Goal: Transaction & Acquisition: Obtain resource

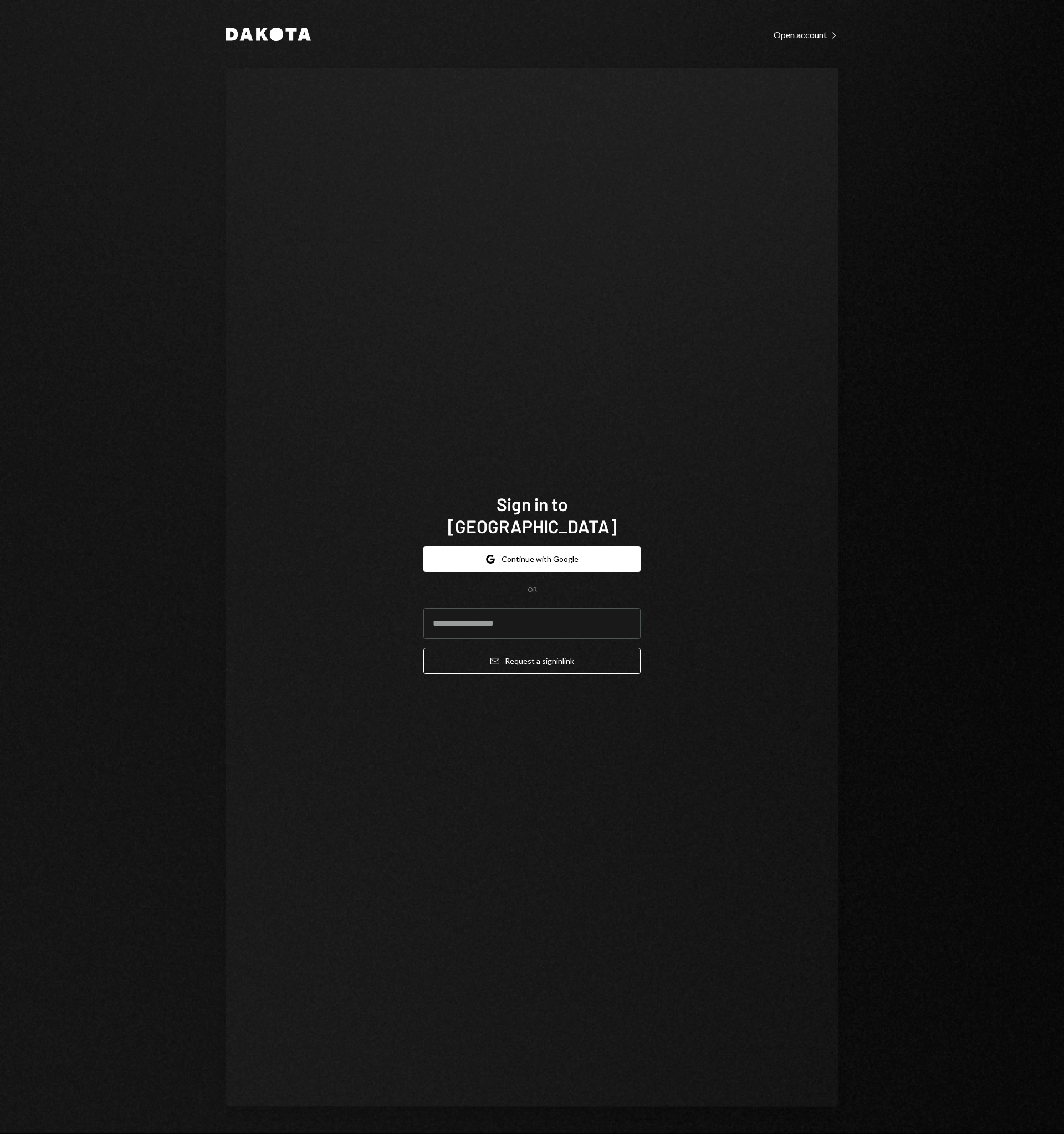
click at [661, 441] on div "Sign in to Dakota Google Continue with Google OR Email Request a sign in link" at bounding box center [532, 588] width 612 height 1040
click at [472, 612] on input "email" at bounding box center [532, 623] width 217 height 31
type input "**********"
click at [527, 656] on button "Email Request a sign in link" at bounding box center [532, 661] width 217 height 26
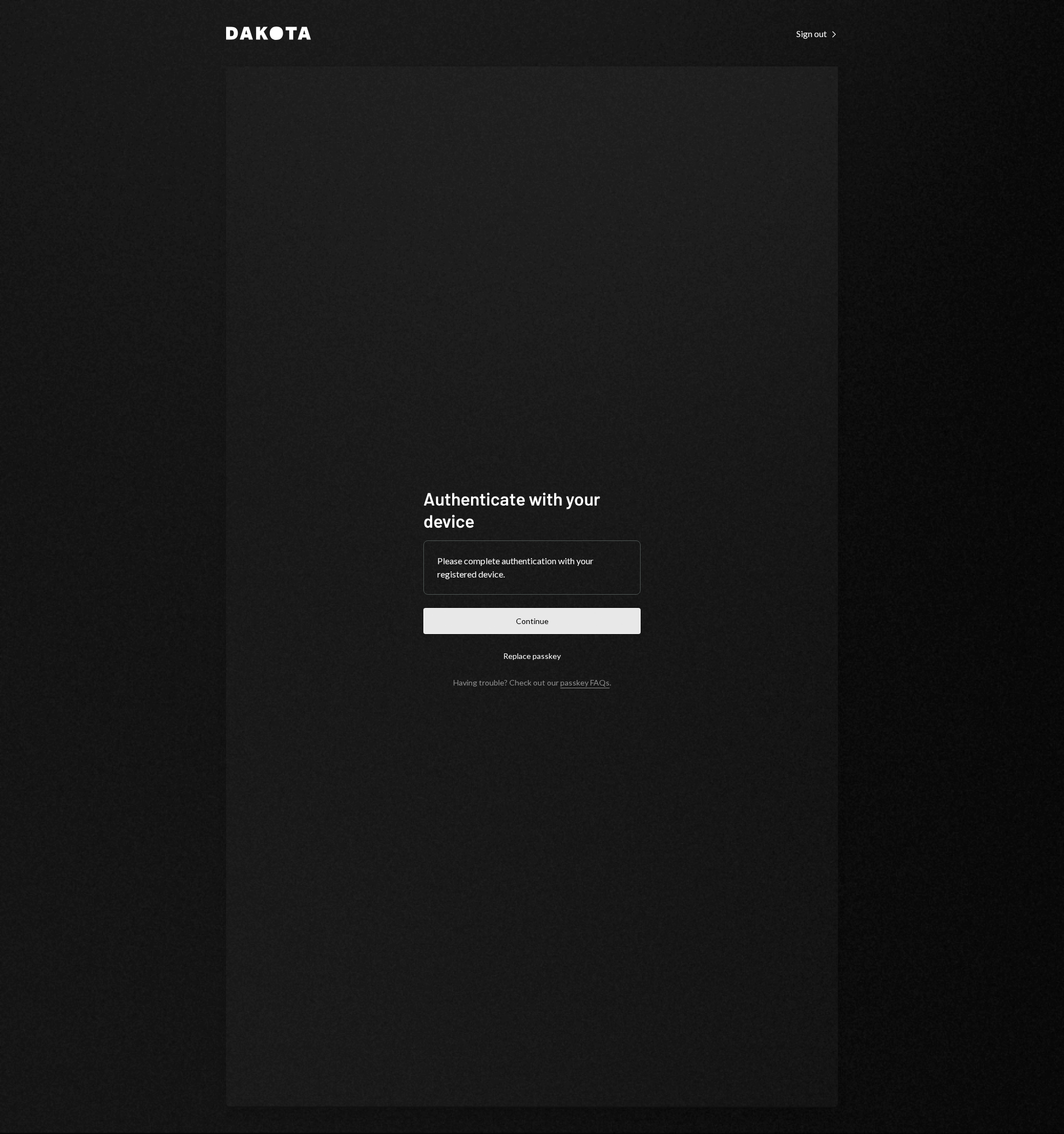
click at [570, 619] on button "Continue" at bounding box center [532, 621] width 217 height 26
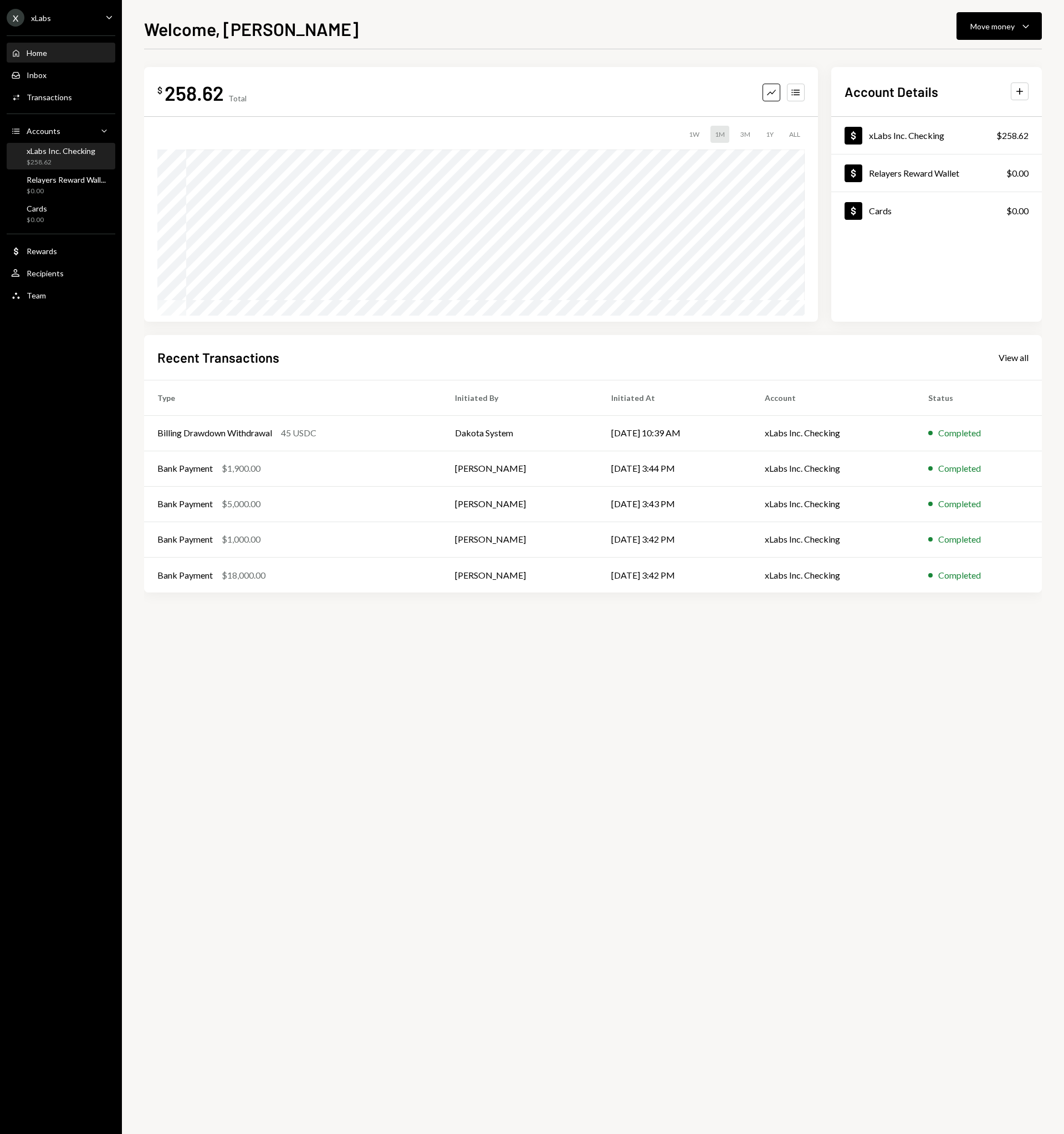
click at [53, 155] on div "xLabs Inc. Checking" at bounding box center [60, 151] width 69 height 9
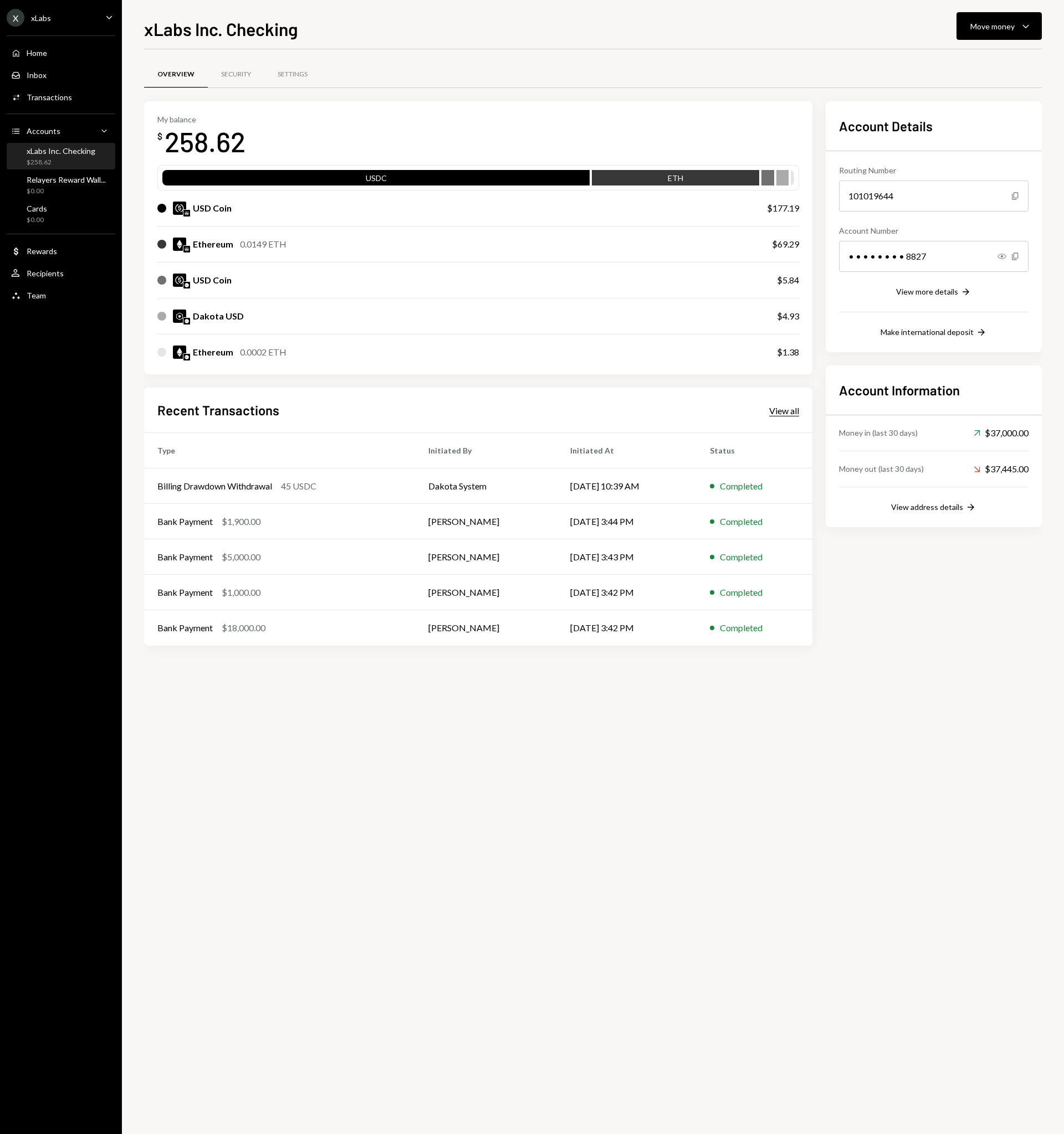
click at [779, 412] on div "View all" at bounding box center [784, 411] width 30 height 11
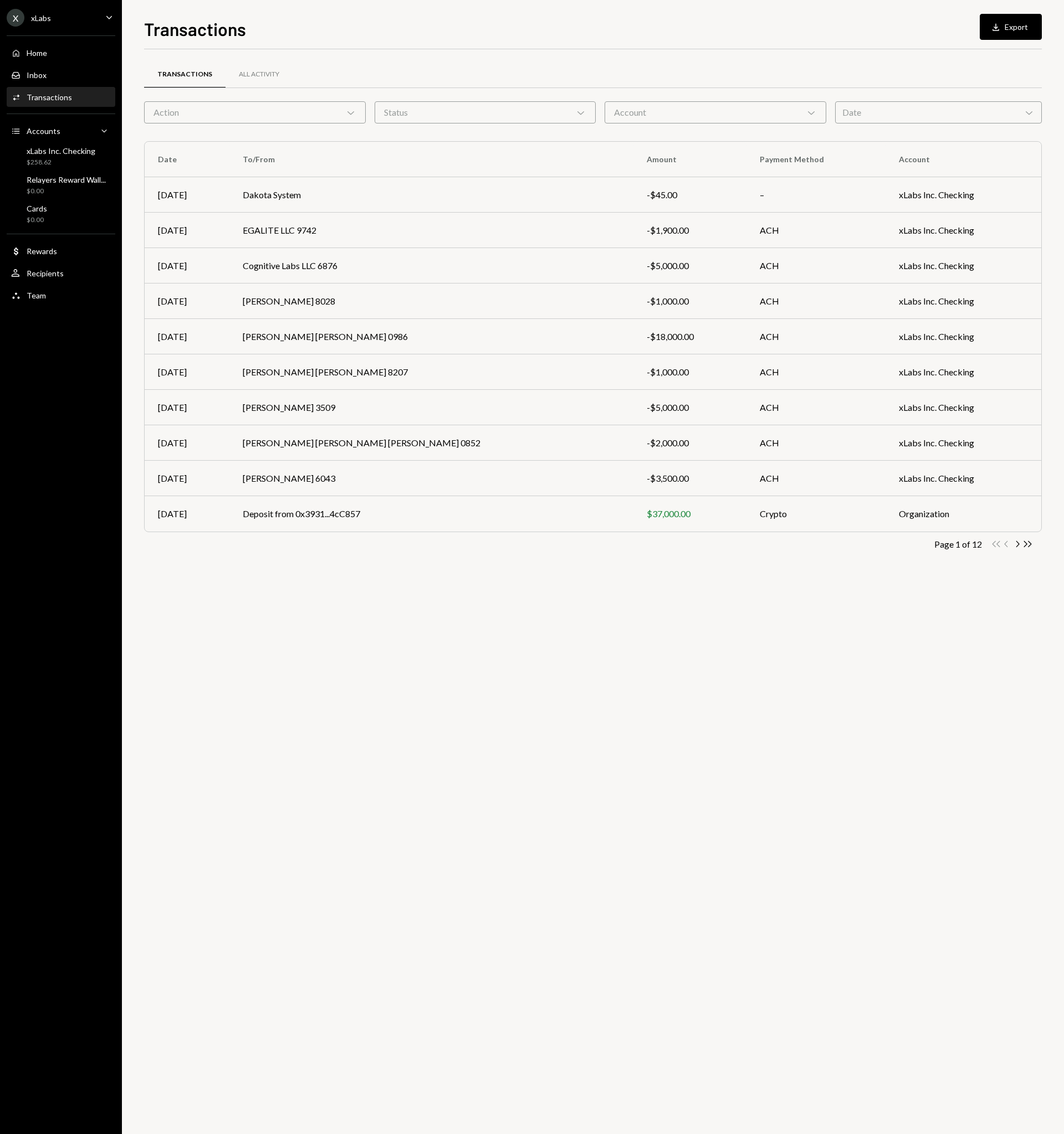
click at [354, 113] on icon "Chevron Down" at bounding box center [350, 112] width 11 height 11
drag, startPoint x: 396, startPoint y: 54, endPoint x: 367, endPoint y: 62, distance: 30.1
click at [396, 54] on div "Transactions All Activity Action Chevron Down Status Chevron Down Account Chevr…" at bounding box center [593, 314] width 898 height 529
click at [257, 76] on div "All Activity" at bounding box center [258, 74] width 41 height 9
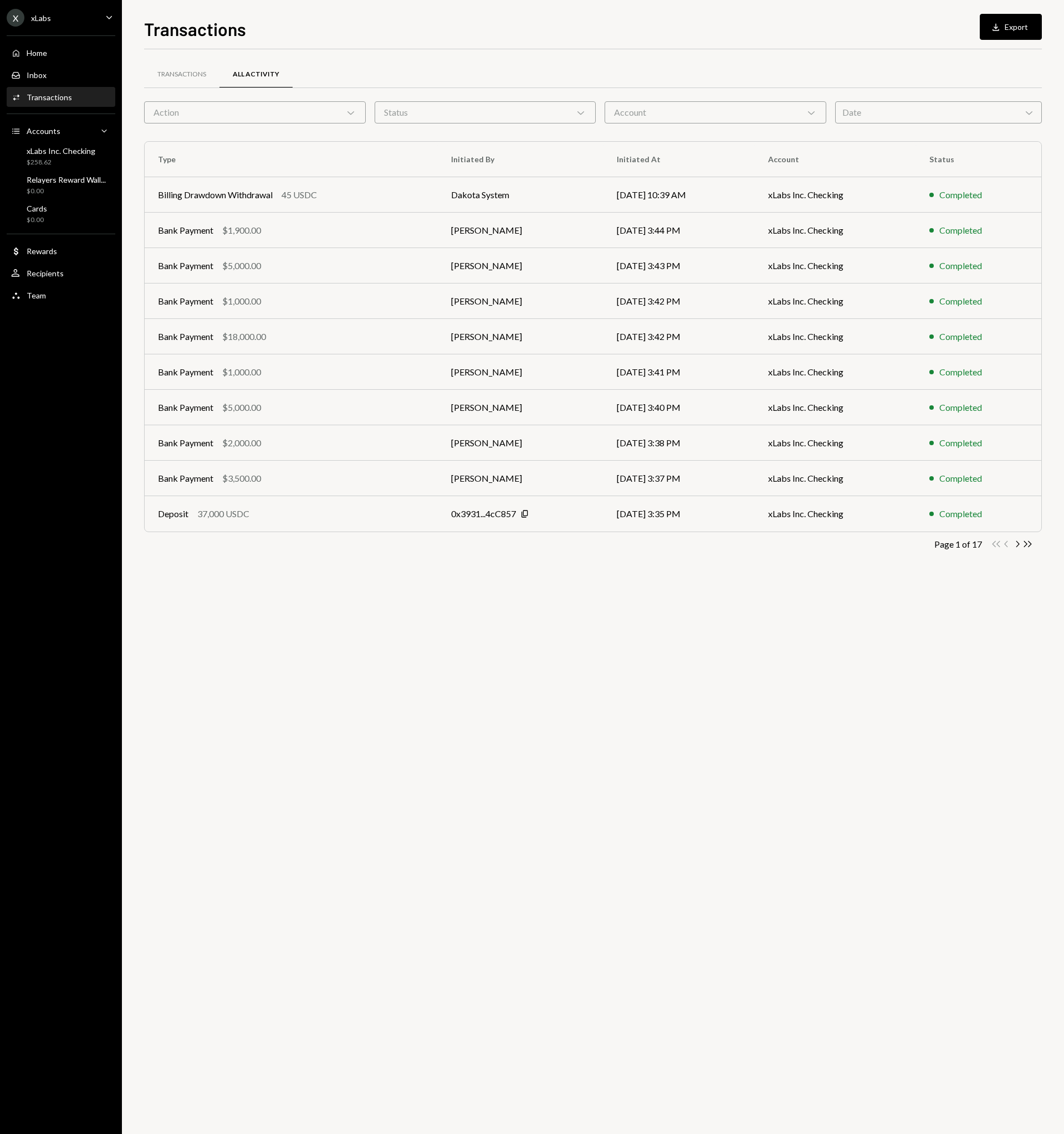
click at [893, 118] on div "Date Chevron Down" at bounding box center [938, 112] width 207 height 22
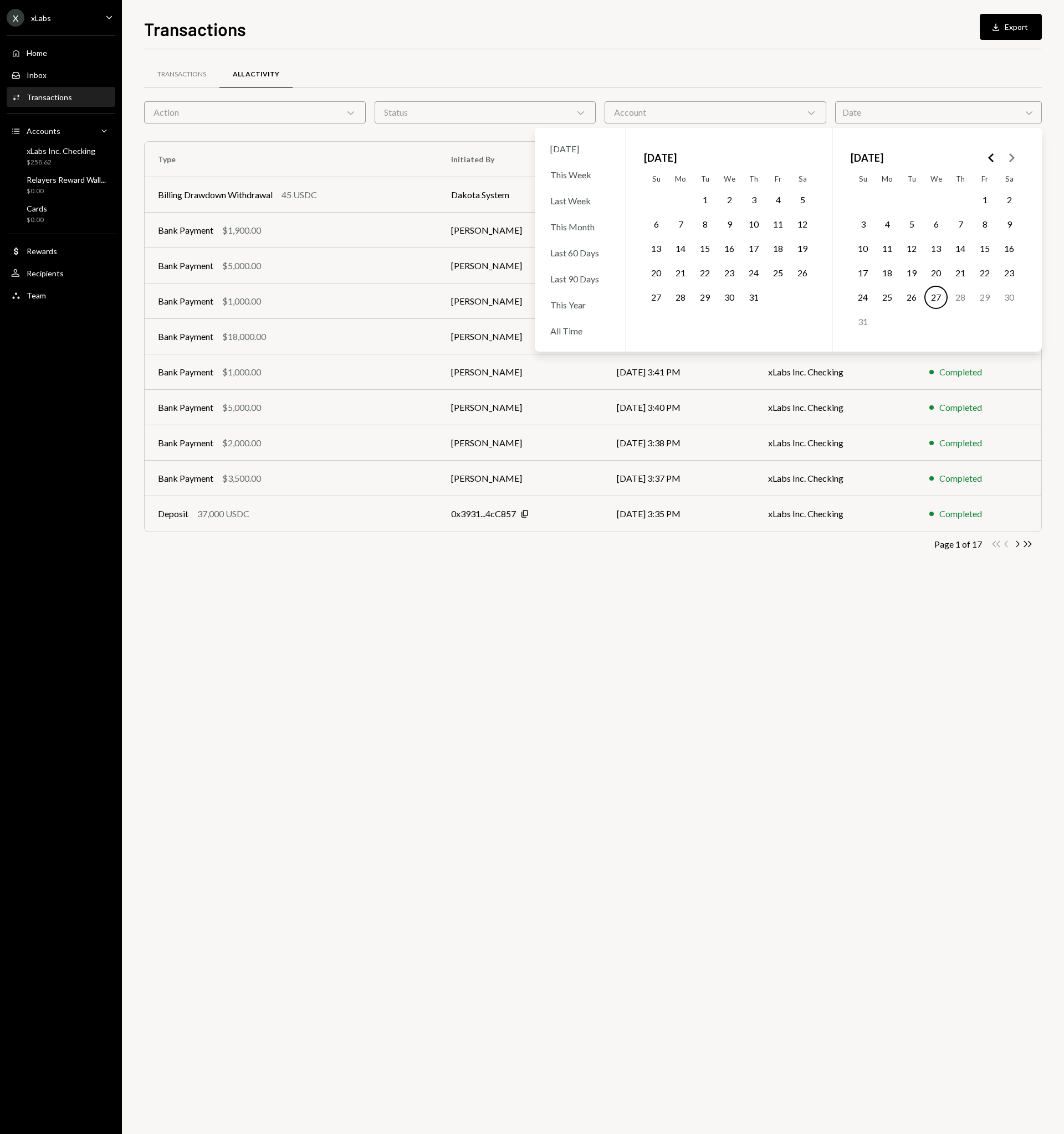
click at [699, 202] on button "1" at bounding box center [705, 200] width 23 height 23
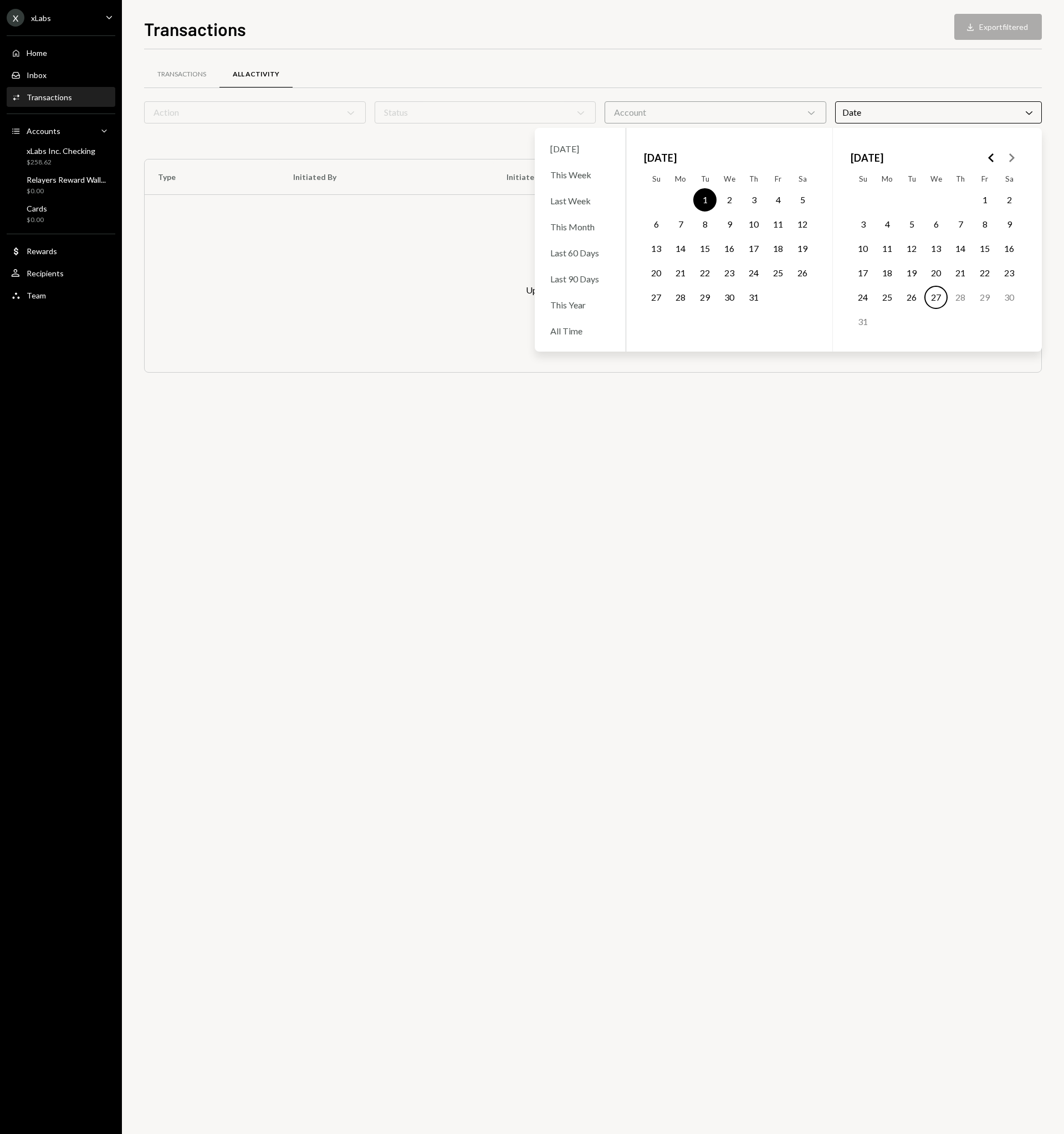
click at [750, 297] on button "31" at bounding box center [753, 297] width 23 height 23
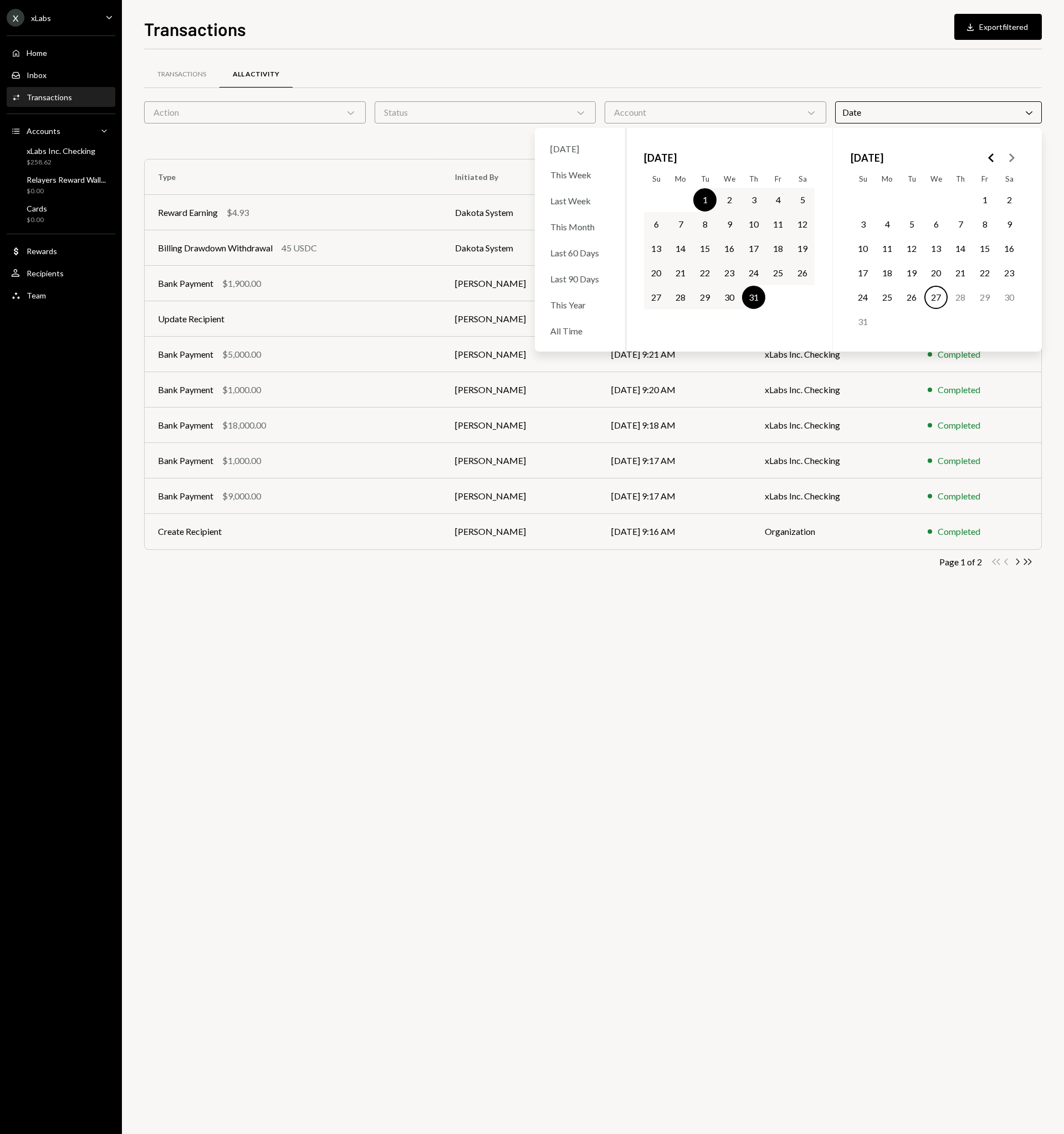
drag, startPoint x: 763, startPoint y: 721, endPoint x: 763, endPoint y: 728, distance: 7.0
click at [763, 724] on div "Transactions All Activity Action Chevron Down Status Chevron Down Account Chevr…" at bounding box center [593, 592] width 898 height 1085
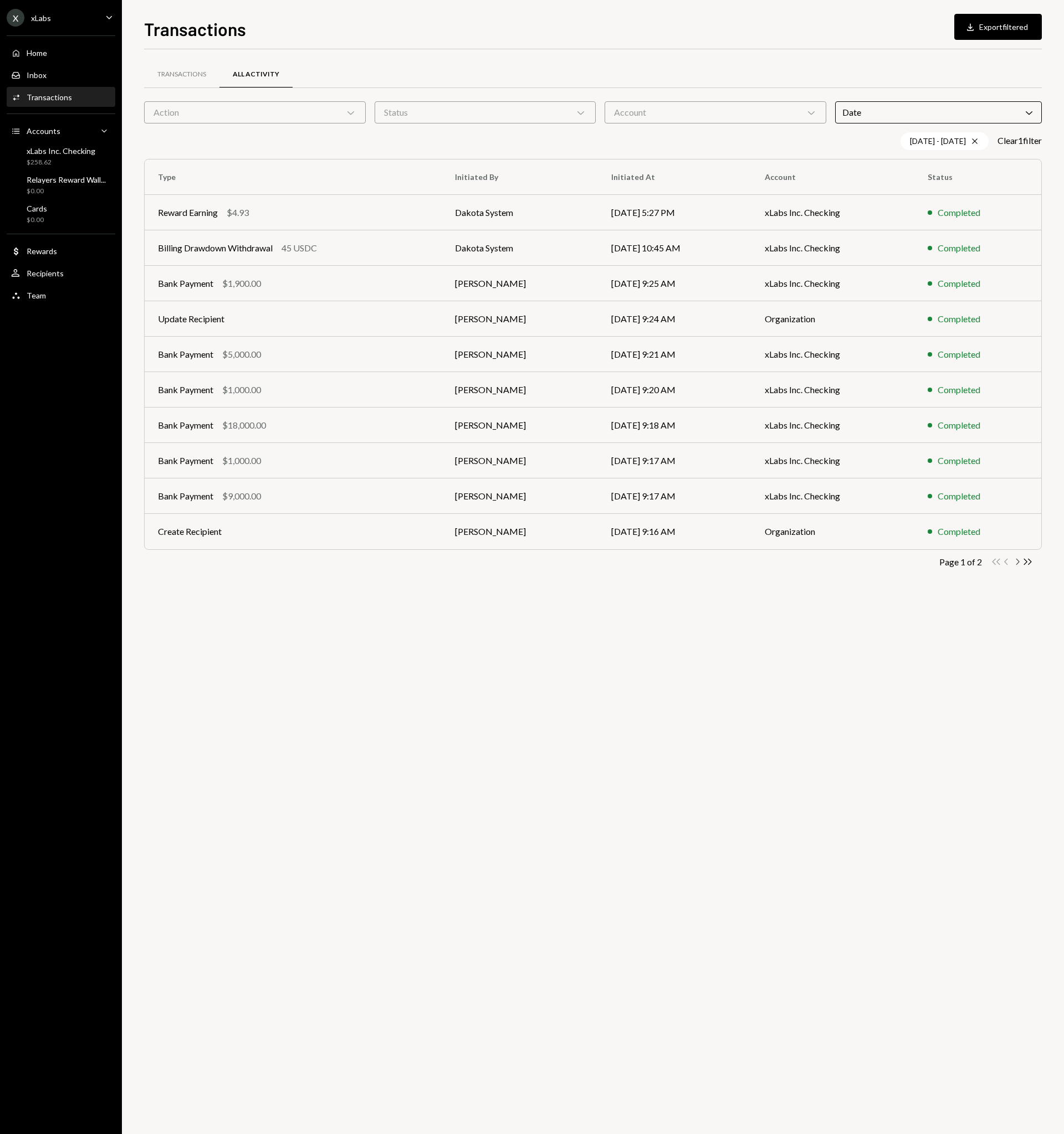
click at [1018, 562] on icon "Chevron Right" at bounding box center [1017, 562] width 11 height 11
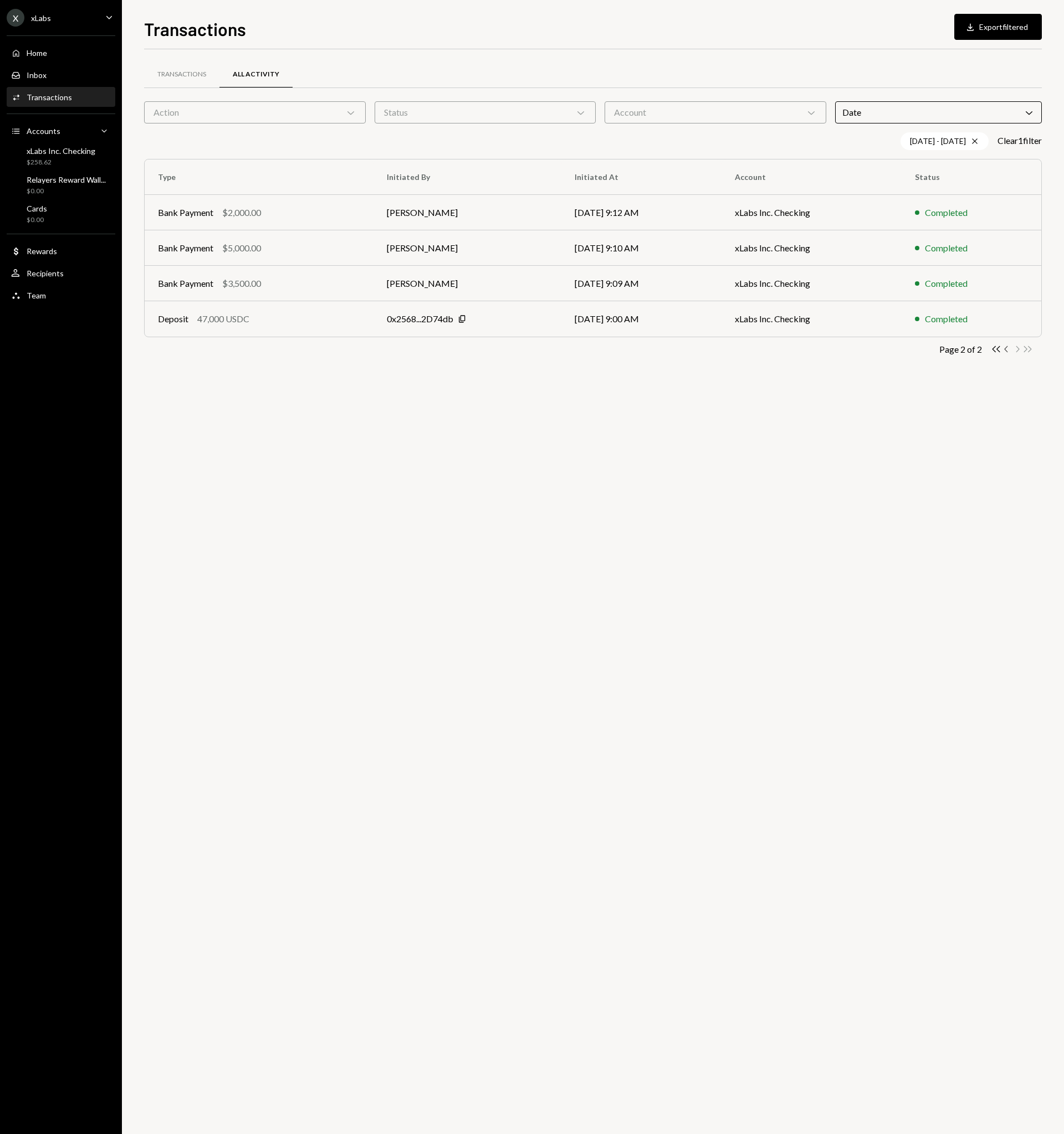
click at [1006, 349] on icon "Chevron Left" at bounding box center [1006, 349] width 11 height 11
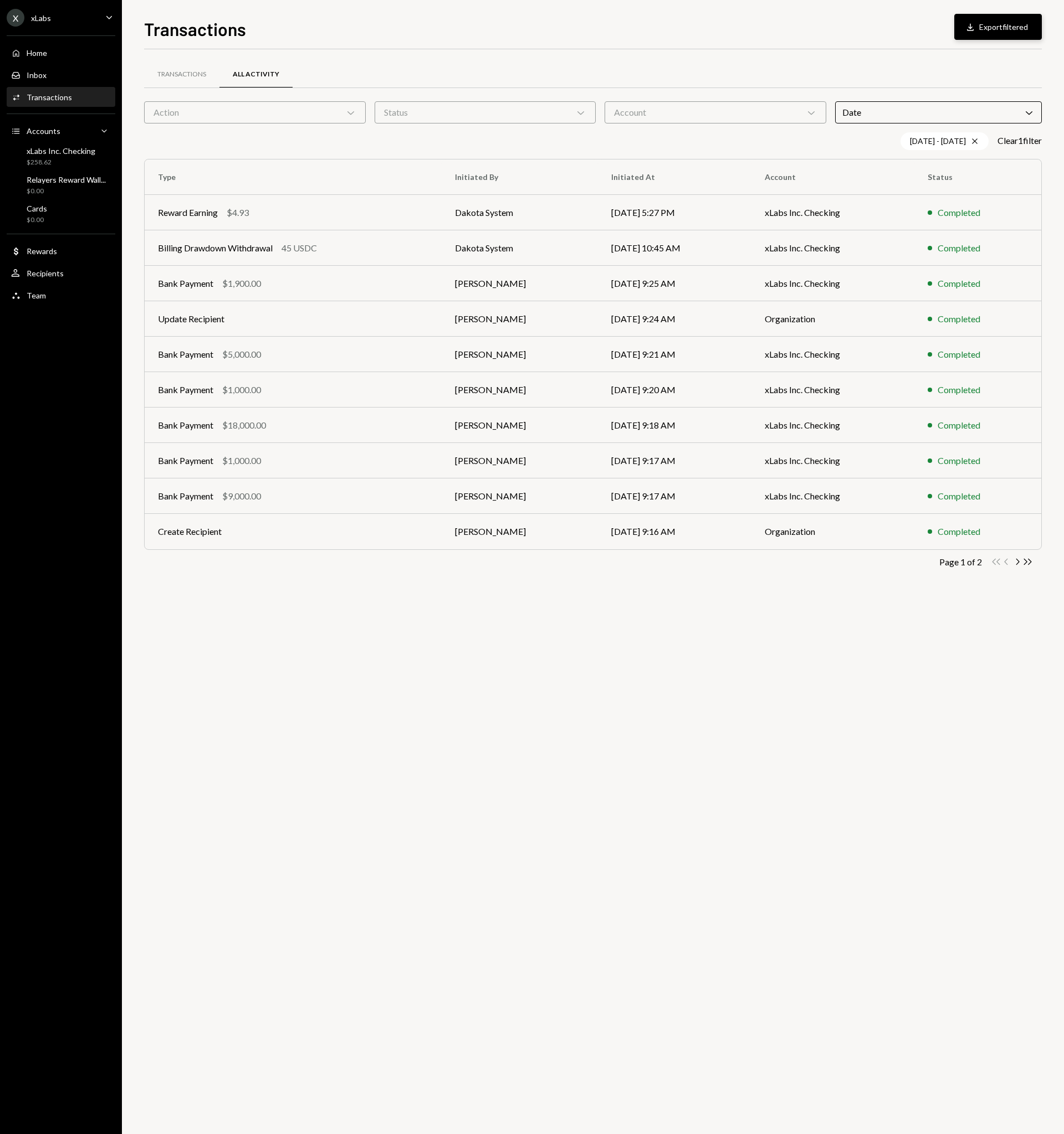
click at [985, 22] on button "Download Export filtered" at bounding box center [998, 26] width 88 height 26
click at [778, 704] on div "Transactions All Activity Action Chevron Down Status Chevron Down Account Chevr…" at bounding box center [593, 592] width 898 height 1085
click at [51, 158] on div "$258.62" at bounding box center [60, 162] width 69 height 9
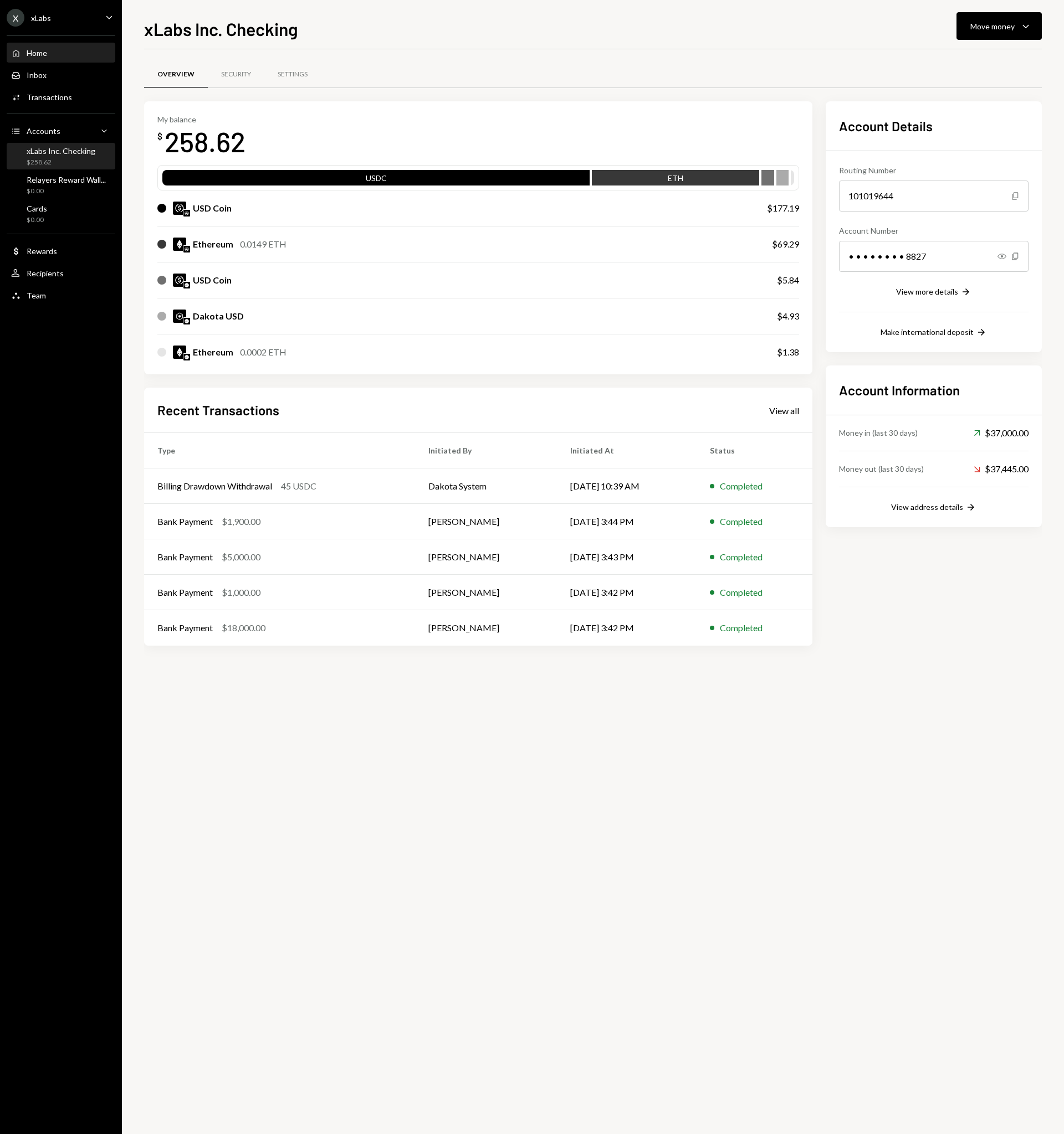
click at [55, 55] on div "Home Home" at bounding box center [60, 53] width 99 height 10
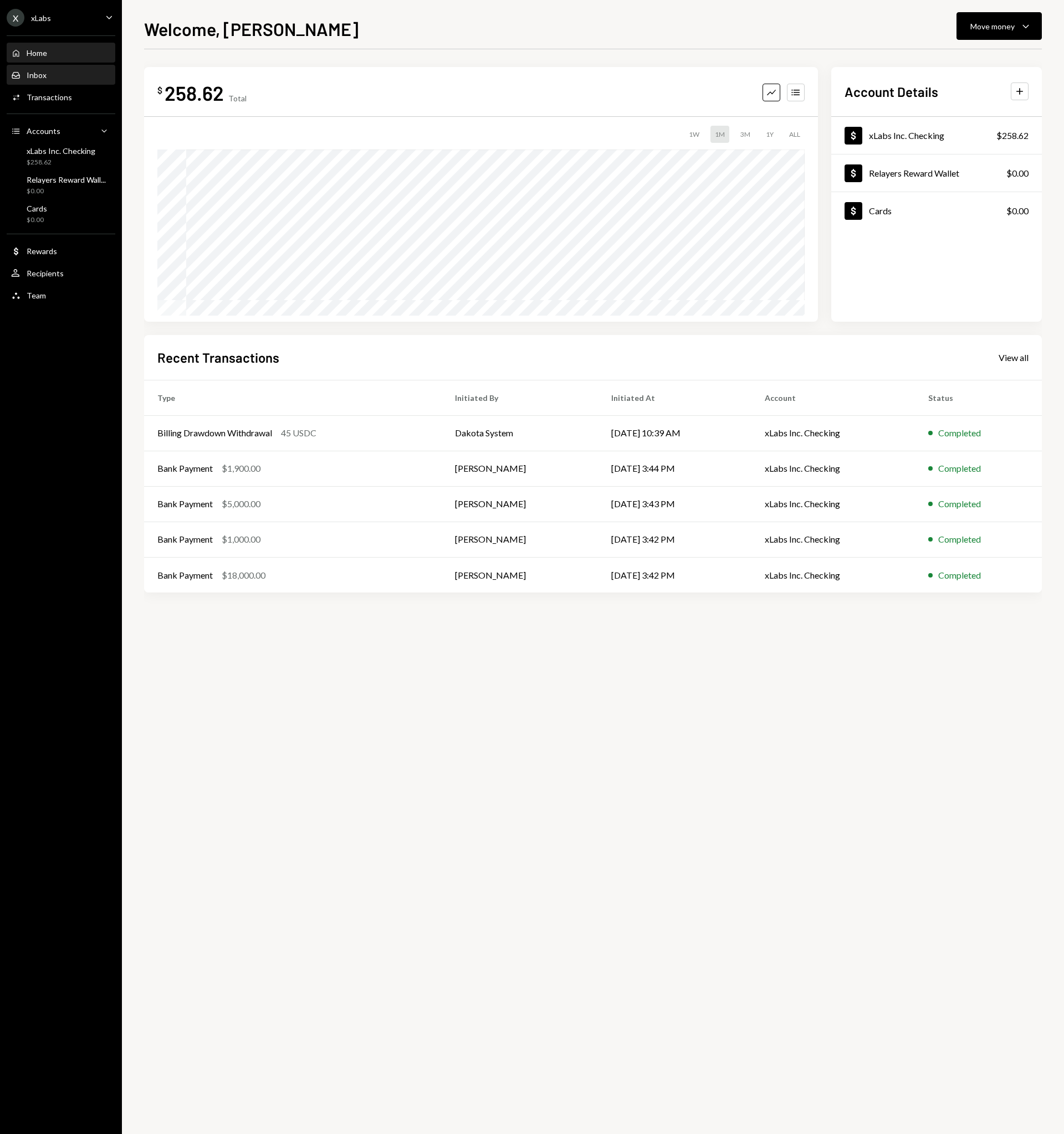
click at [53, 74] on div "Inbox Inbox" at bounding box center [60, 75] width 99 height 10
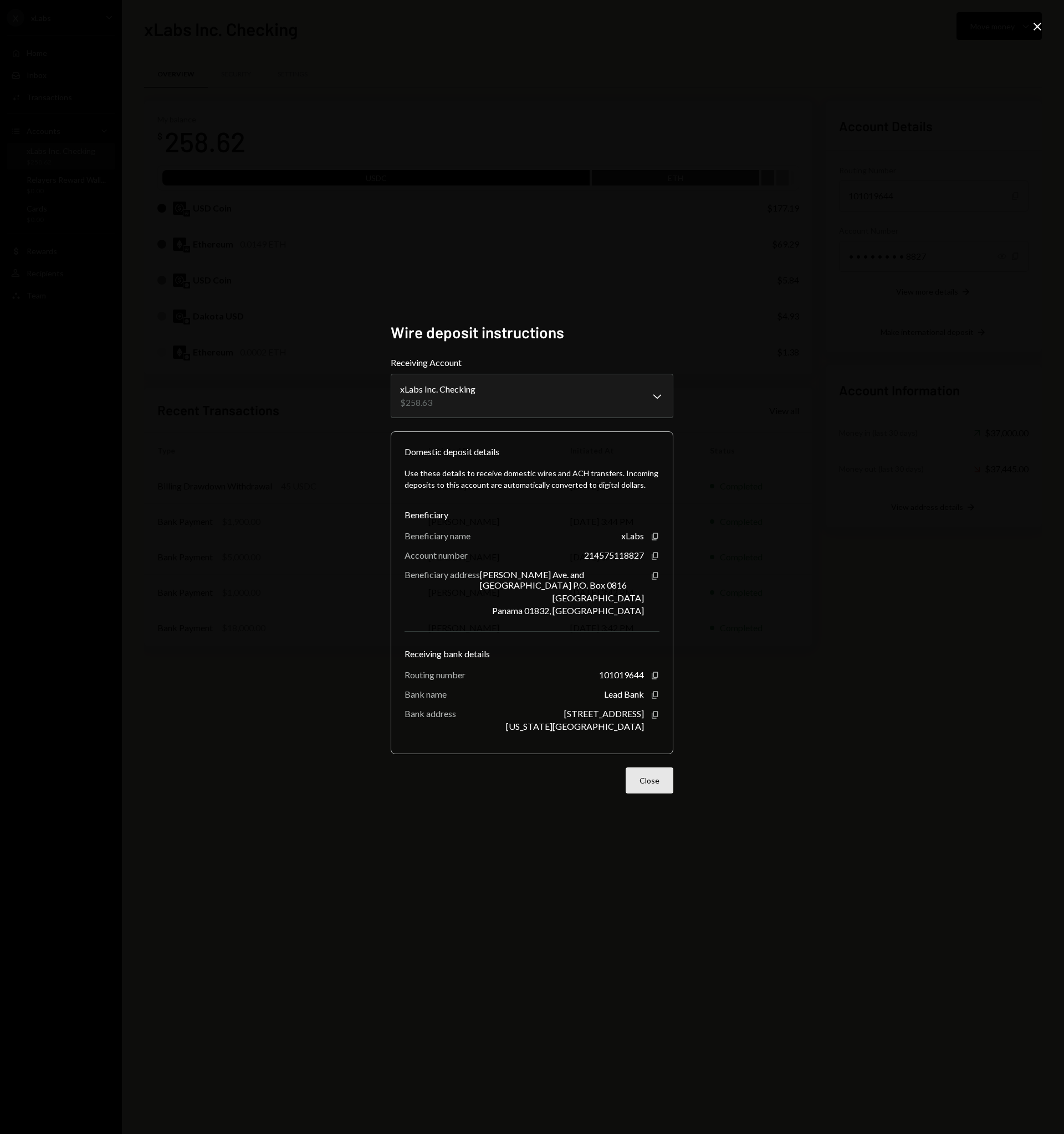
click at [659, 782] on button "Close" at bounding box center [649, 780] width 48 height 26
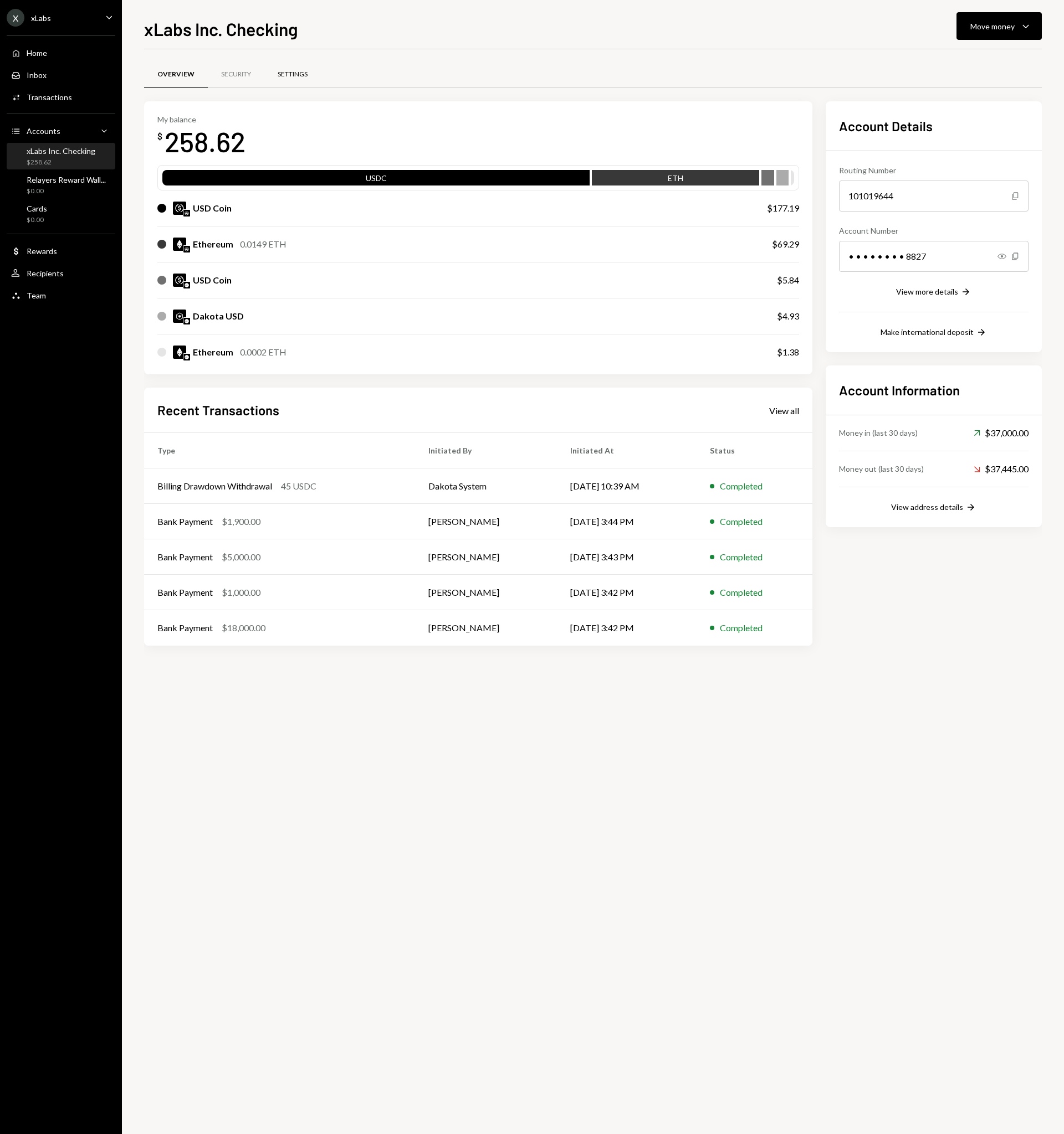
click at [304, 71] on div "Settings" at bounding box center [292, 74] width 30 height 9
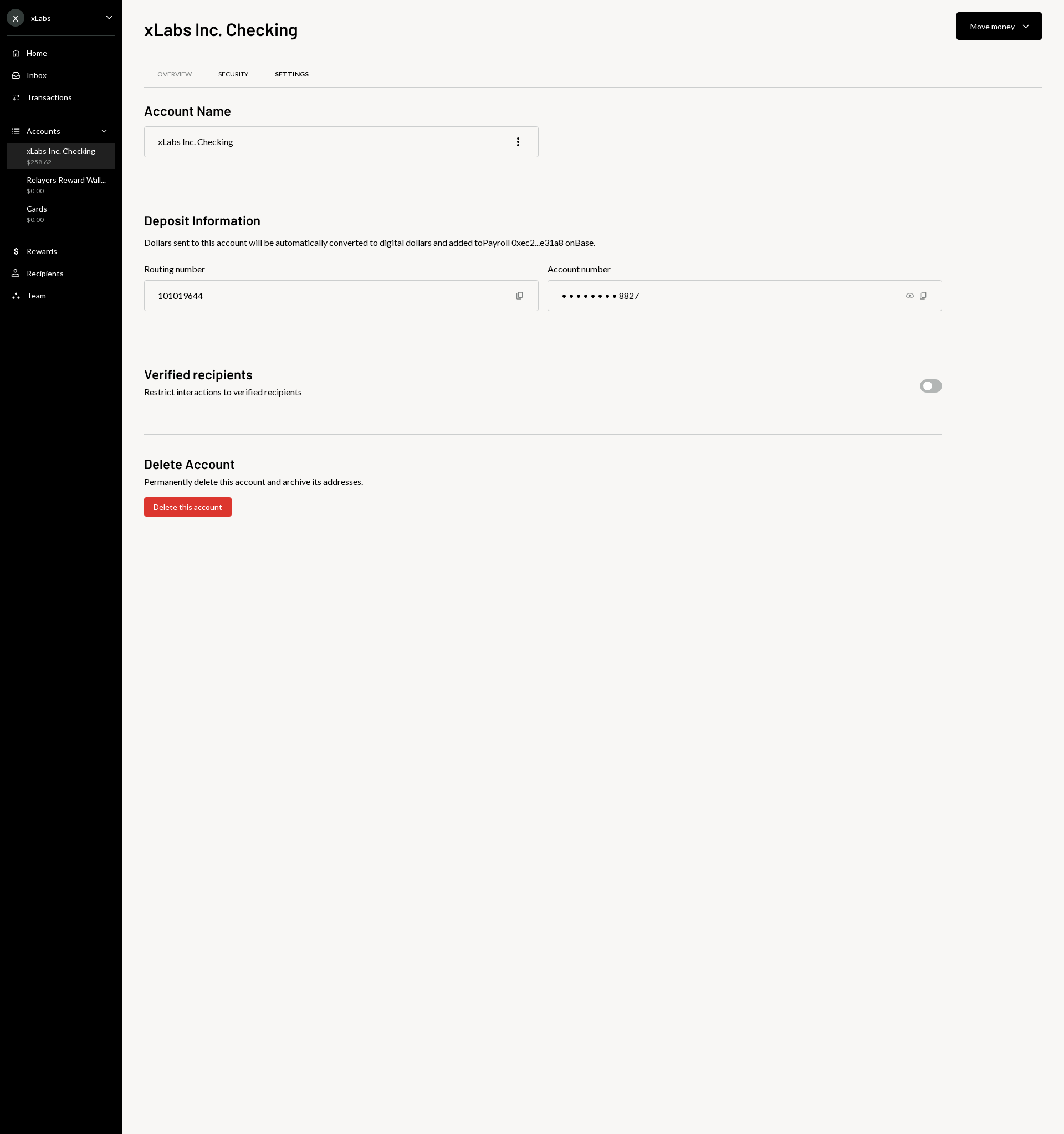
click at [225, 74] on div "Security" at bounding box center [234, 74] width 30 height 9
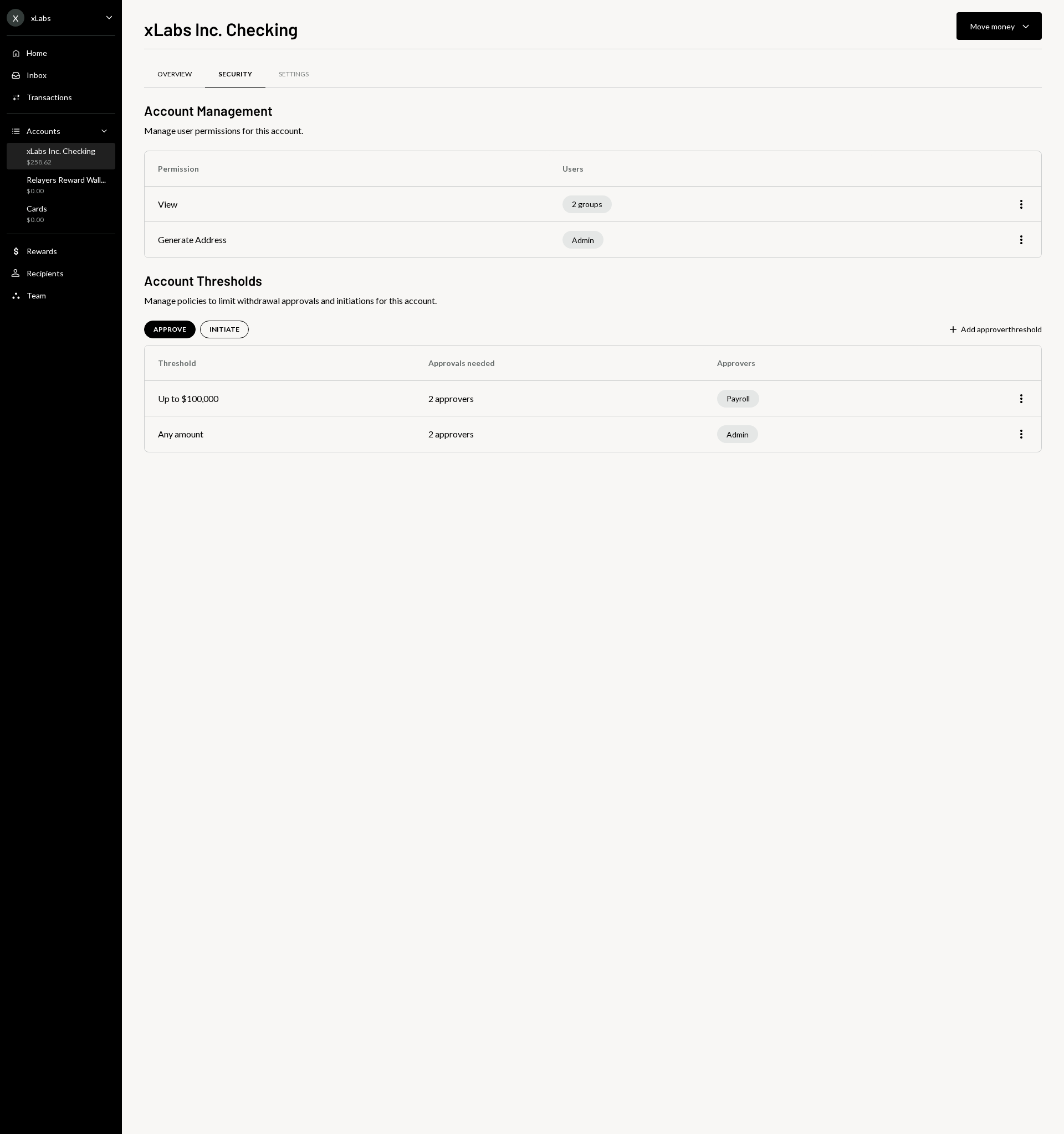
click at [192, 73] on div "Overview" at bounding box center [175, 74] width 61 height 26
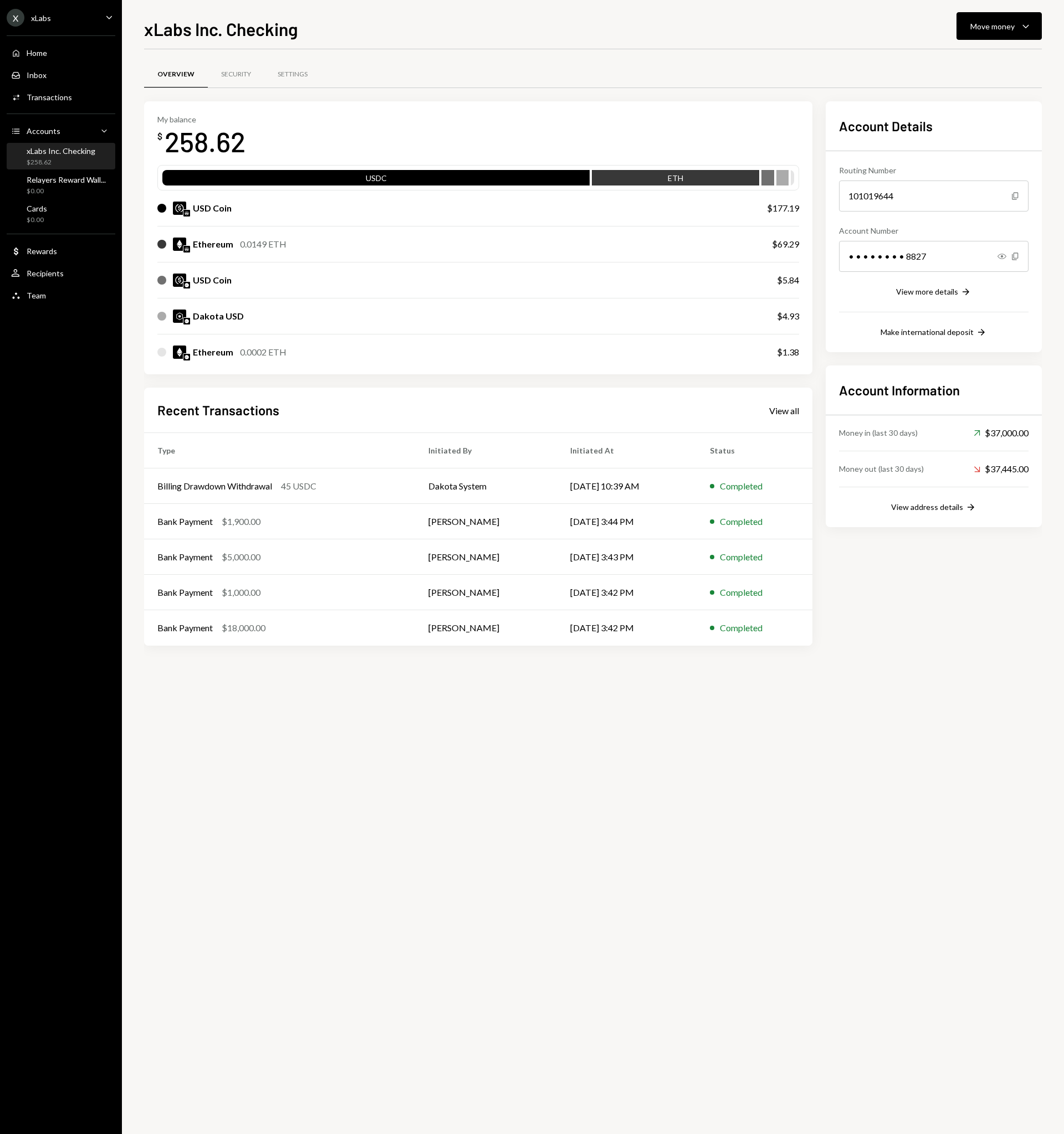
click at [63, 21] on div "X xLabs Caret Down" at bounding box center [60, 17] width 122 height 17
click at [56, 120] on div "Documents" at bounding box center [77, 113] width 118 height 19
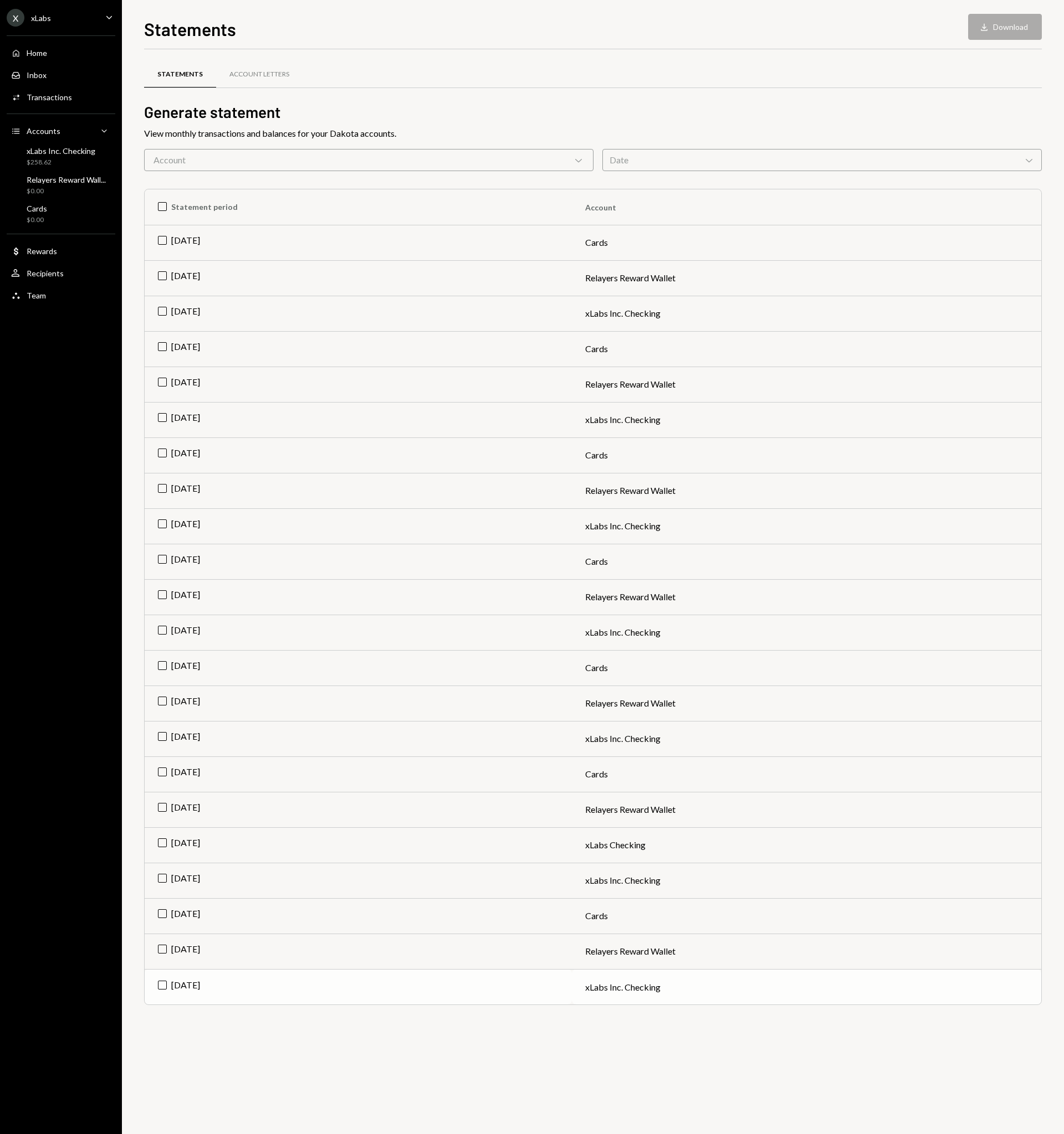
click at [166, 987] on td "Jan 2025" at bounding box center [359, 987] width 427 height 36
click at [156, 913] on td "Check Jan 2025" at bounding box center [359, 915] width 427 height 36
click at [166, 987] on td "Jan 2025" at bounding box center [359, 987] width 427 height 36
click at [190, 983] on td "Check Jan 2025" at bounding box center [359, 987] width 427 height 36
click at [172, 413] on td "Jun 2025" at bounding box center [359, 420] width 427 height 36
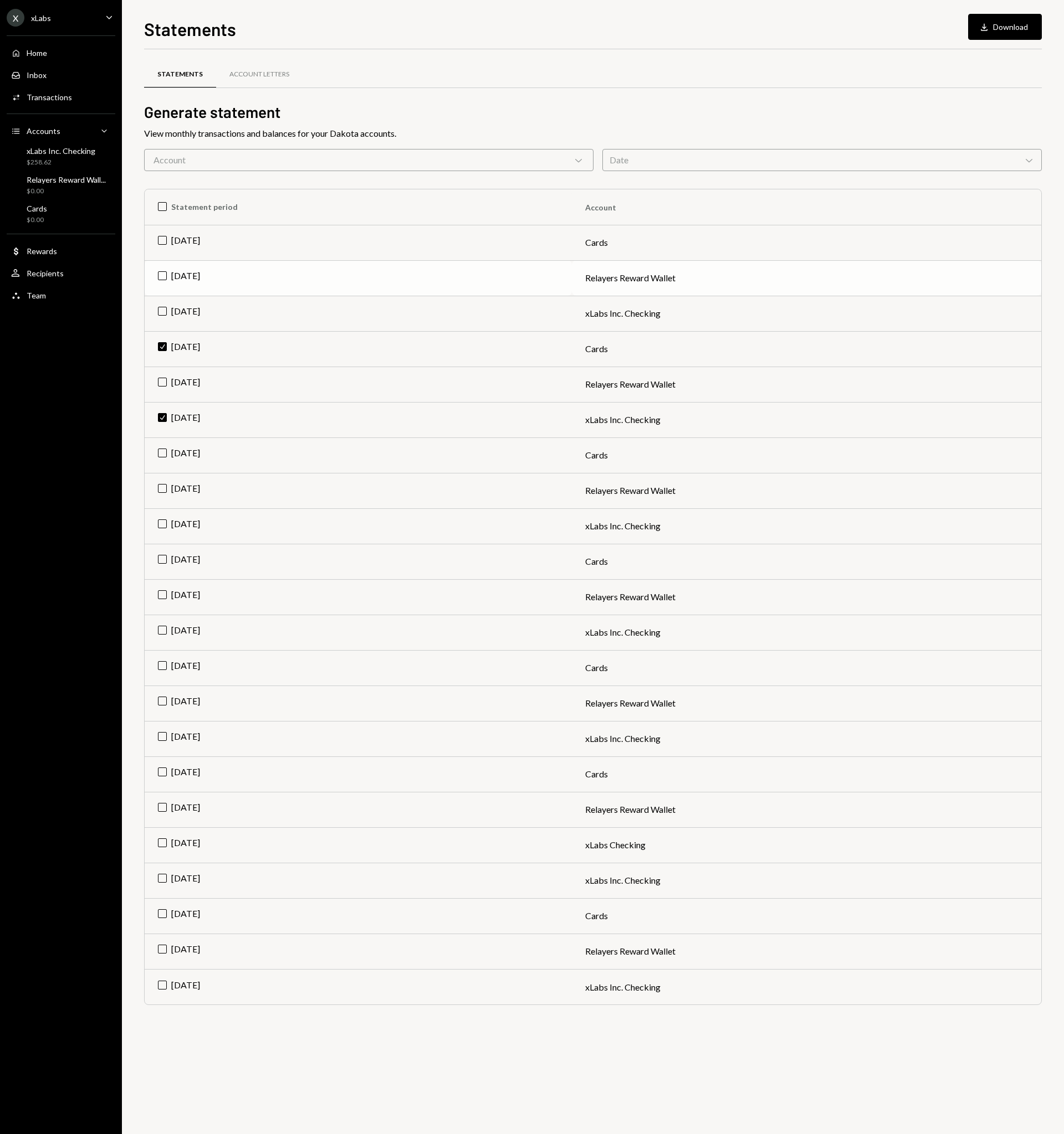
click at [185, 281] on td "Jul 2025" at bounding box center [359, 278] width 427 height 36
click at [185, 281] on td "Check Jul 2025" at bounding box center [359, 278] width 427 height 36
click at [185, 308] on td "Jul 2025" at bounding box center [359, 313] width 427 height 36
click at [1004, 32] on button "Download Download (2)" at bounding box center [999, 26] width 84 height 26
click at [628, 70] on div "Statements Account Letters" at bounding box center [593, 74] width 898 height 28
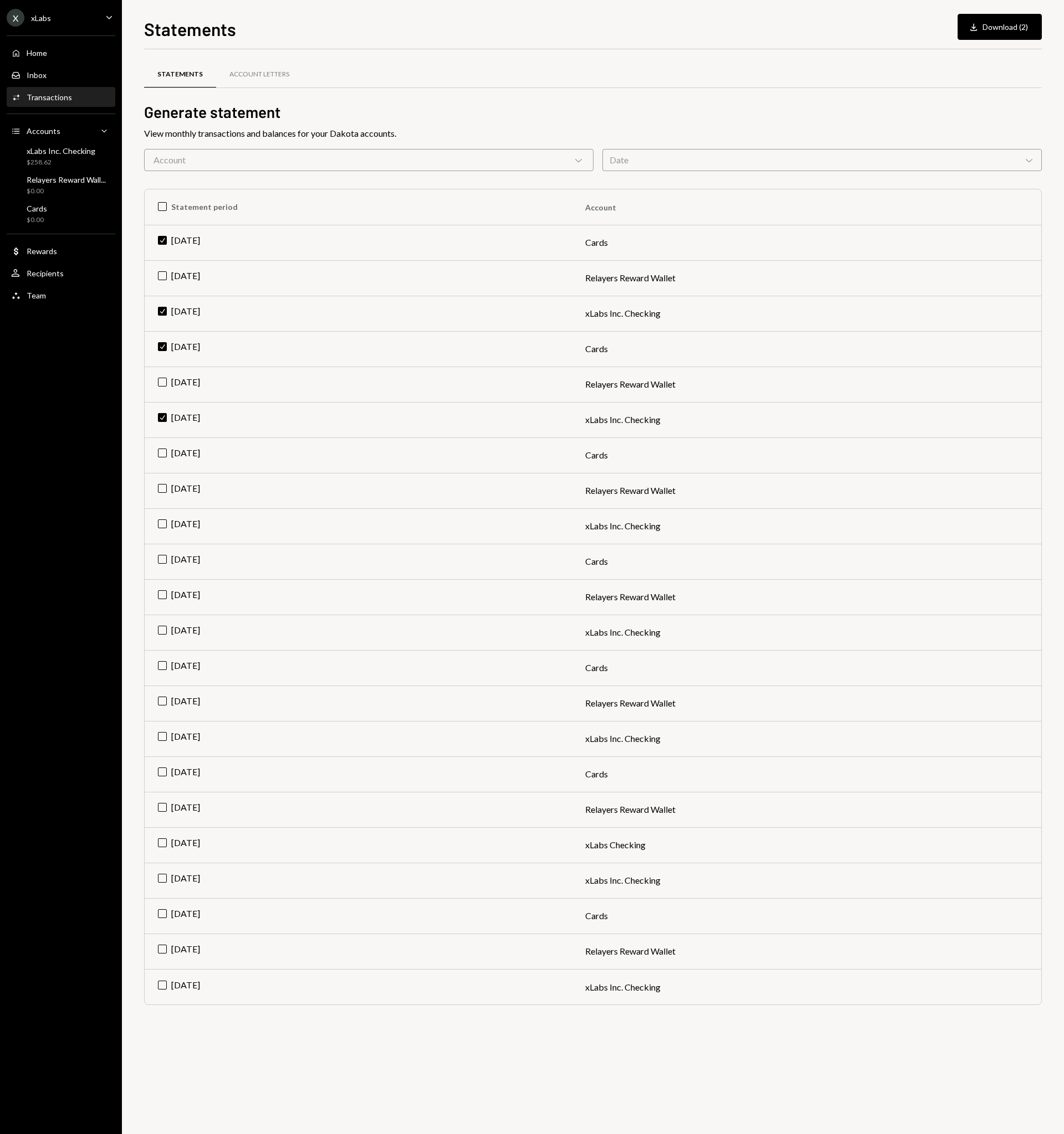
click at [50, 96] on div "Transactions" at bounding box center [49, 97] width 46 height 9
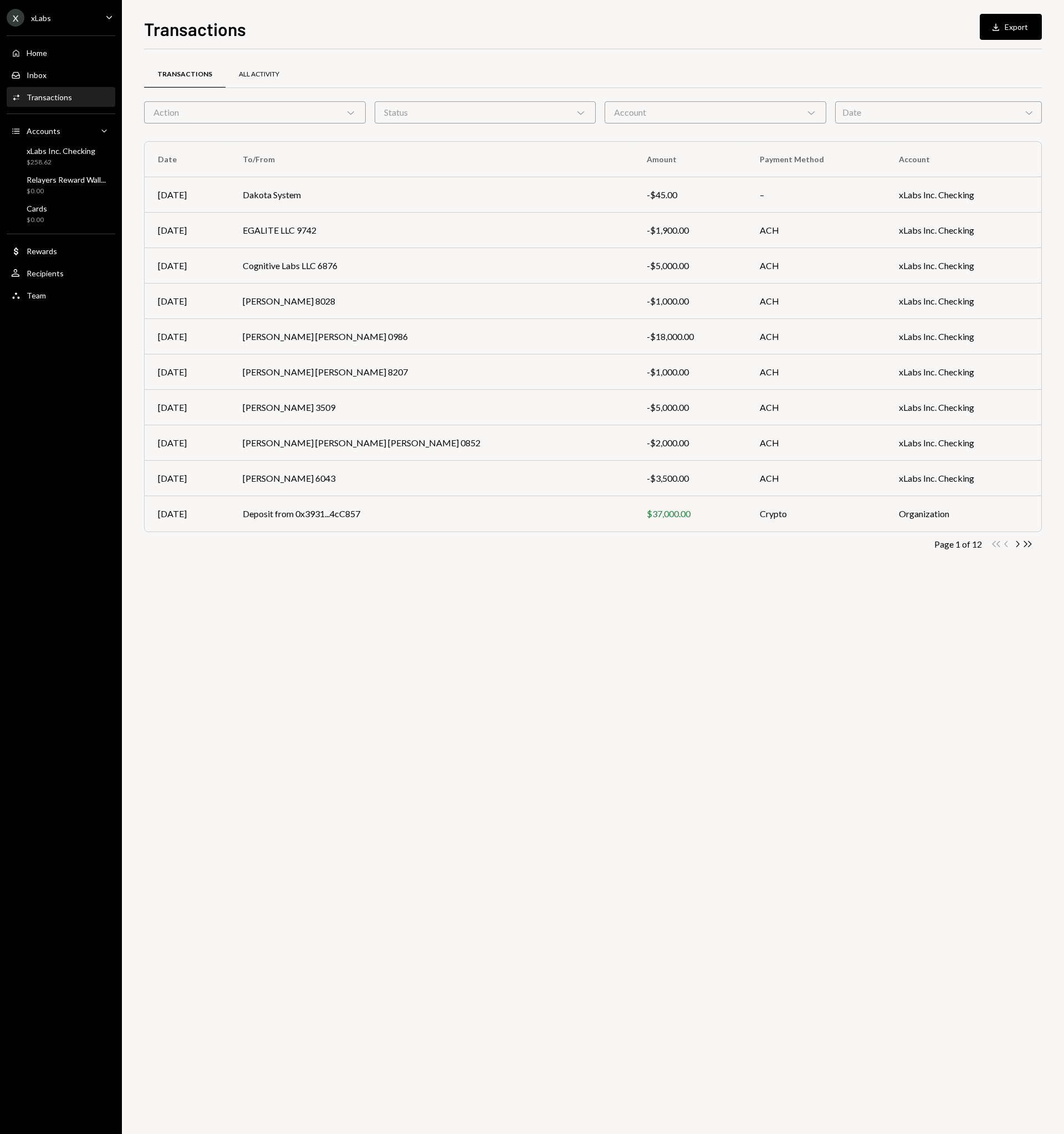
click at [271, 76] on div "All Activity" at bounding box center [258, 74] width 41 height 9
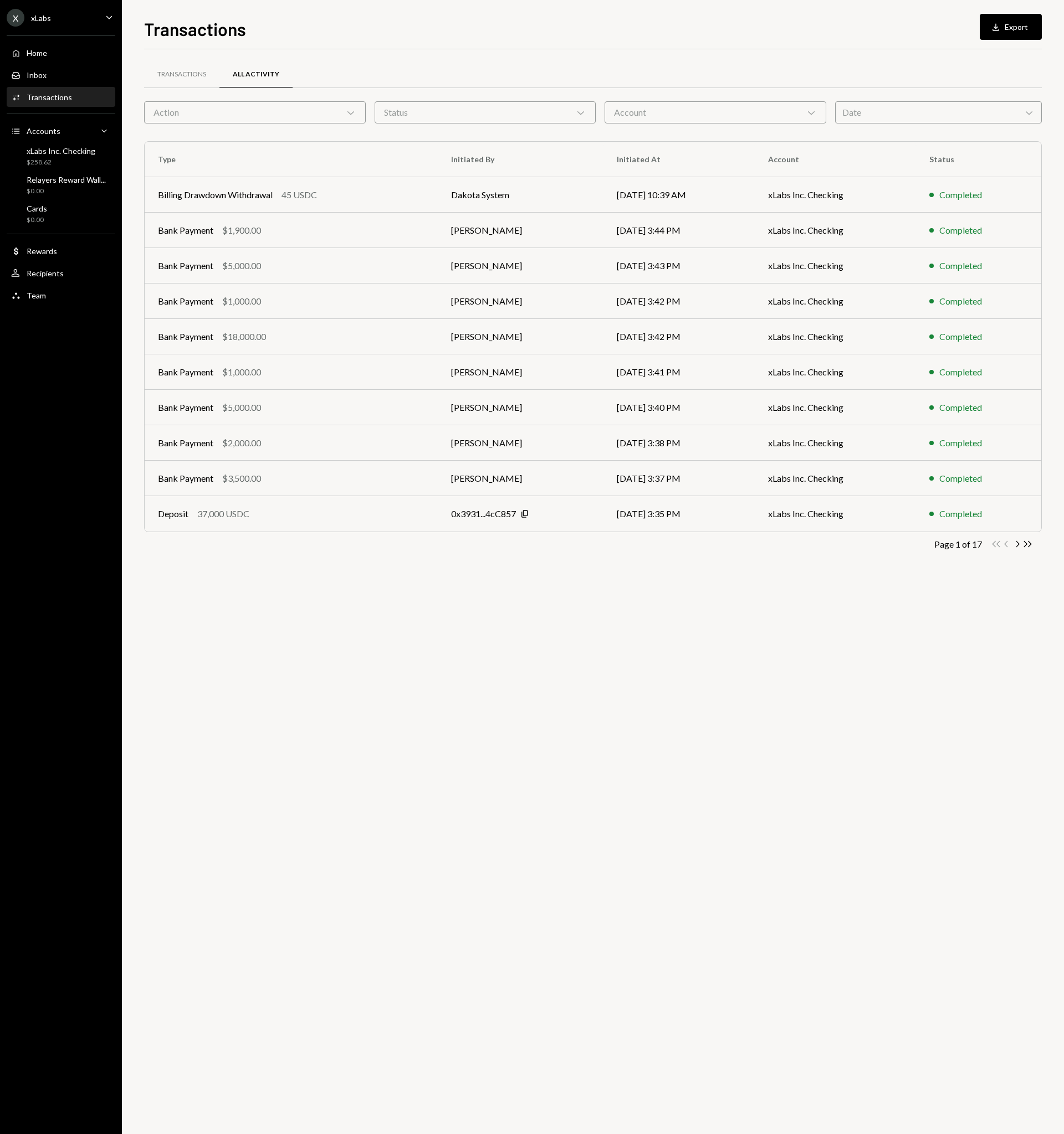
click at [783, 108] on div "Account Chevron Down" at bounding box center [715, 112] width 222 height 22
click at [619, 166] on button "xLabs Inc. Checking" at bounding box center [619, 165] width 9 height 9
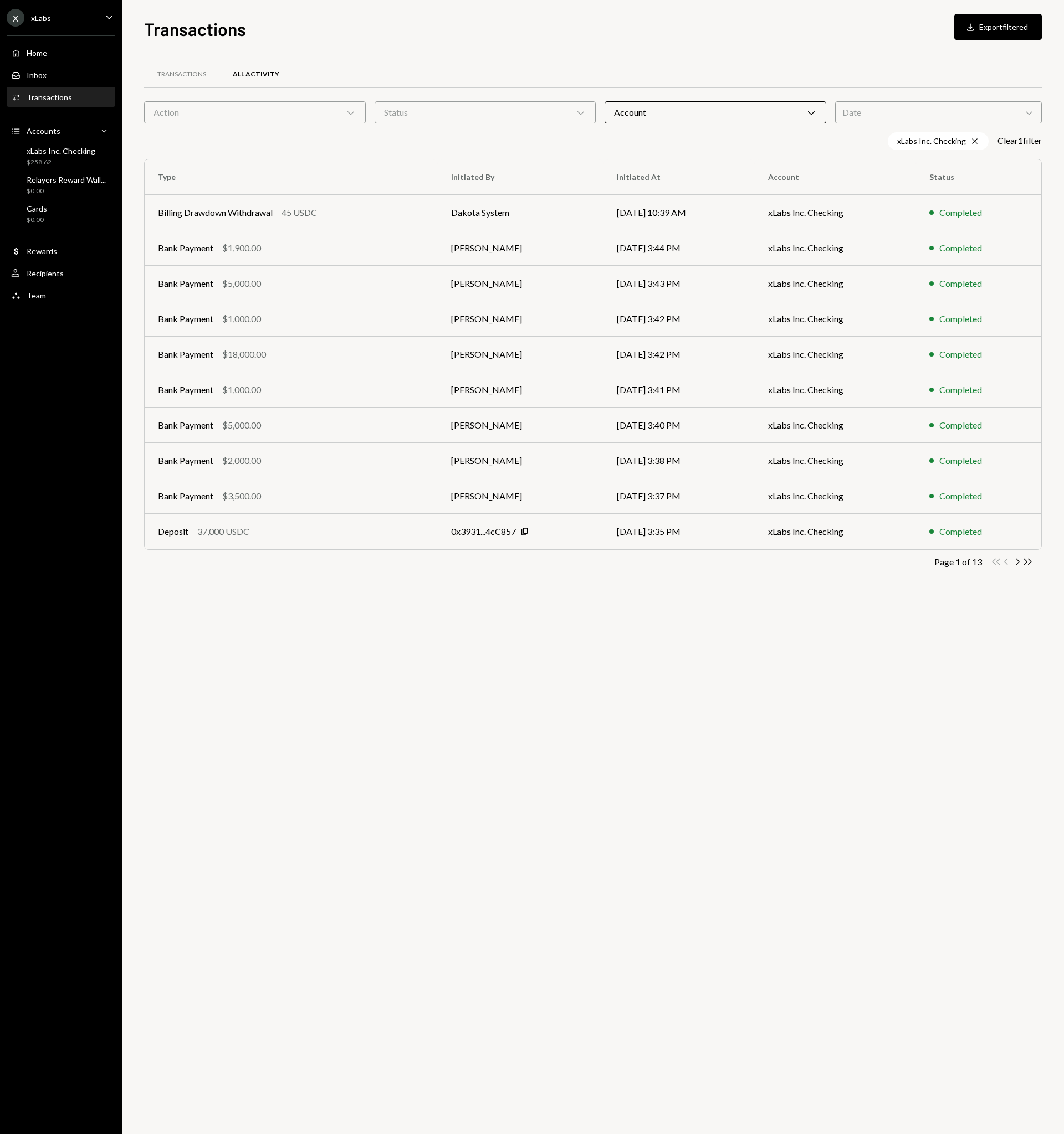
click at [636, 651] on div "Transactions All Activity Action Chevron Down Status Chevron Down Account Chevr…" at bounding box center [593, 592] width 898 height 1085
click at [854, 109] on div "Date Chevron Down" at bounding box center [938, 112] width 207 height 22
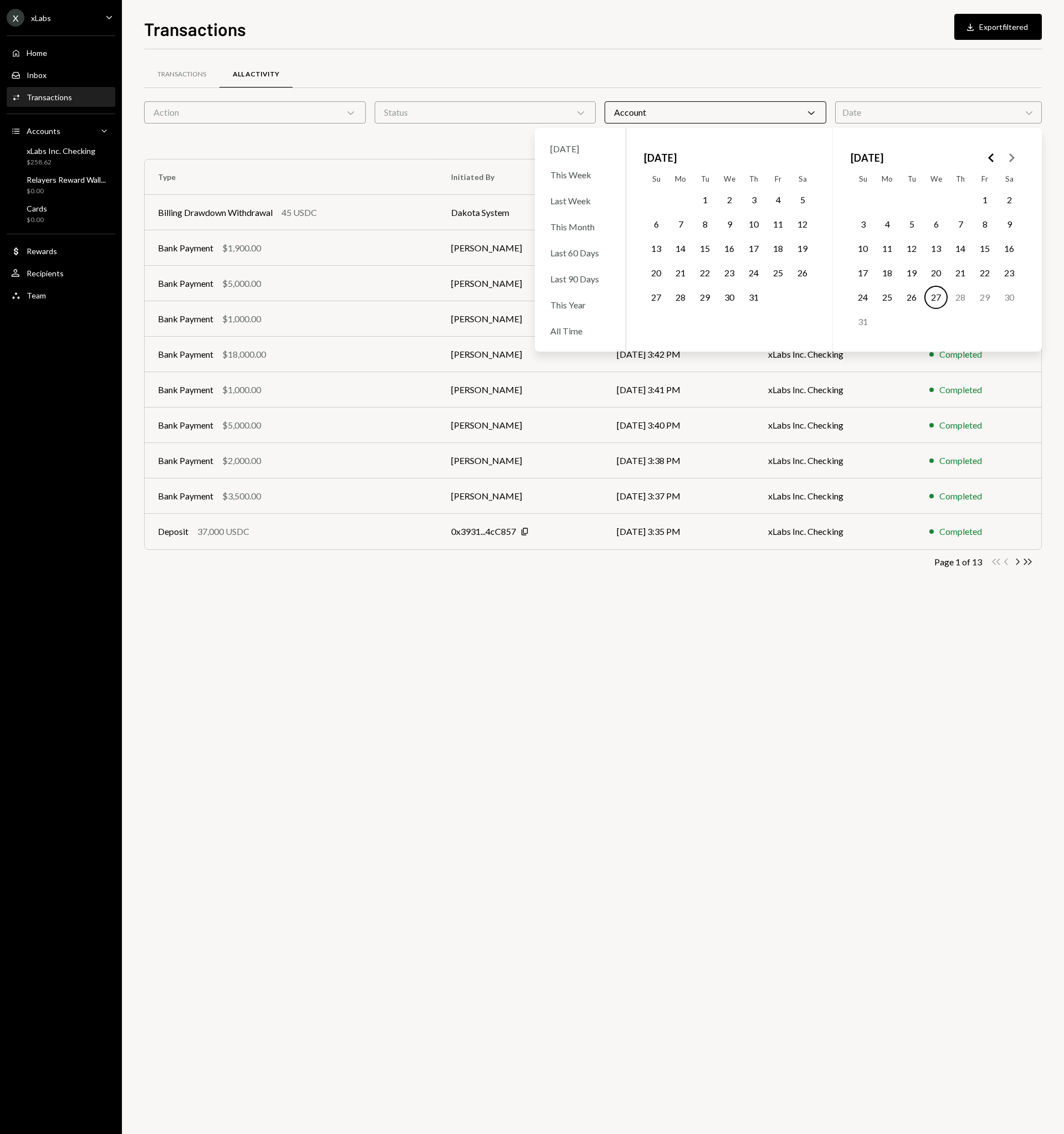
click at [994, 157] on icon "Go to the Previous Month" at bounding box center [991, 158] width 13 height 13
click at [1013, 156] on polygon "Go to the Next Month" at bounding box center [1012, 157] width 6 height 9
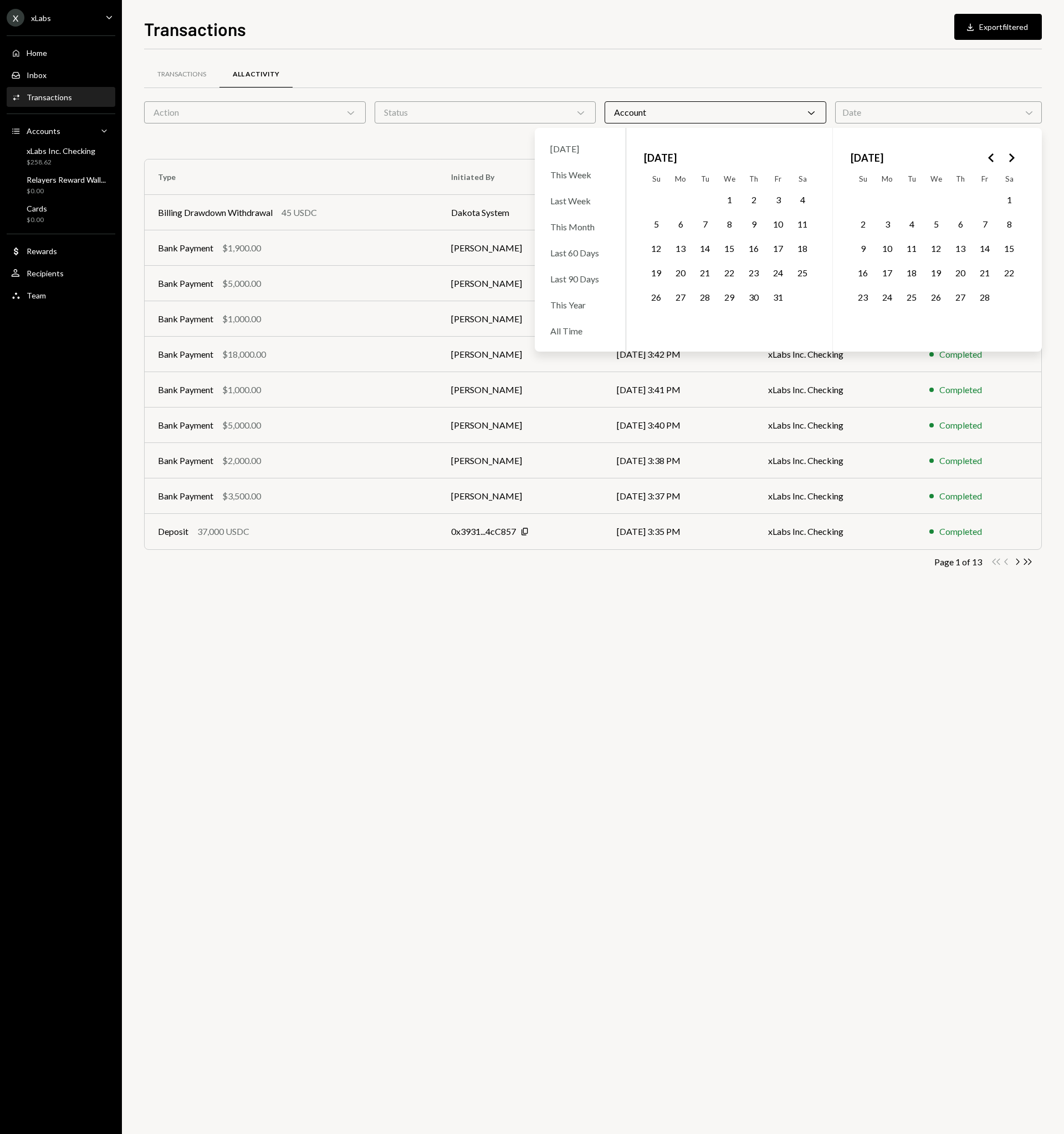
click at [733, 197] on button "1" at bounding box center [729, 200] width 23 height 23
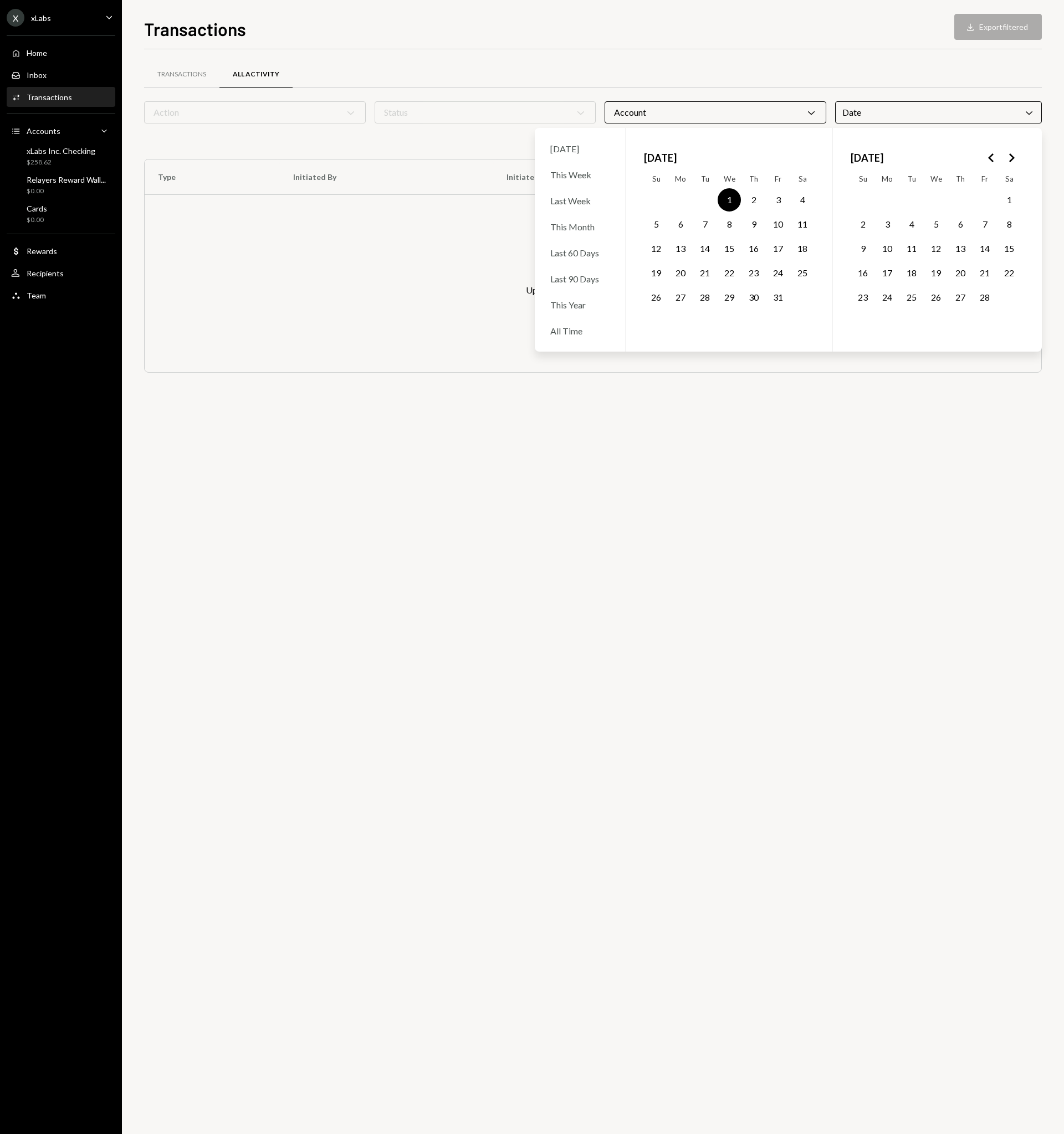
click at [778, 298] on button "31" at bounding box center [778, 297] width 23 height 23
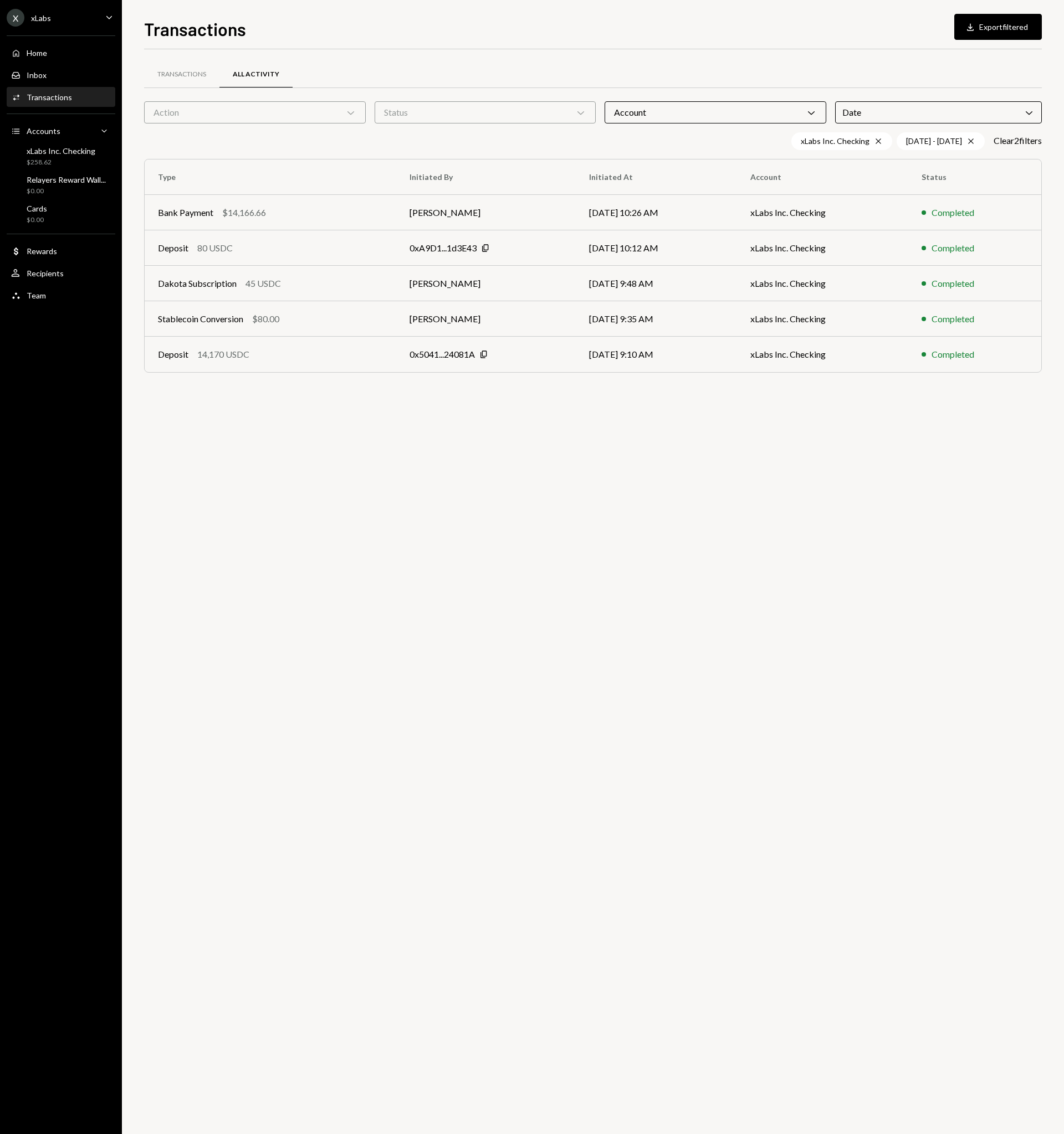
click at [833, 531] on div "Transactions All Activity Action Chevron Down Status Chevron Down Account Chevr…" at bounding box center [593, 592] width 898 height 1085
click at [999, 29] on button "Download Export filtered" at bounding box center [998, 26] width 88 height 26
click at [820, 579] on div "Transactions All Activity Action Chevron Down Status Chevron Down Account Chevr…" at bounding box center [593, 592] width 898 height 1085
click at [966, 142] on icon "Cross" at bounding box center [970, 141] width 9 height 9
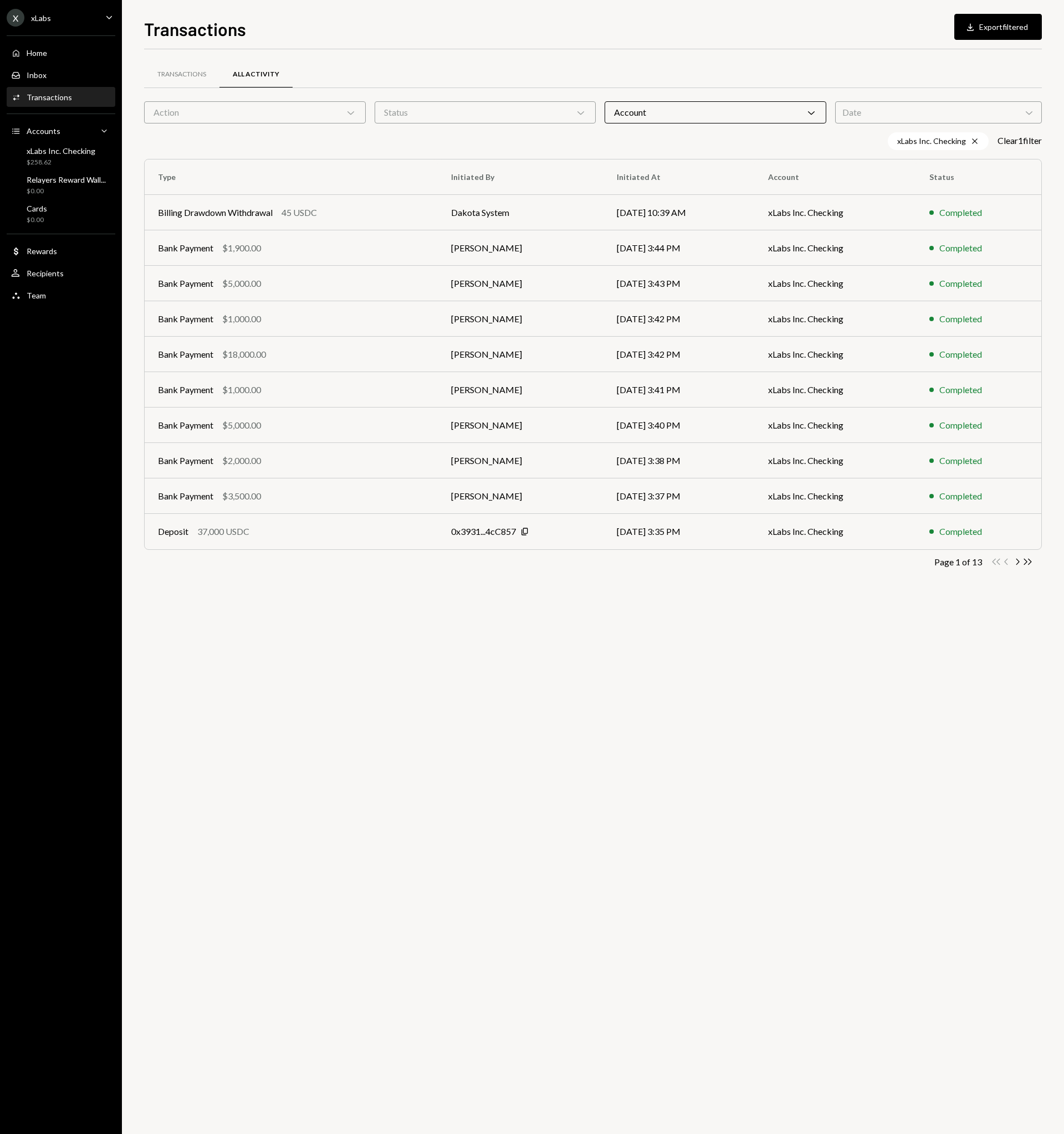
click at [964, 101] on div "Date Chevron Down" at bounding box center [938, 112] width 207 height 22
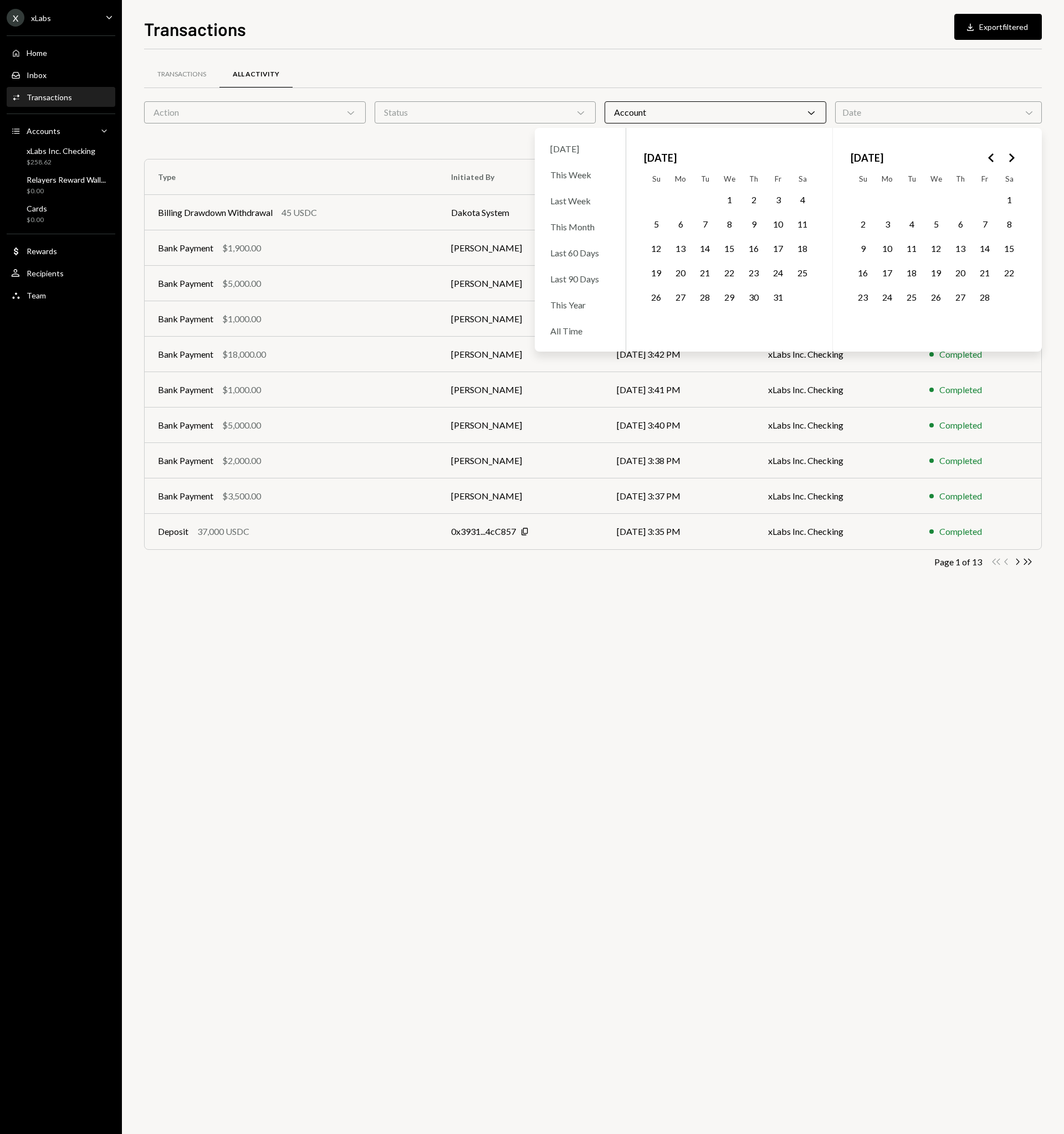
click at [1009, 201] on button "1" at bounding box center [1009, 200] width 23 height 23
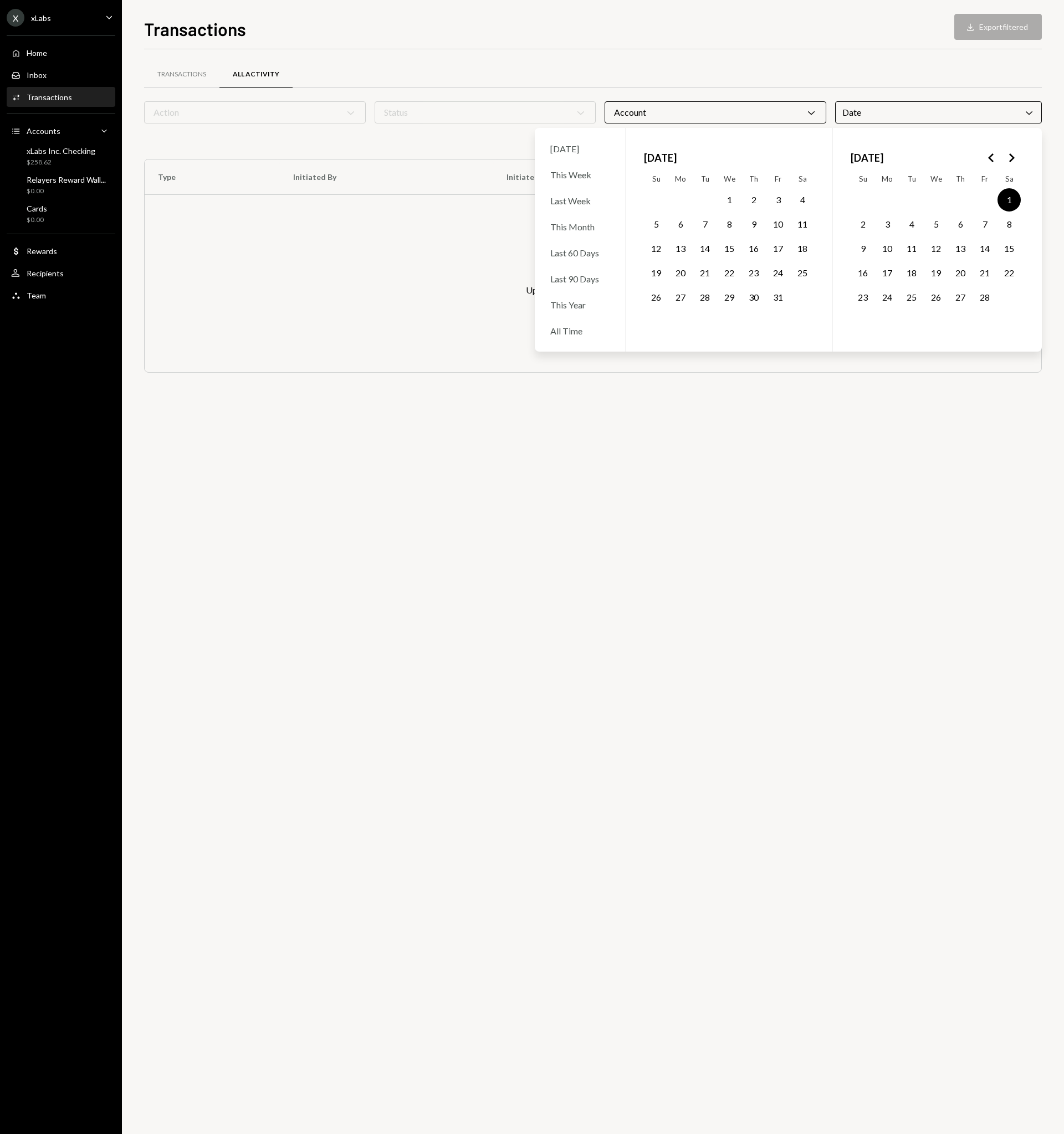
click at [980, 300] on button "28" at bounding box center [985, 297] width 23 height 23
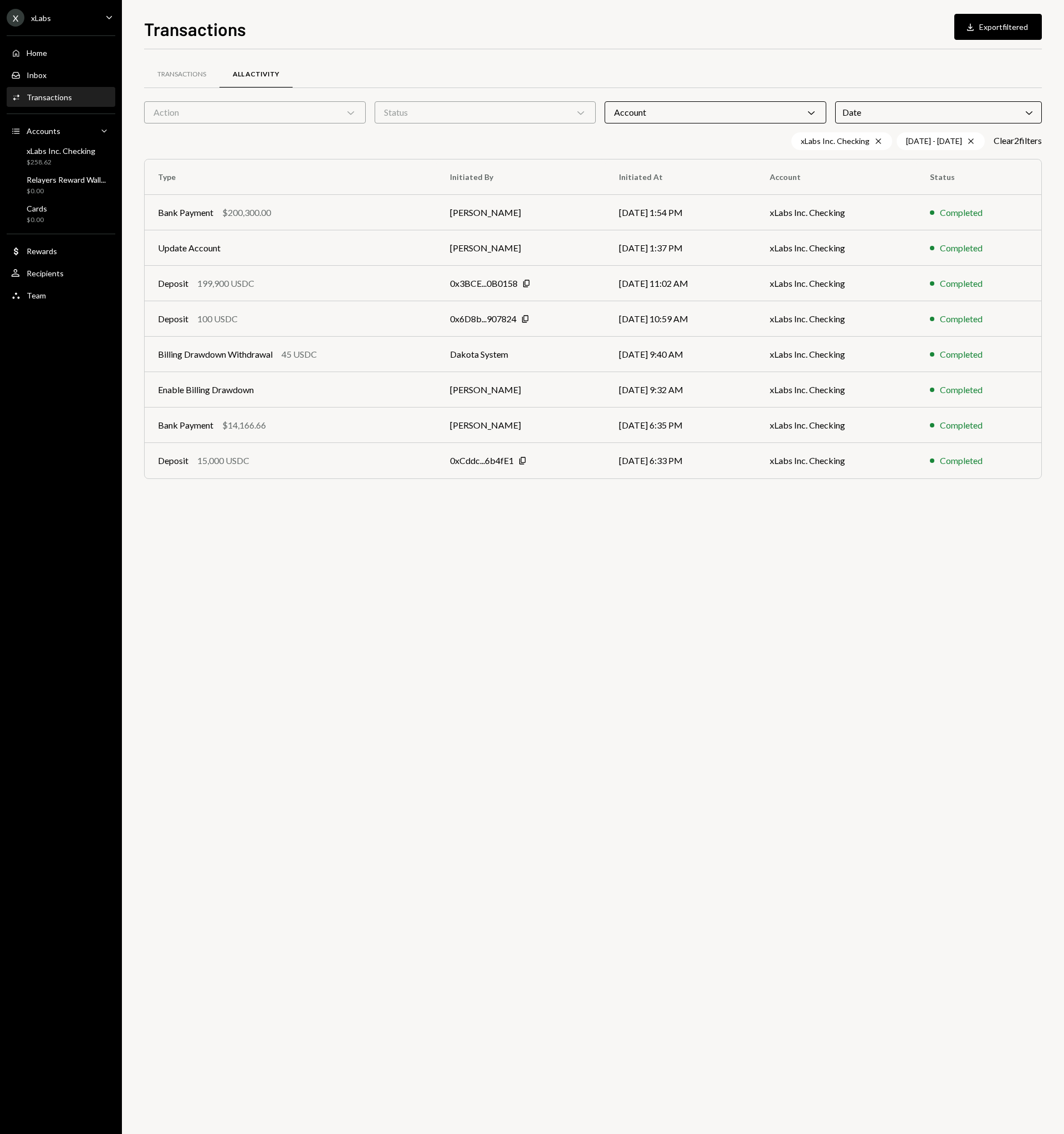
drag, startPoint x: 888, startPoint y: 644, endPoint x: 895, endPoint y: 505, distance: 139.2
click at [888, 644] on div "Transactions All Activity Action Chevron Down Status Chevron Down Account Chevr…" at bounding box center [593, 592] width 898 height 1085
click at [997, 27] on button "Download Export filtered" at bounding box center [998, 26] width 88 height 26
click at [674, 549] on div "Transactions All Activity Action Chevron Down Status Chevron Down Account Chevr…" at bounding box center [593, 592] width 898 height 1085
click at [972, 139] on div "02/01/25 - 02/28/25 Cross" at bounding box center [941, 141] width 88 height 17
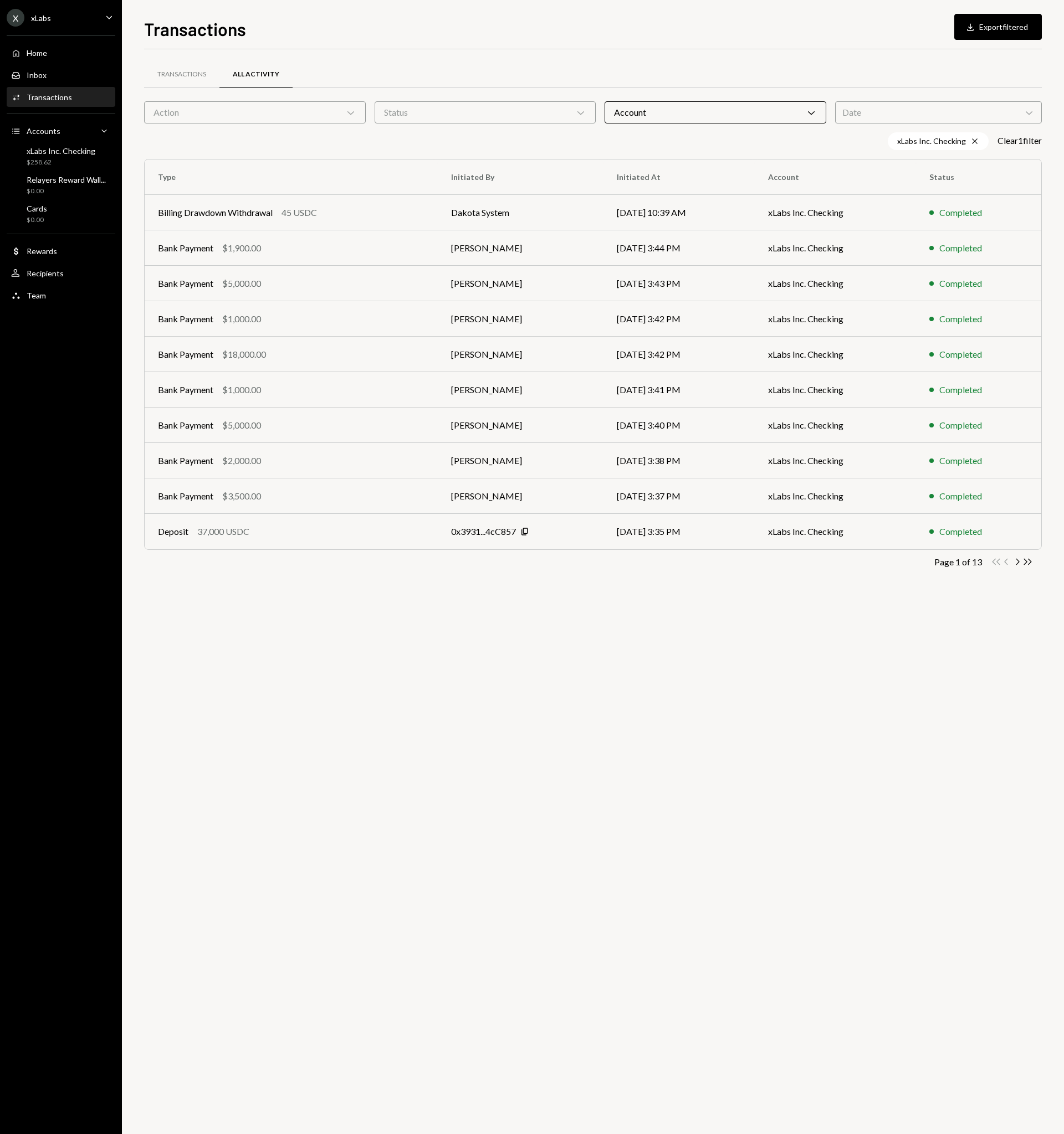
click at [961, 113] on div "Date Chevron Down" at bounding box center [938, 112] width 207 height 22
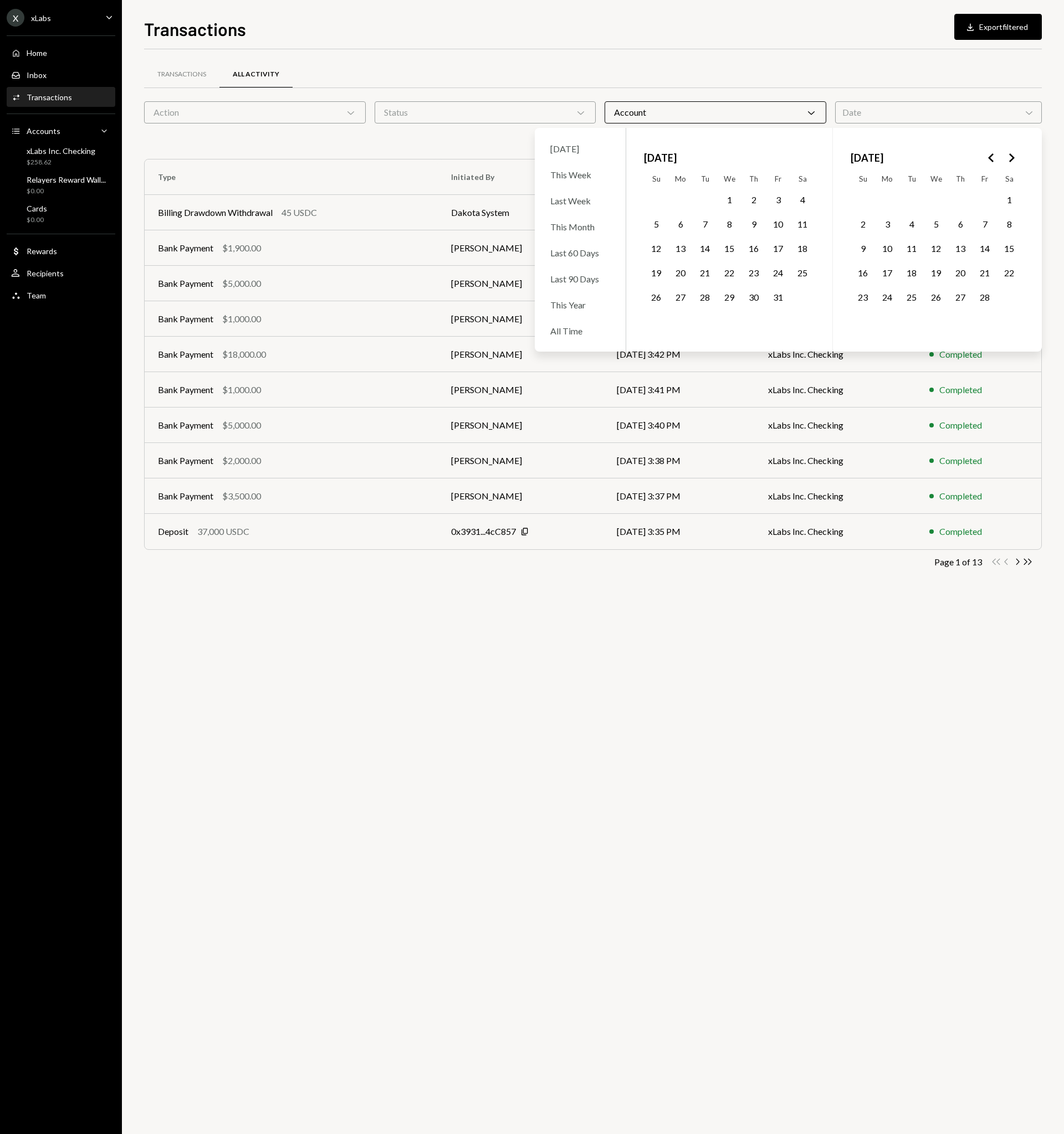
click at [1012, 156] on polygon "Go to the Next Month" at bounding box center [1012, 157] width 6 height 9
click at [804, 197] on button "1" at bounding box center [802, 200] width 23 height 23
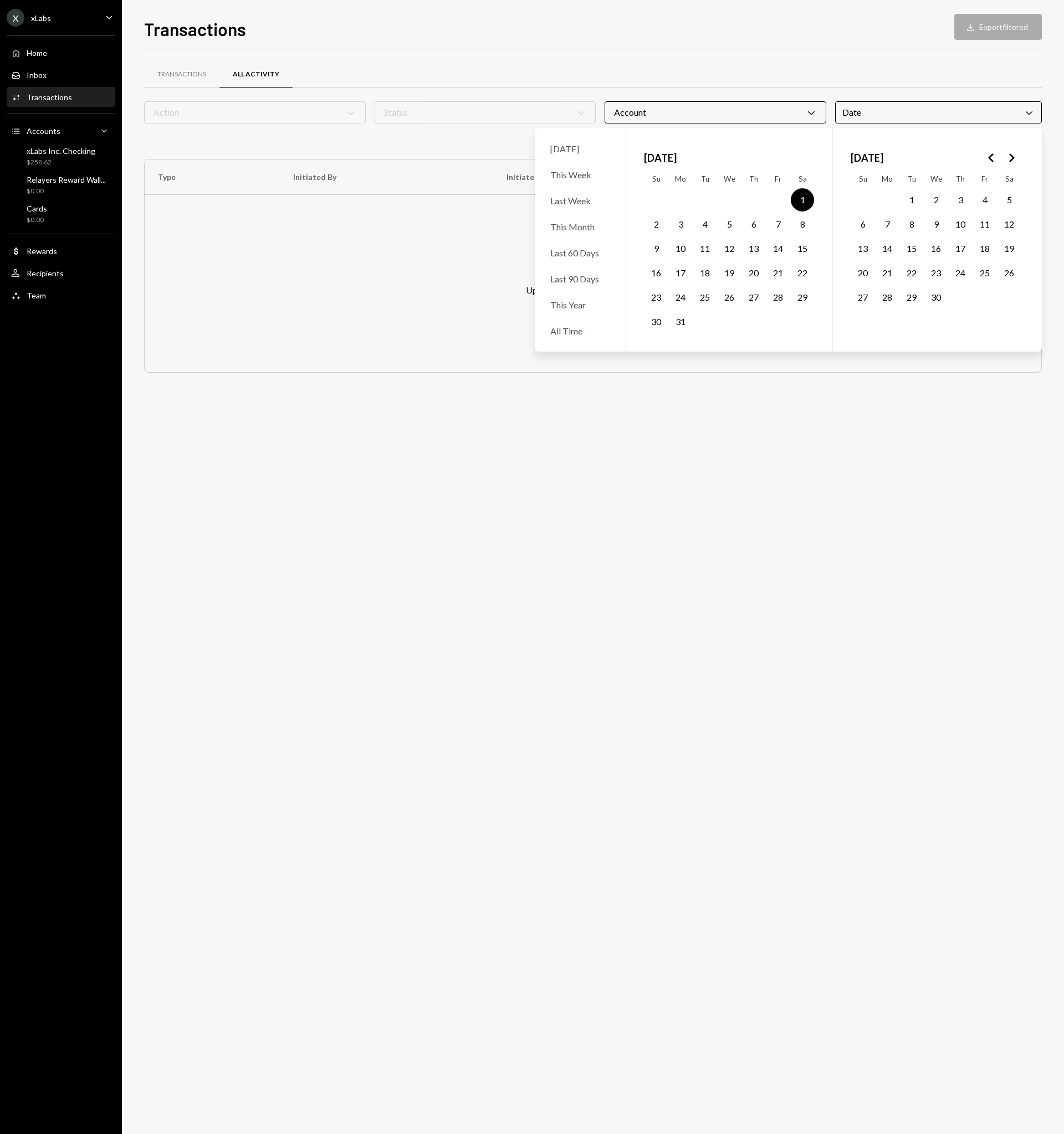
click at [682, 322] on button "31" at bounding box center [681, 322] width 23 height 23
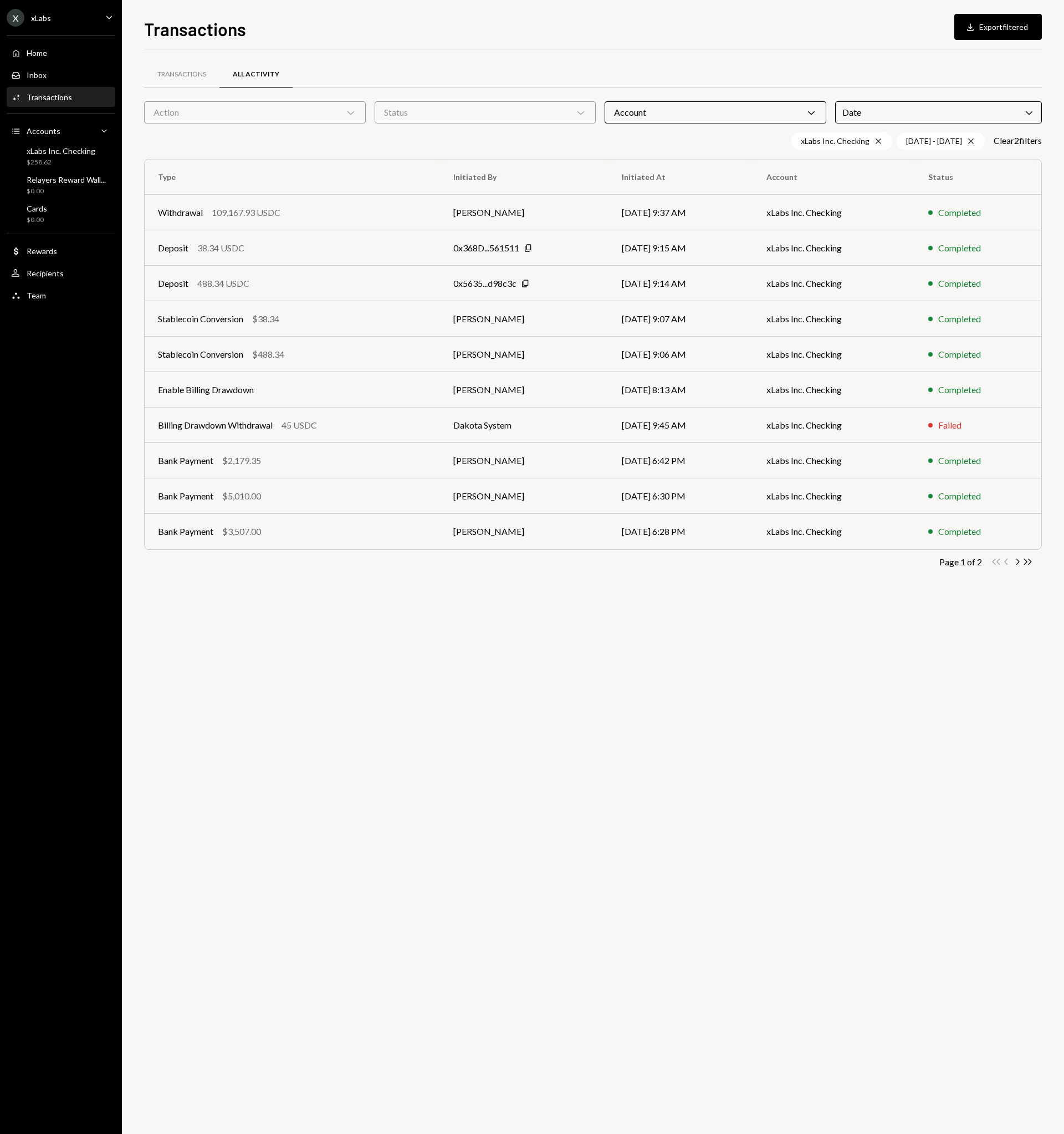
drag, startPoint x: 726, startPoint y: 558, endPoint x: 729, endPoint y: 567, distance: 9.5
click at [726, 558] on div "Page 1 of 2 Double Arrow Left Chevron Left Chevron Right Double Arrow Right" at bounding box center [593, 562] width 898 height 11
click at [1003, 31] on button "Download Export filtered" at bounding box center [998, 26] width 88 height 26
click at [864, 707] on div "Transactions All Activity Action Chevron Down Status Chevron Down Account Chevr…" at bounding box center [593, 592] width 898 height 1085
click at [970, 140] on icon "Cross" at bounding box center [970, 141] width 9 height 9
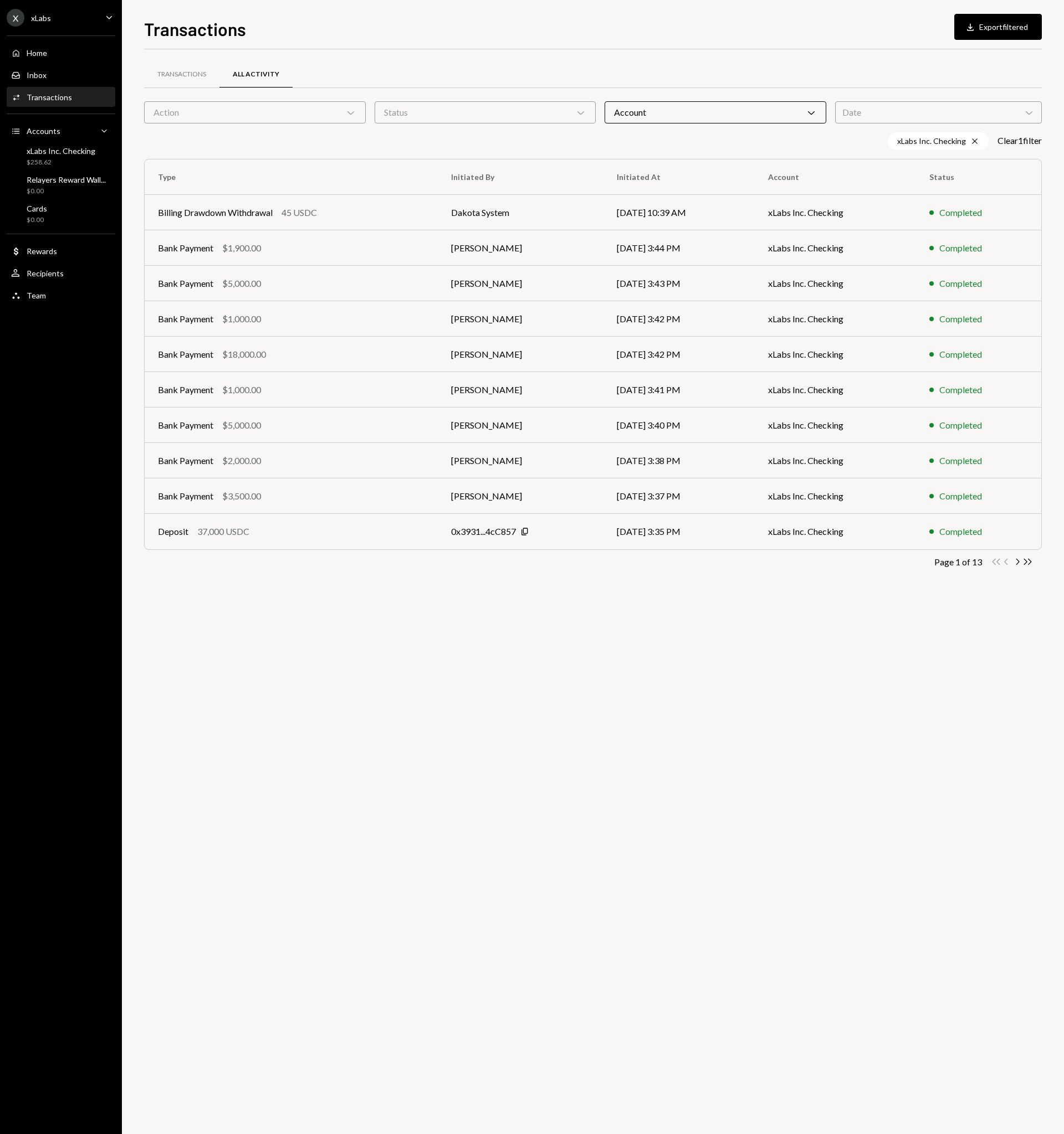
click at [956, 114] on div "Date Chevron Down" at bounding box center [938, 112] width 207 height 22
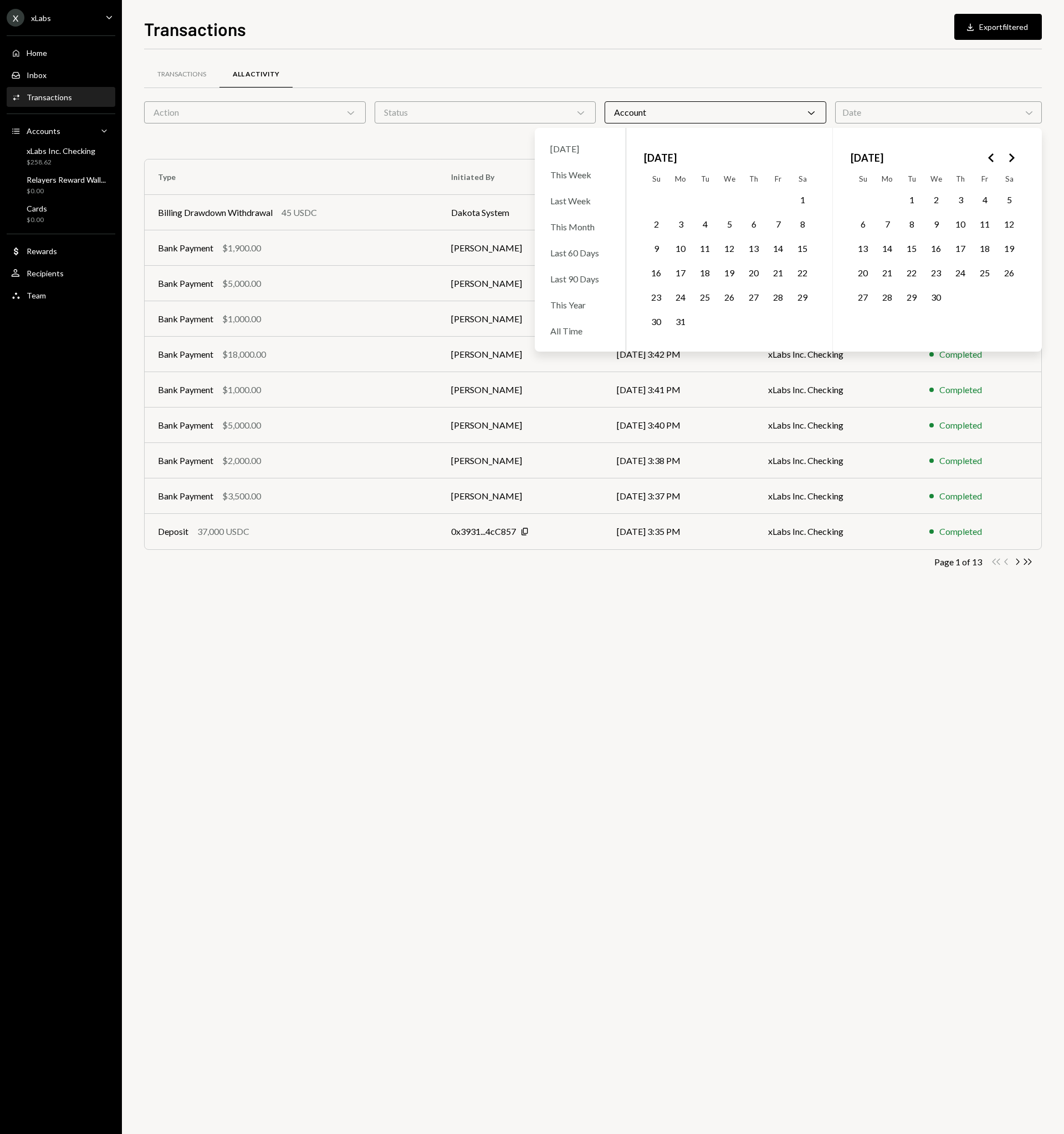
click at [910, 197] on button "1" at bounding box center [912, 200] width 23 height 23
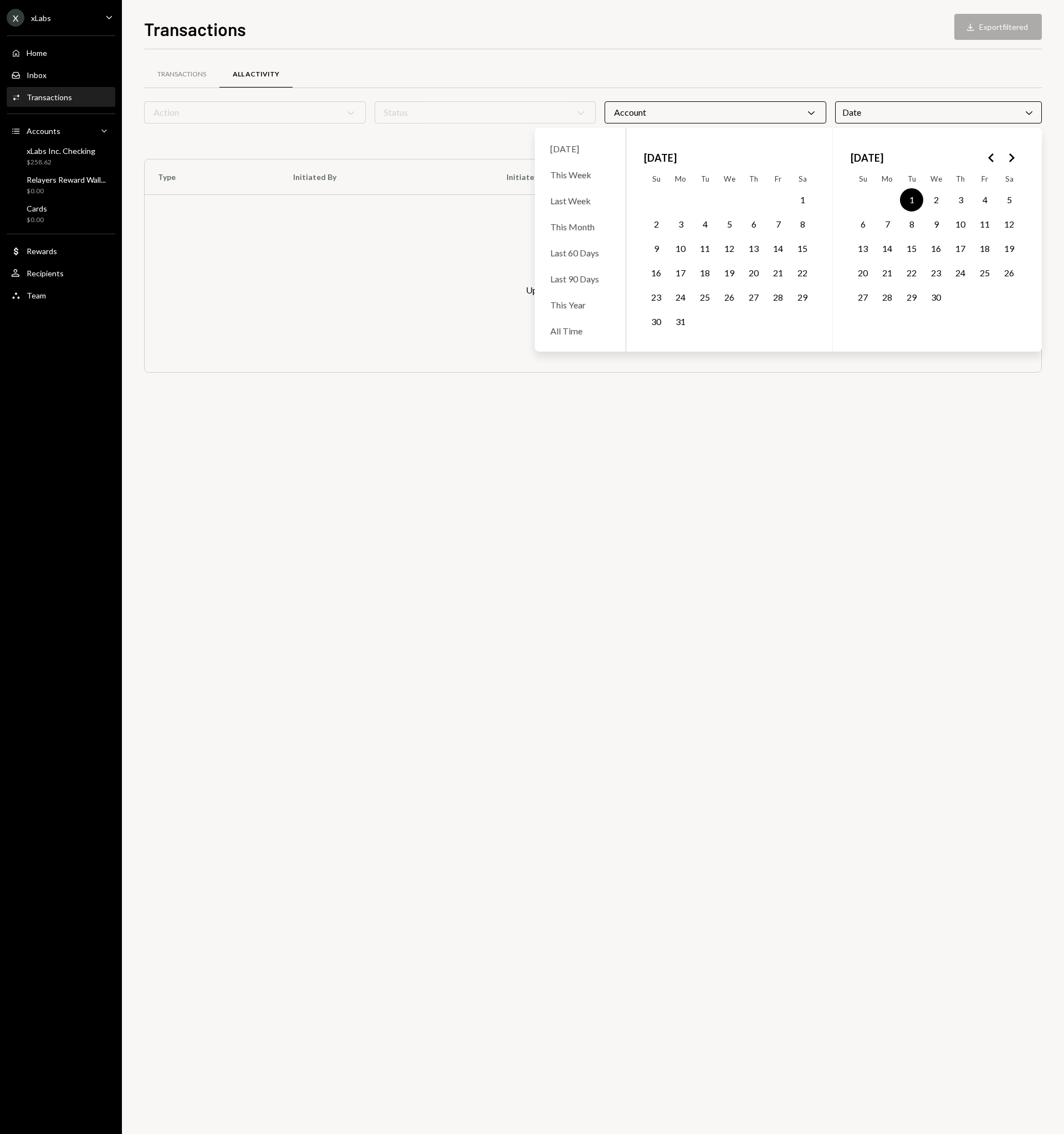
click at [937, 301] on button "30" at bounding box center [936, 297] width 23 height 23
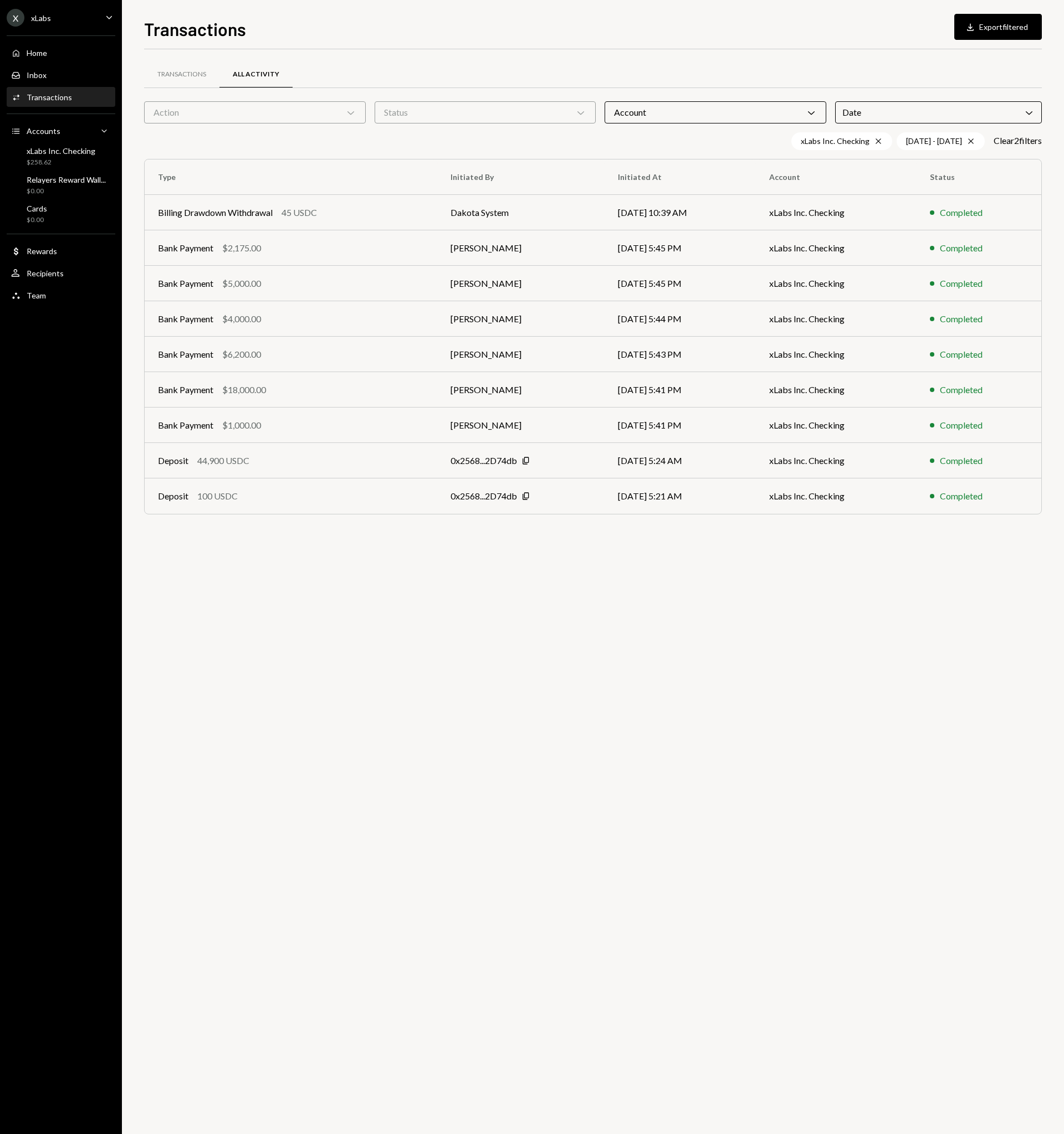
drag, startPoint x: 892, startPoint y: 540, endPoint x: 900, endPoint y: 522, distance: 19.7
click at [892, 540] on div "Transactions All Activity Action Chevron Down Status Chevron Down Account Chevr…" at bounding box center [593, 592] width 898 height 1085
click at [999, 27] on button "Download Export filtered" at bounding box center [998, 26] width 88 height 26
click at [969, 140] on icon "Cross" at bounding box center [970, 141] width 9 height 9
click at [968, 109] on div "Date Chevron Down" at bounding box center [938, 112] width 207 height 22
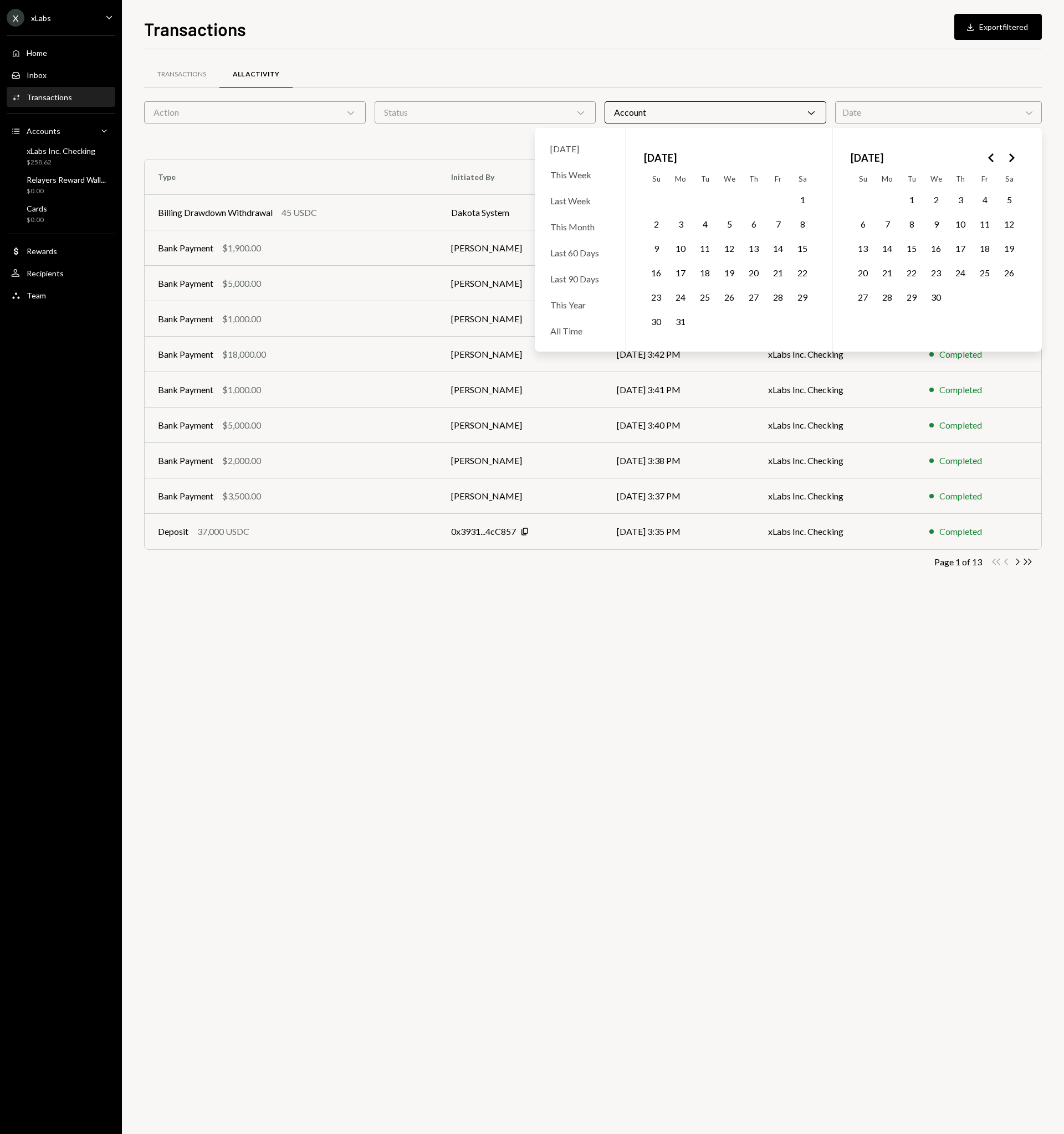
click at [1013, 158] on polygon "Go to the Next Month" at bounding box center [1012, 157] width 6 height 9
click at [754, 198] on button "1" at bounding box center [753, 200] width 23 height 23
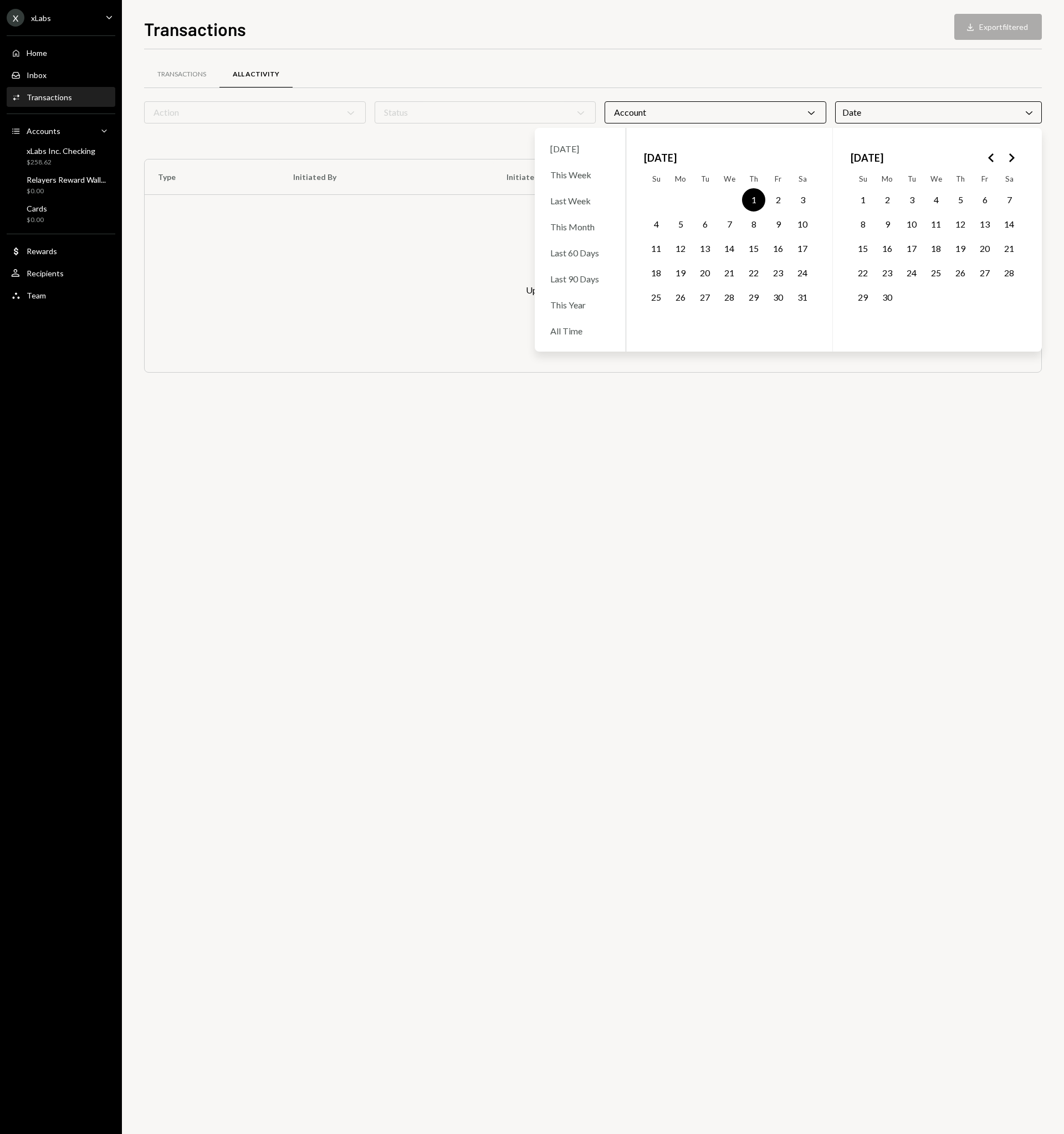
click at [801, 298] on button "31" at bounding box center [802, 297] width 23 height 23
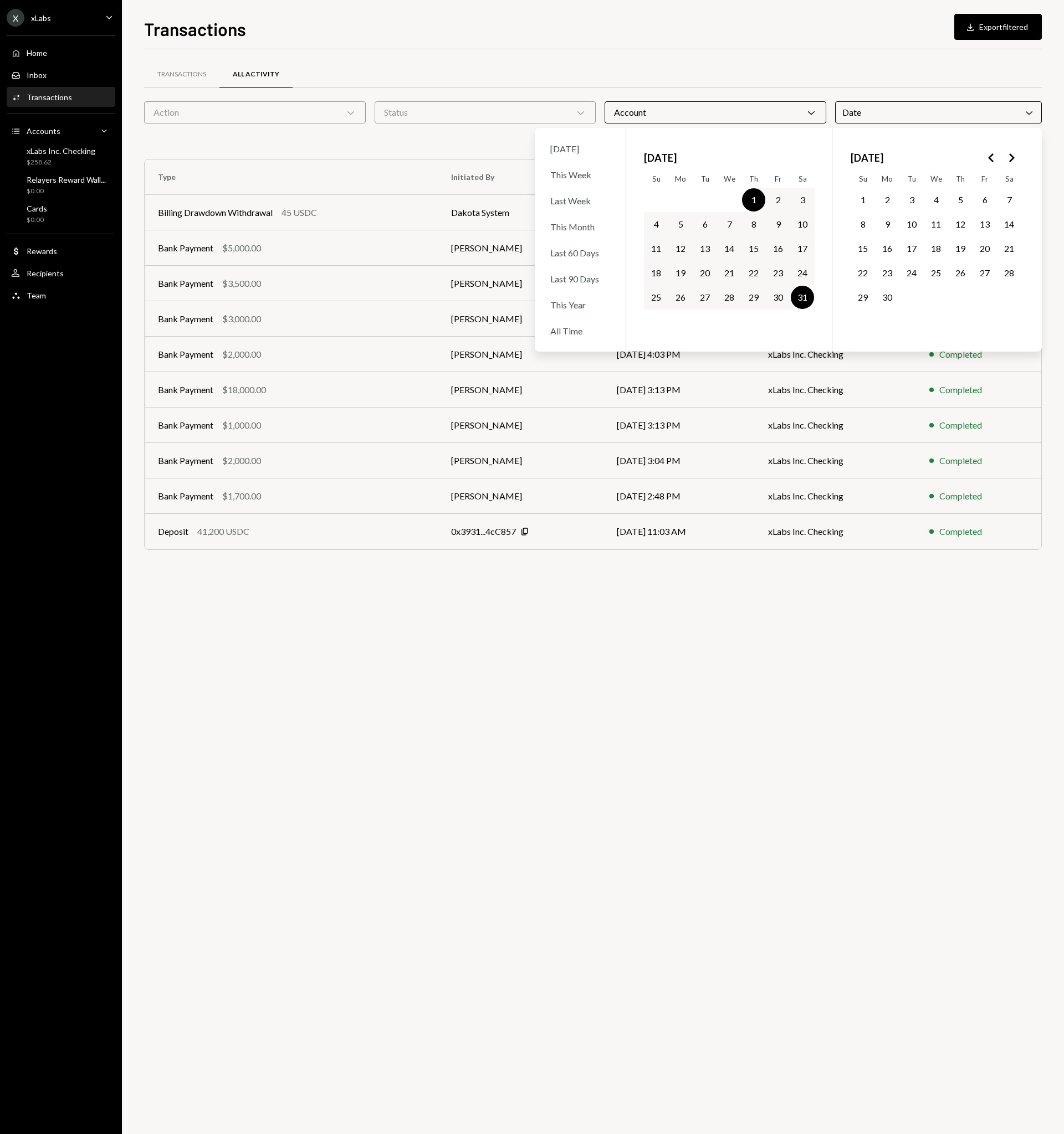
drag, startPoint x: 809, startPoint y: 662, endPoint x: 816, endPoint y: 637, distance: 26.0
click at [808, 664] on div "Transactions All Activity Action Chevron Down Status Chevron Down Account Chevr…" at bounding box center [593, 592] width 898 height 1085
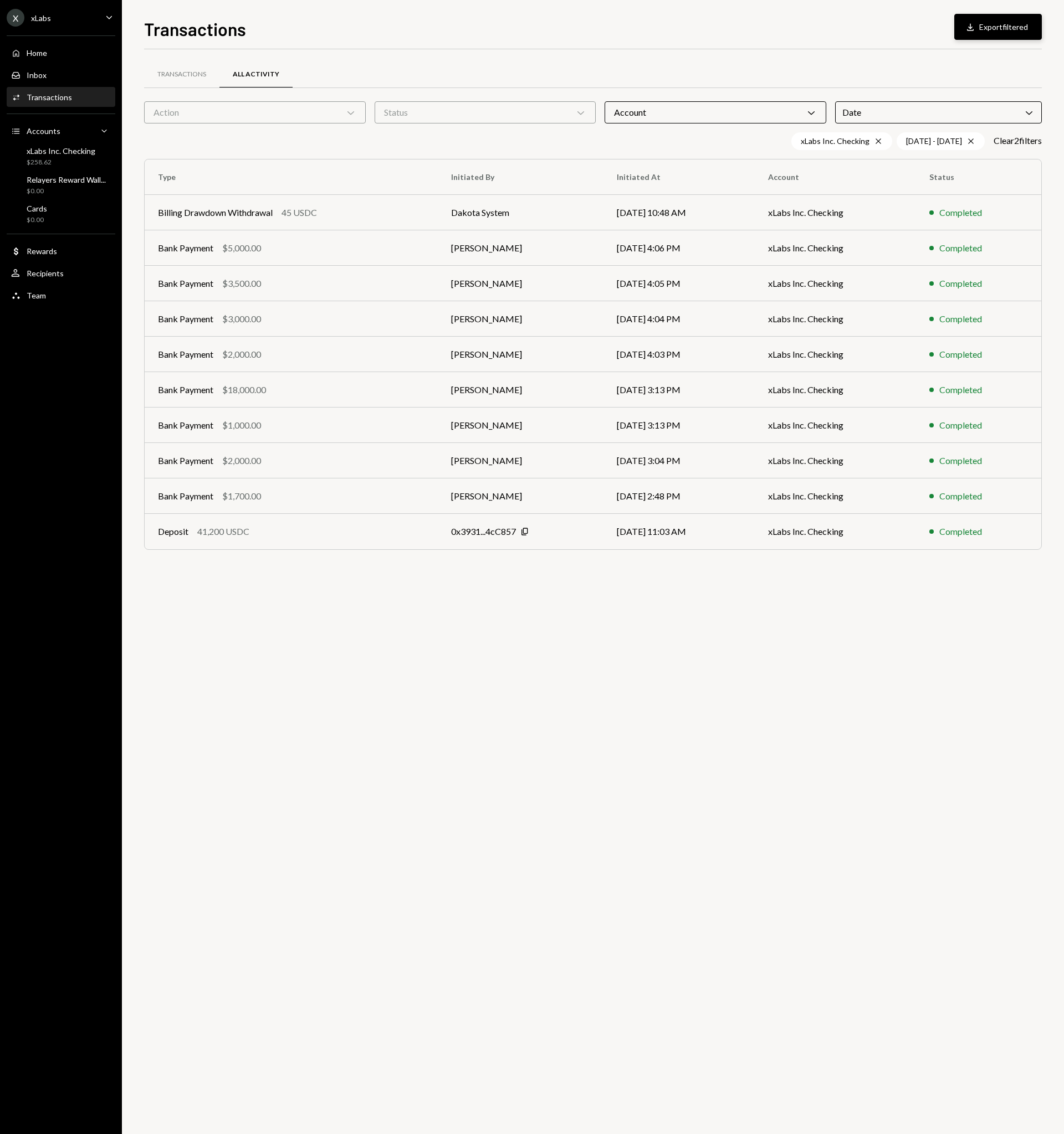
click at [999, 33] on button "Download Export filtered" at bounding box center [998, 26] width 88 height 26
drag, startPoint x: 828, startPoint y: 640, endPoint x: 840, endPoint y: 541, distance: 99.7
click at [827, 641] on div "Transactions All Activity Action Chevron Down Status Chevron Down Account Chevr…" at bounding box center [593, 592] width 898 height 1085
click at [968, 141] on icon "Cross" at bounding box center [970, 141] width 9 height 9
click at [967, 113] on div "Date Chevron Down" at bounding box center [938, 112] width 207 height 22
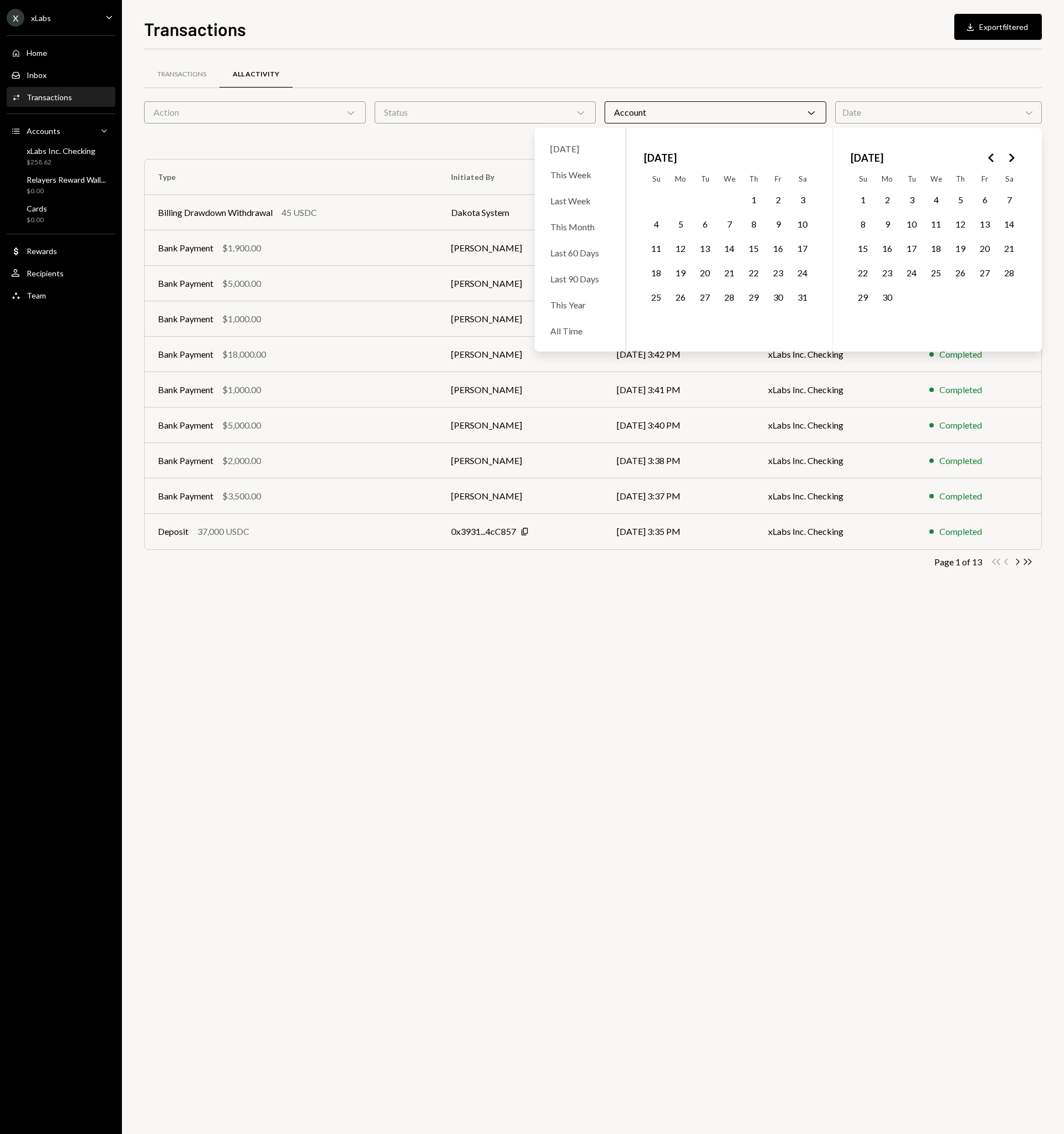
click at [862, 204] on button "1" at bounding box center [863, 200] width 23 height 23
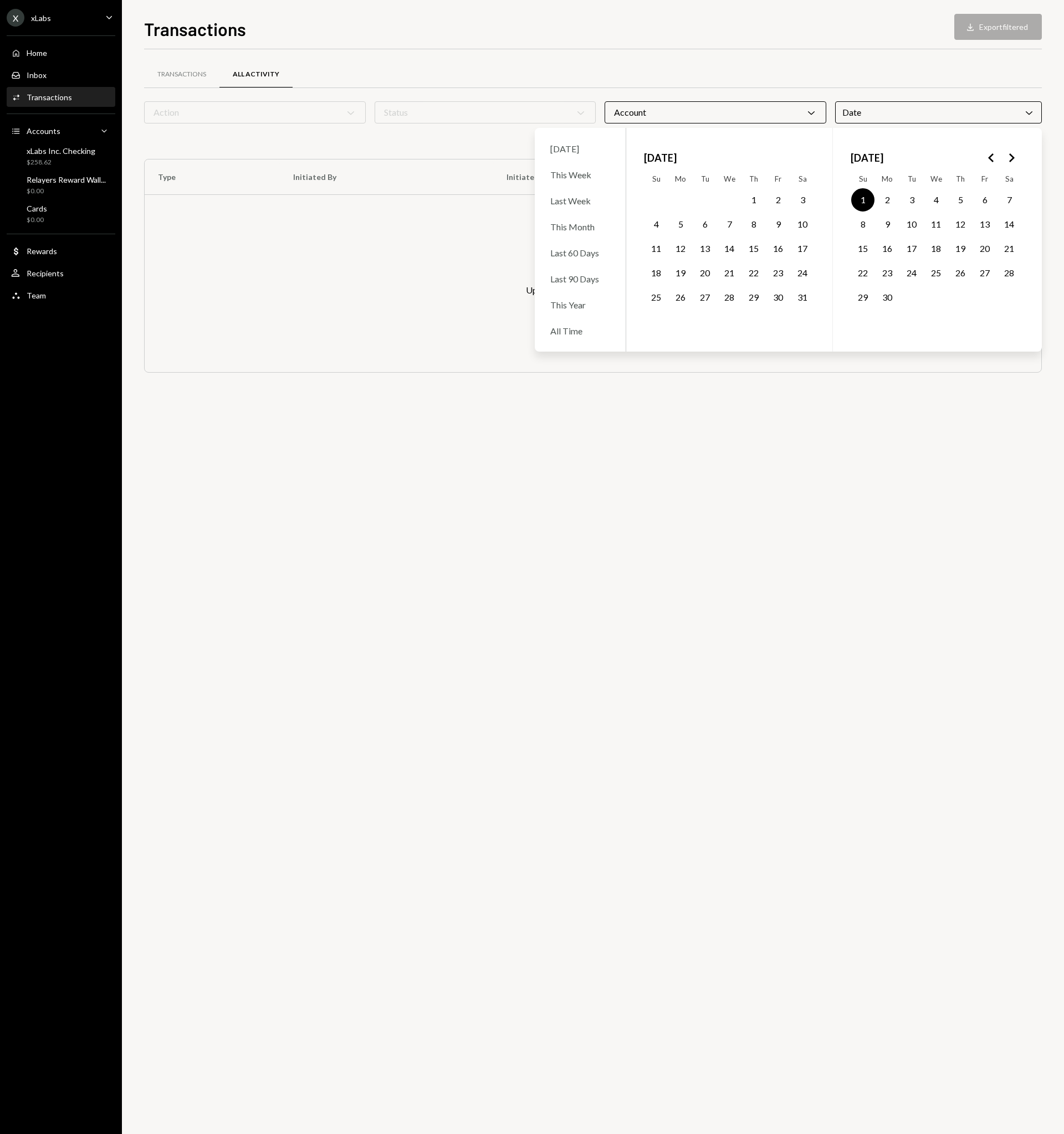
click at [893, 297] on button "30" at bounding box center [887, 297] width 23 height 23
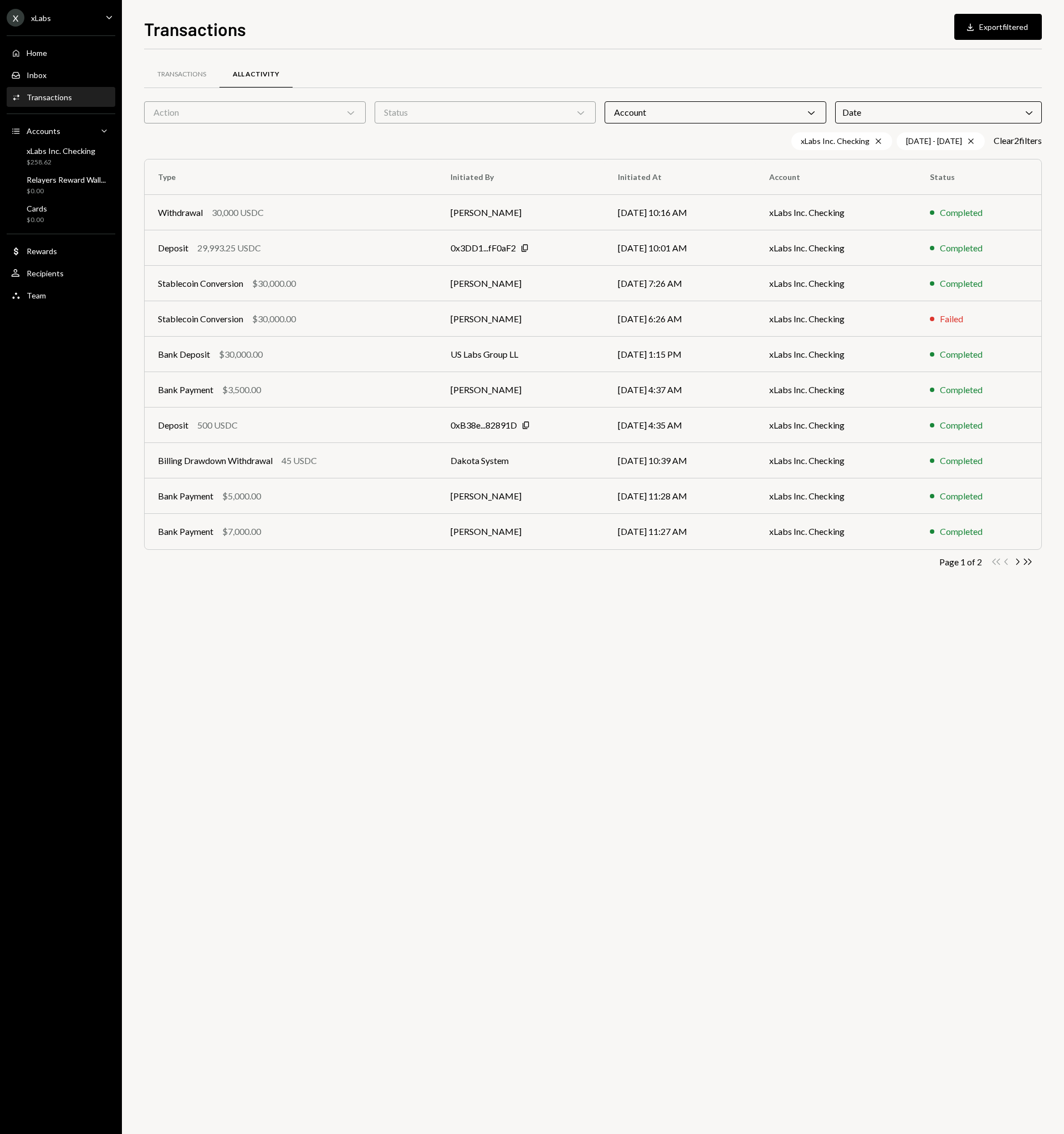
click at [895, 521] on td "xLabs Inc. Checking" at bounding box center [836, 531] width 161 height 36
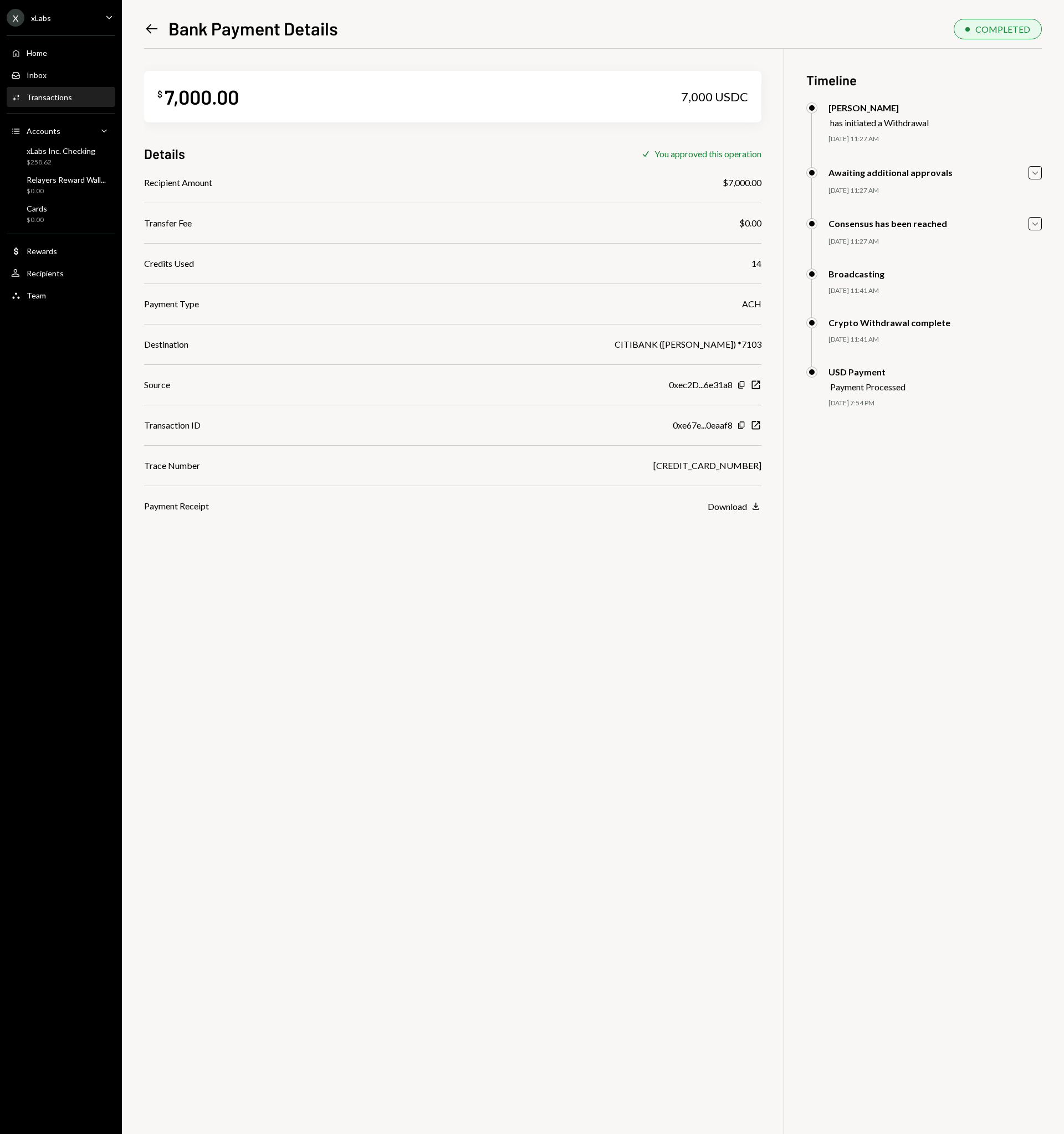
click at [146, 26] on icon "Left Arrow" at bounding box center [152, 28] width 16 height 16
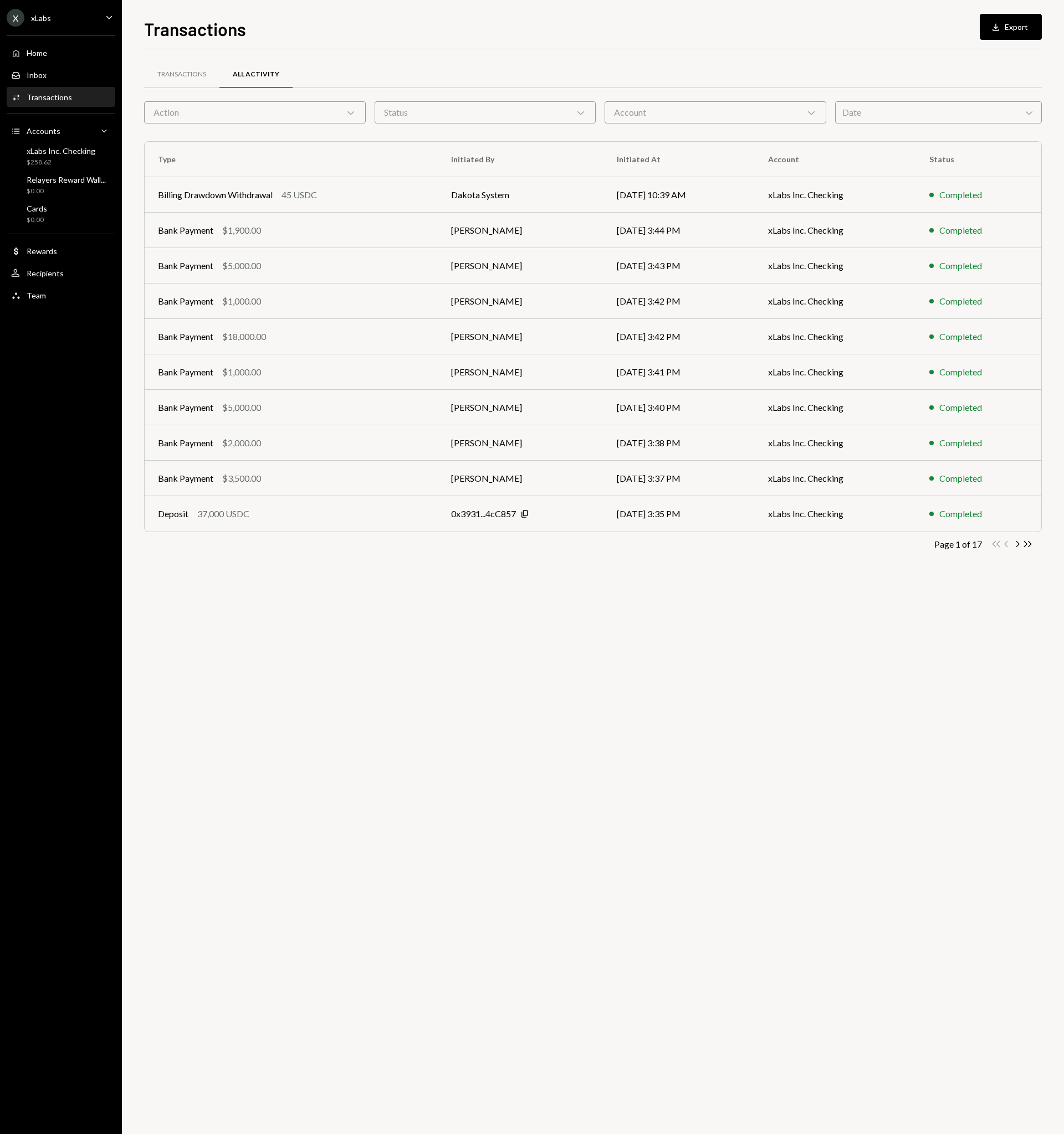
click at [679, 115] on div "Account Chevron Down" at bounding box center [715, 112] width 222 height 22
click at [677, 164] on label "xLabs Inc. Checking" at bounding box center [715, 165] width 213 height 20
click at [624, 164] on button "xLabs Inc. Checking" at bounding box center [619, 165] width 9 height 9
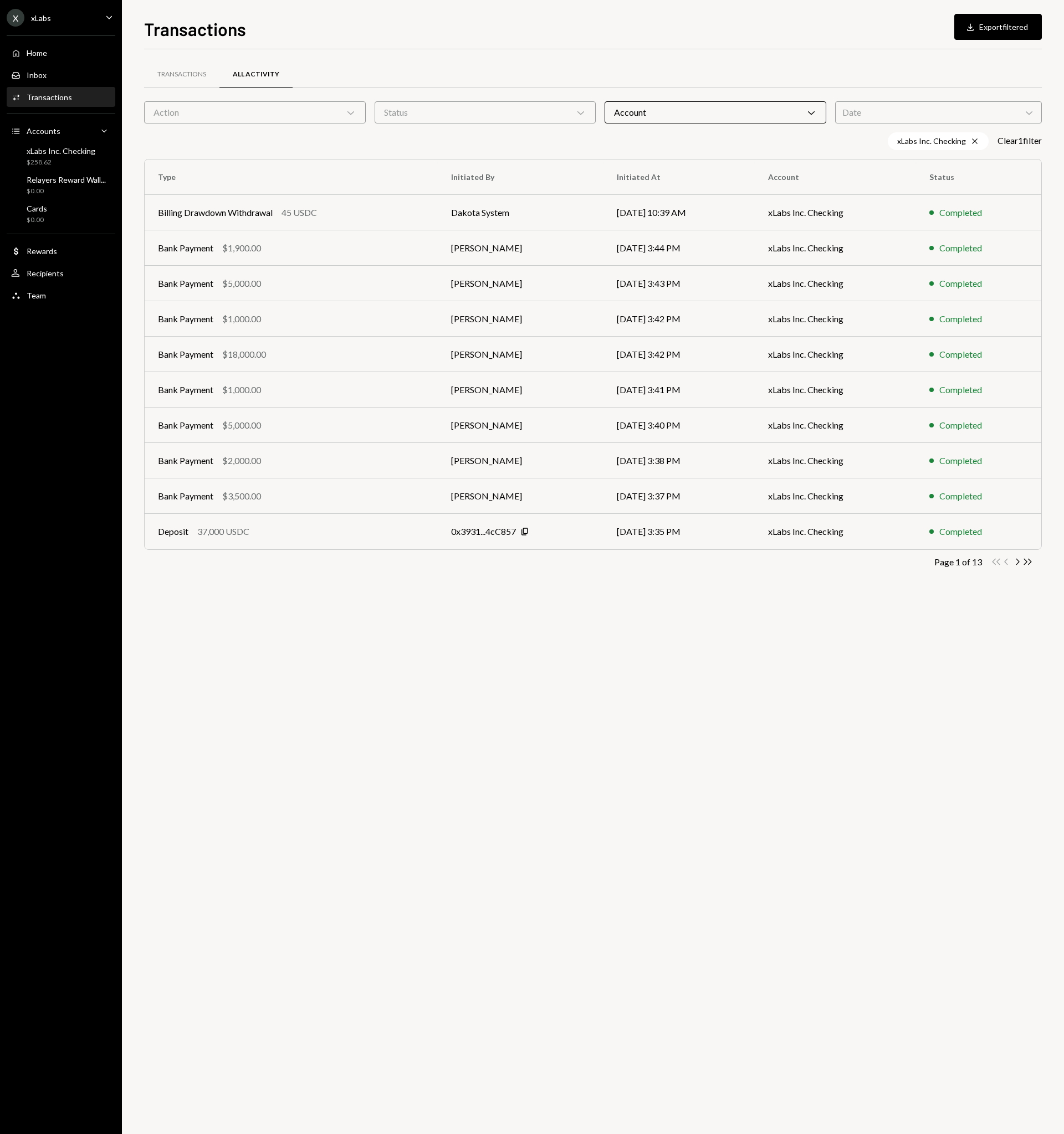
click at [943, 110] on div "Date Chevron Down" at bounding box center [938, 112] width 207 height 22
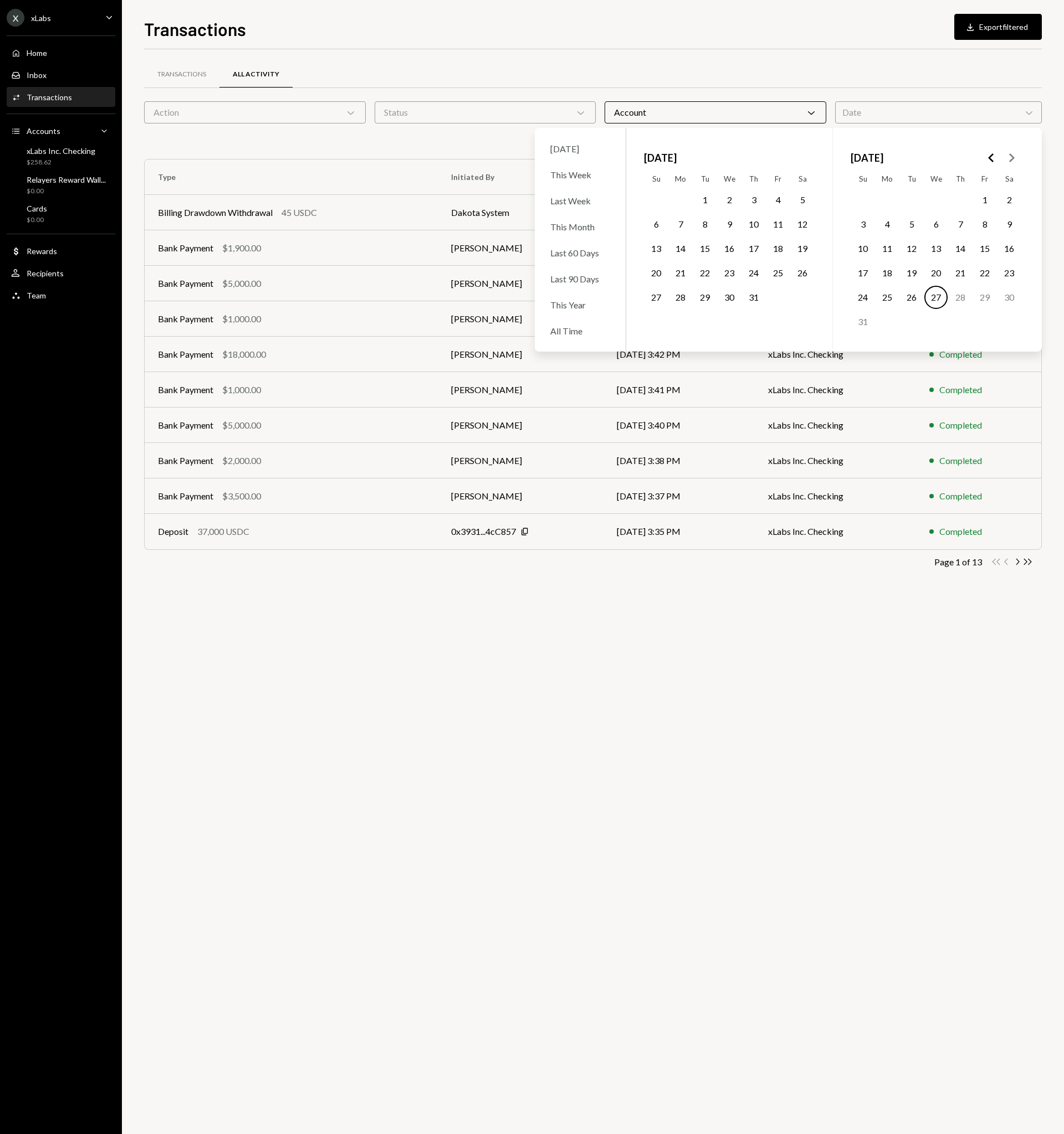
click at [705, 198] on button "1" at bounding box center [705, 200] width 23 height 23
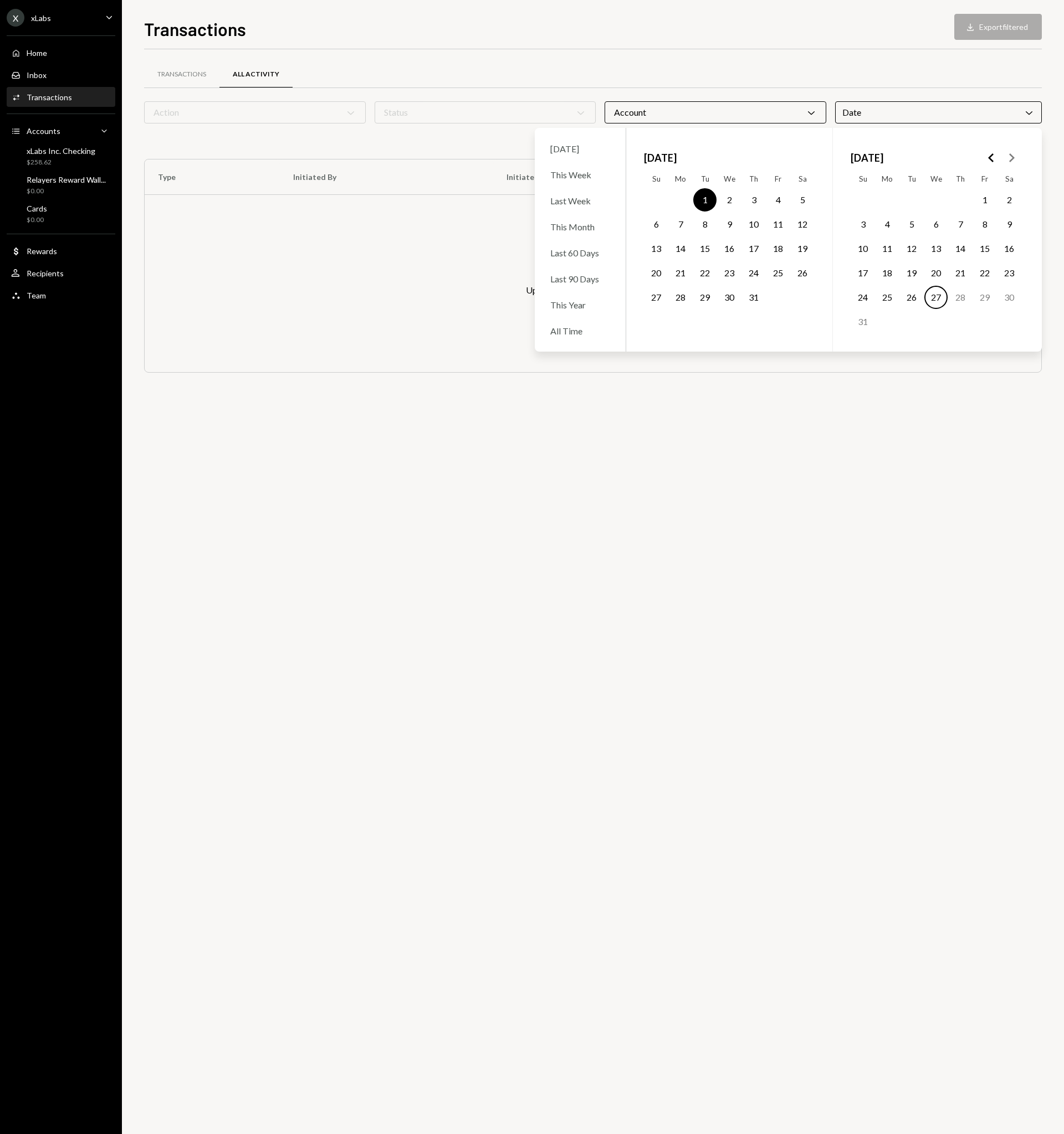
click at [768, 393] on div "Transactions All Activity Action Chevron Down Status Chevron Down Account Chevr…" at bounding box center [593, 231] width 898 height 329
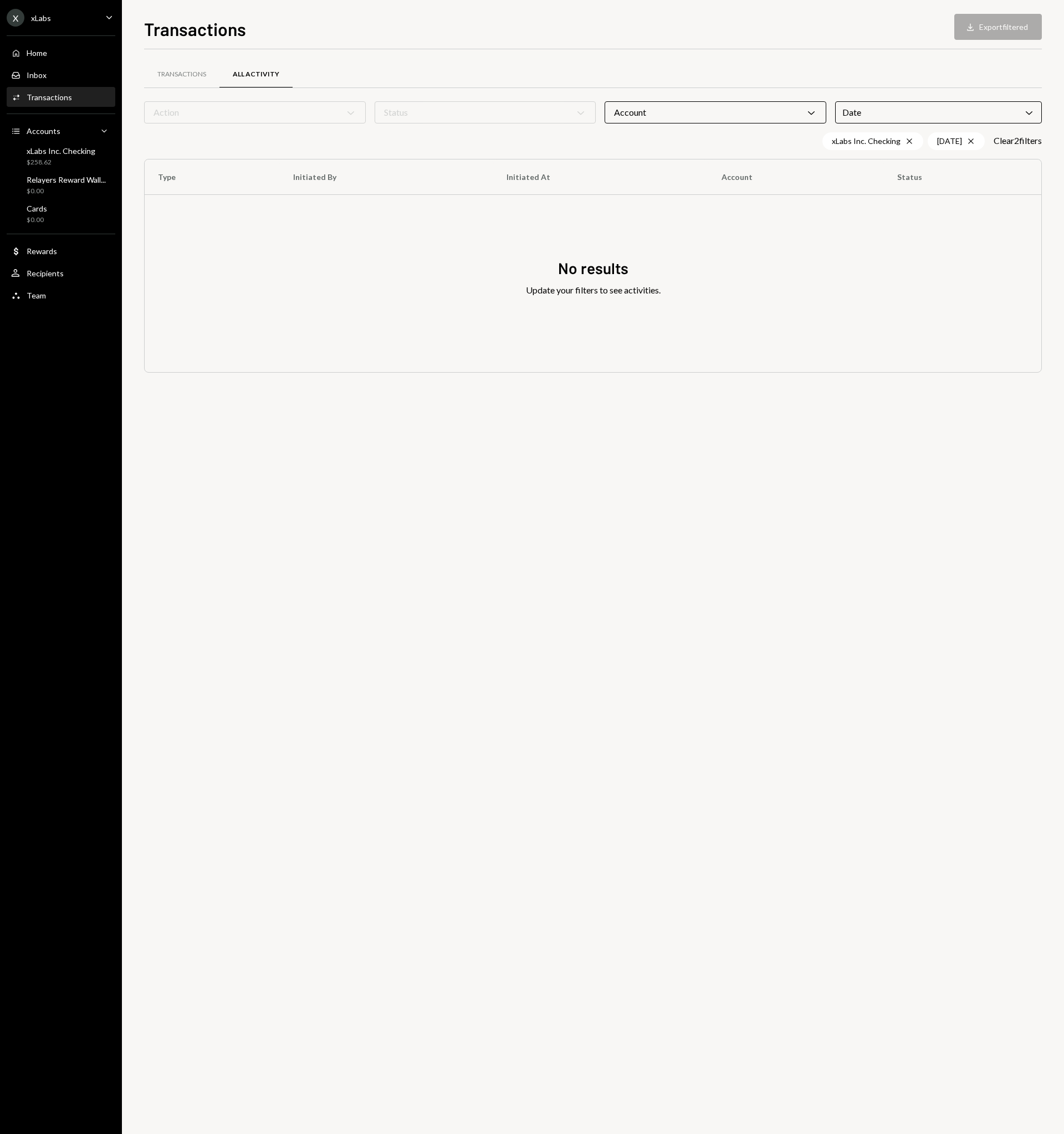
click at [926, 110] on div "Date Chevron Down" at bounding box center [938, 112] width 207 height 22
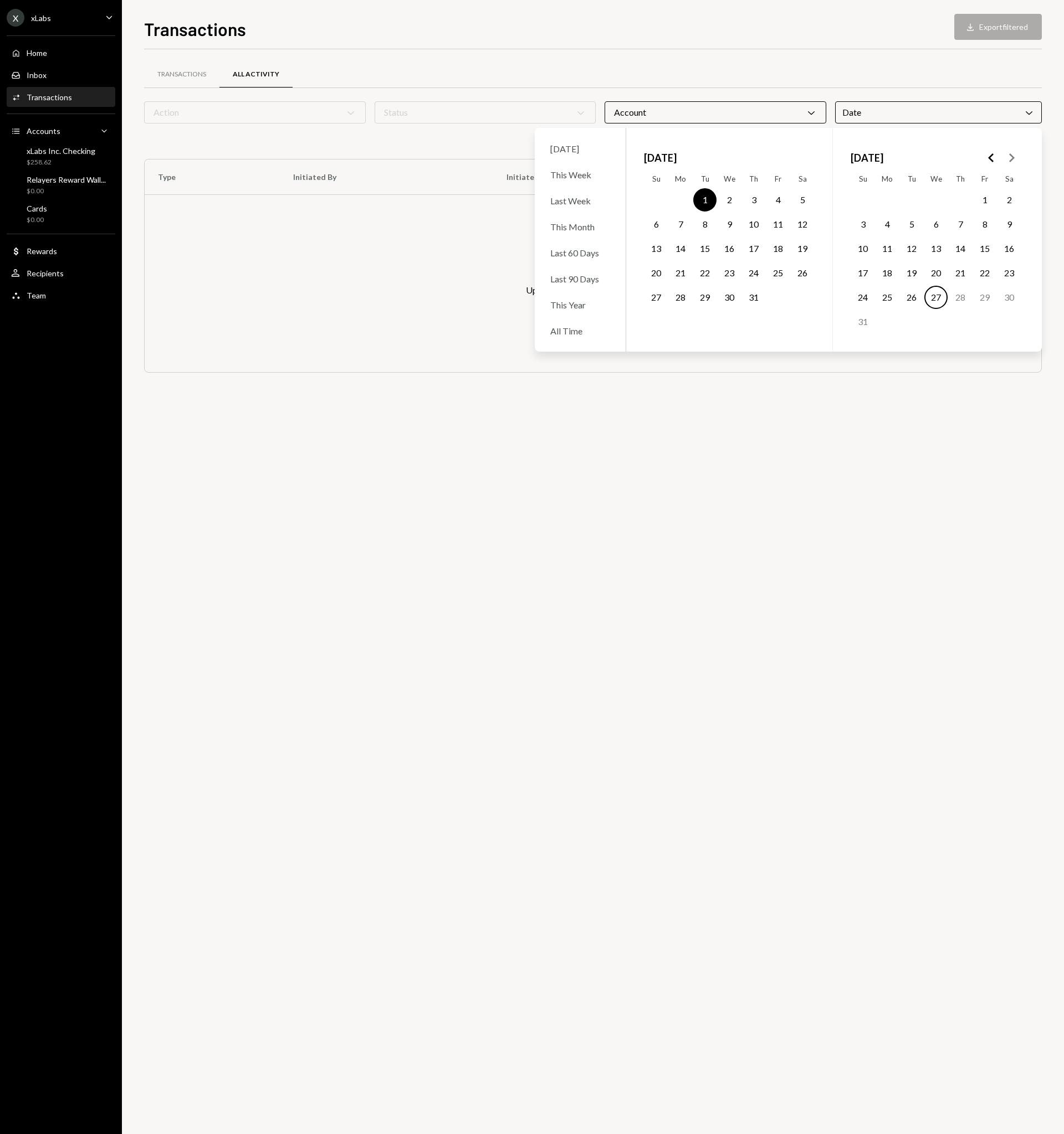
click at [989, 158] on polygon "Go to the Previous Month" at bounding box center [990, 157] width 6 height 9
click at [867, 197] on button "1" at bounding box center [863, 200] width 23 height 23
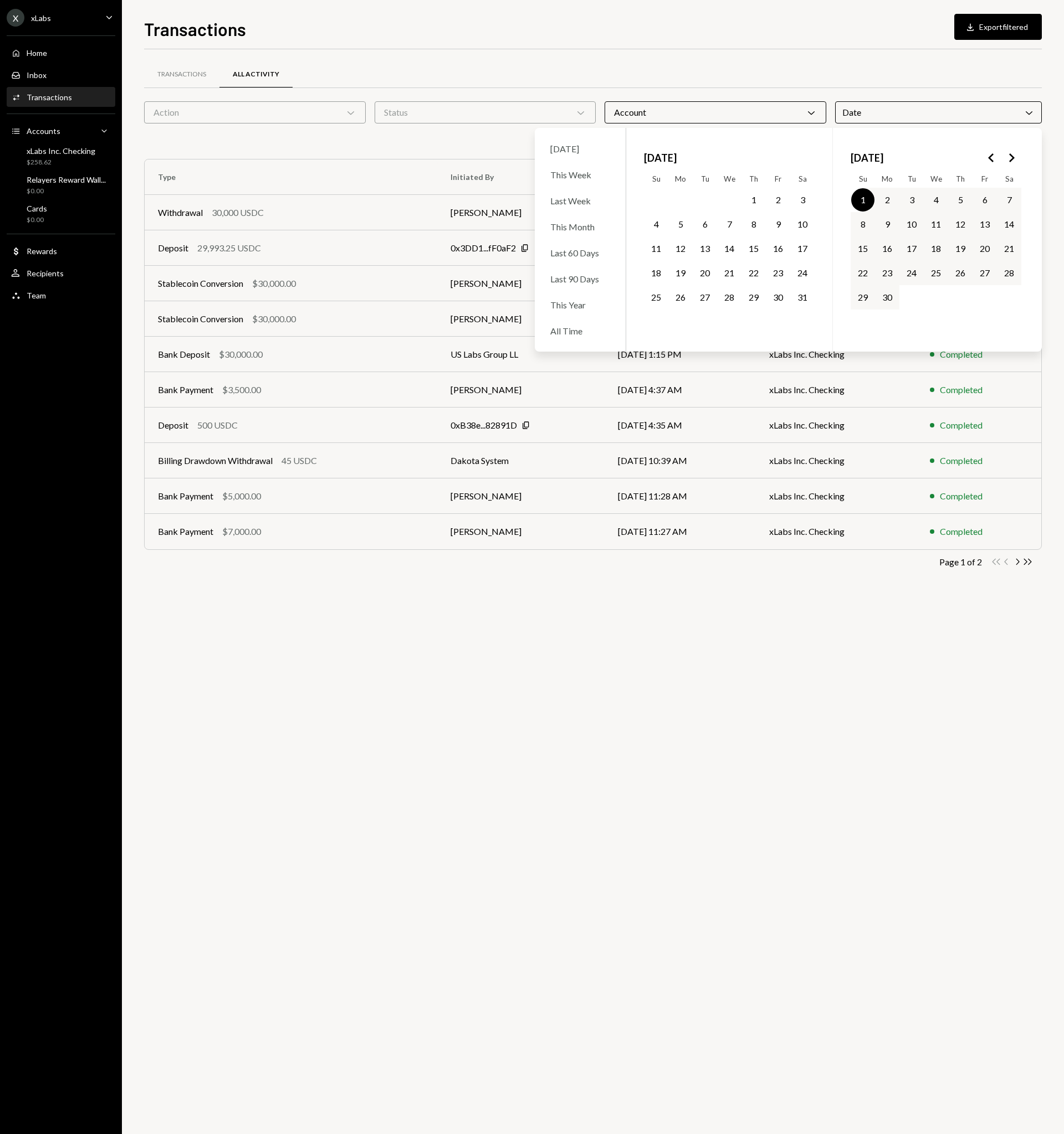
click at [889, 297] on button "30" at bounding box center [887, 297] width 23 height 23
click at [856, 711] on div "Transactions All Activity Action Chevron Down Status Chevron Down Account Chevr…" at bounding box center [593, 592] width 898 height 1085
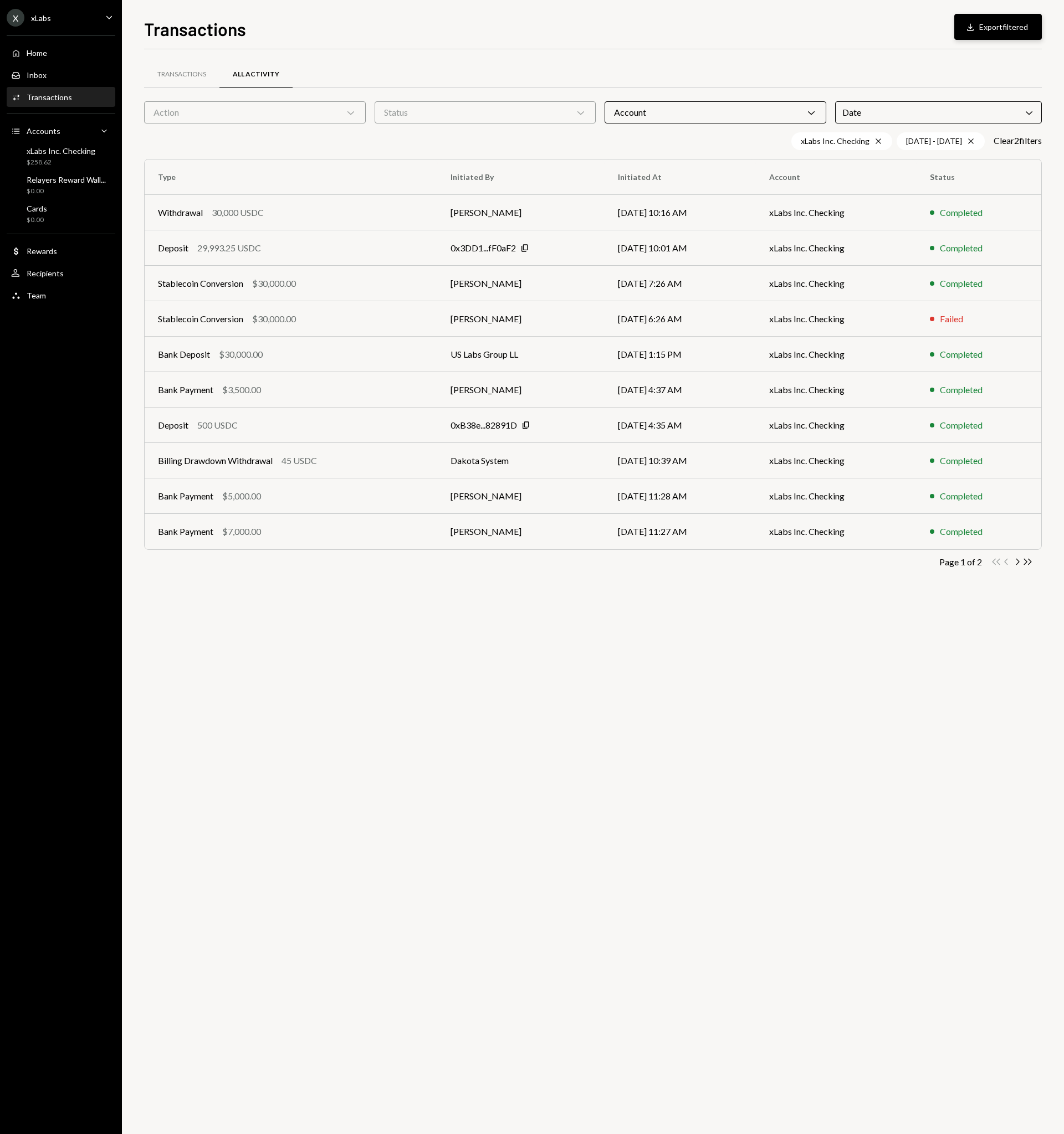
click at [984, 29] on button "Download Export filtered" at bounding box center [998, 26] width 88 height 26
click at [1041, 70] on div "Transactions All Activity" at bounding box center [593, 74] width 898 height 28
click at [970, 142] on icon "Cross" at bounding box center [970, 141] width 9 height 9
click at [933, 118] on div "Date Chevron Down" at bounding box center [938, 112] width 207 height 22
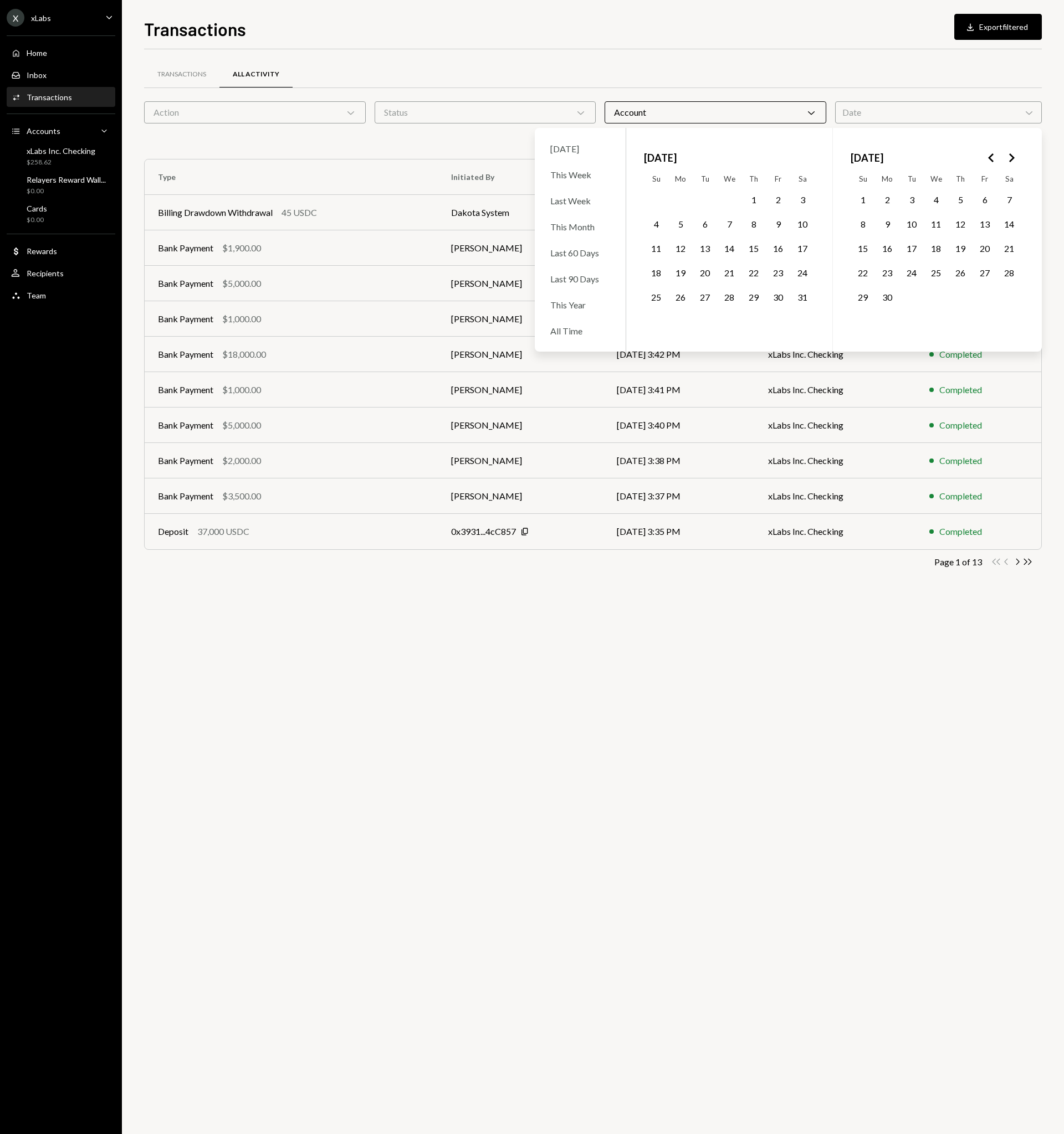
click at [1012, 155] on icon "Go to the Next Month" at bounding box center [1011, 158] width 13 height 13
click at [709, 200] on button "1" at bounding box center [705, 200] width 23 height 23
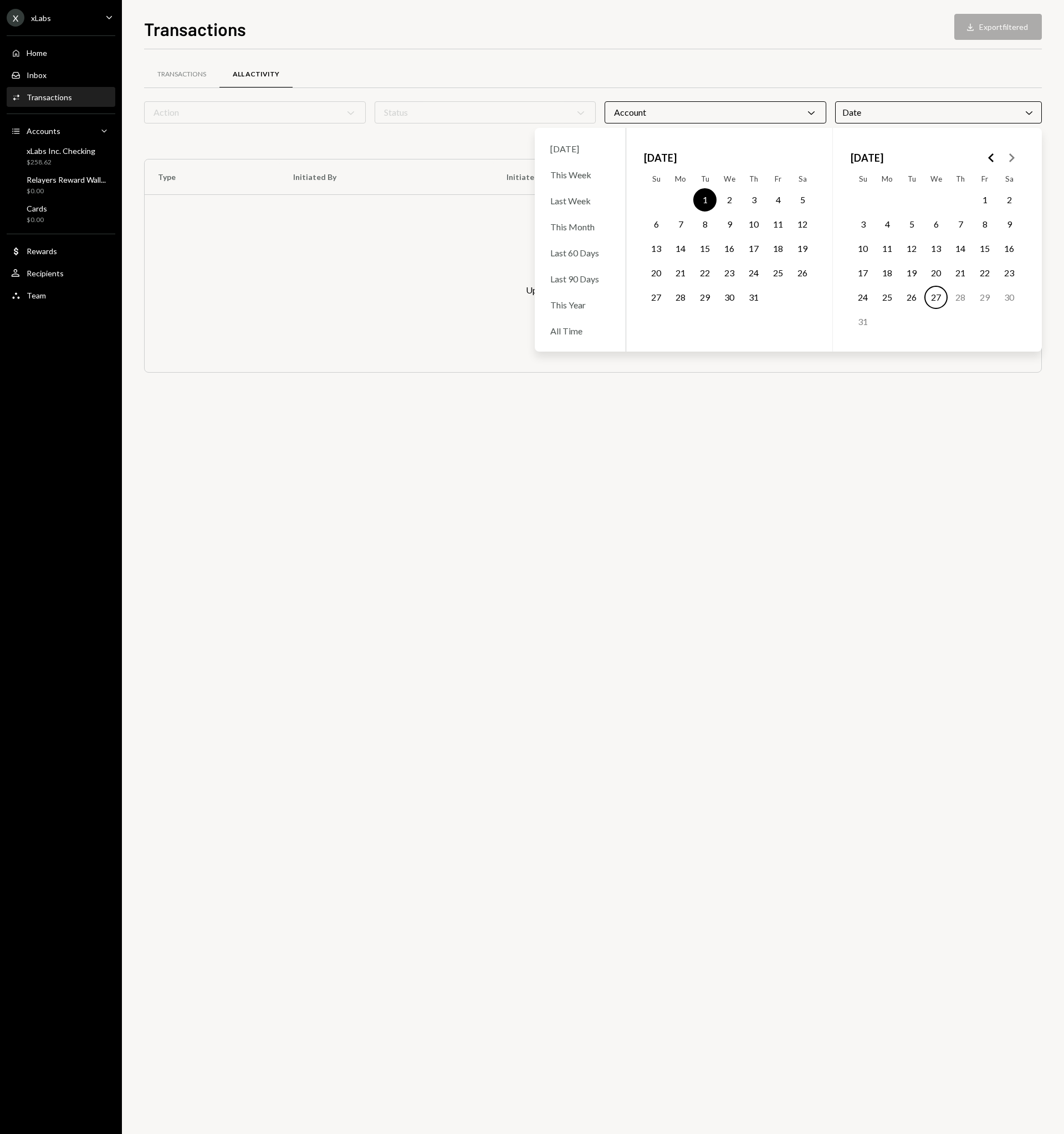
click at [756, 299] on button "31" at bounding box center [753, 297] width 23 height 23
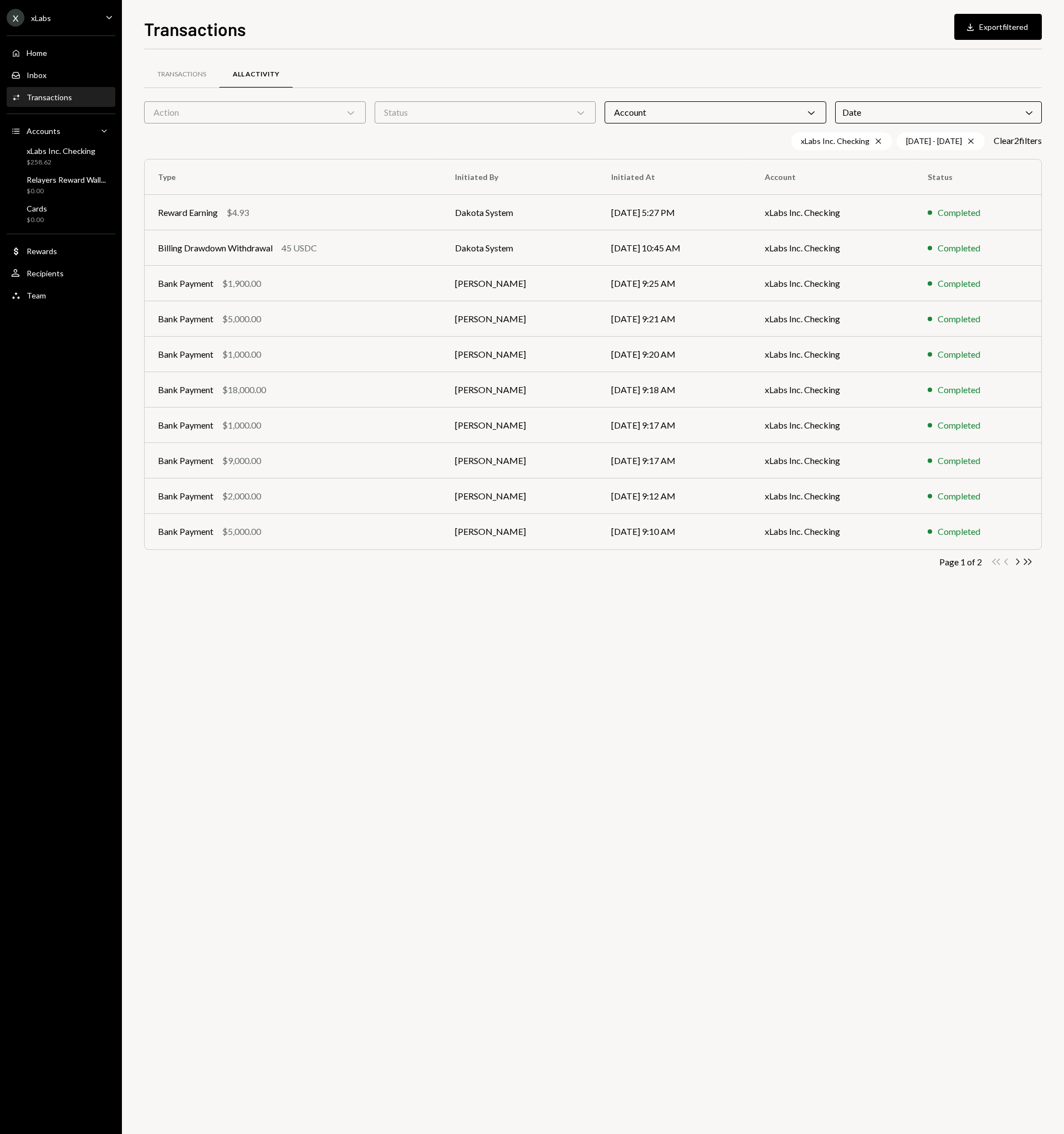
click at [803, 661] on div "Transactions All Activity Action Chevron Down Status Chevron Down Account Chevr…" at bounding box center [593, 592] width 898 height 1085
click at [992, 26] on button "Download Export filtered" at bounding box center [998, 26] width 88 height 26
click at [681, 118] on div "Account Chevron Down" at bounding box center [715, 112] width 222 height 22
click at [681, 143] on label "Relayers Reward Wallet" at bounding box center [715, 141] width 213 height 20
click at [624, 143] on button "Relayers Reward Wallet" at bounding box center [619, 141] width 9 height 9
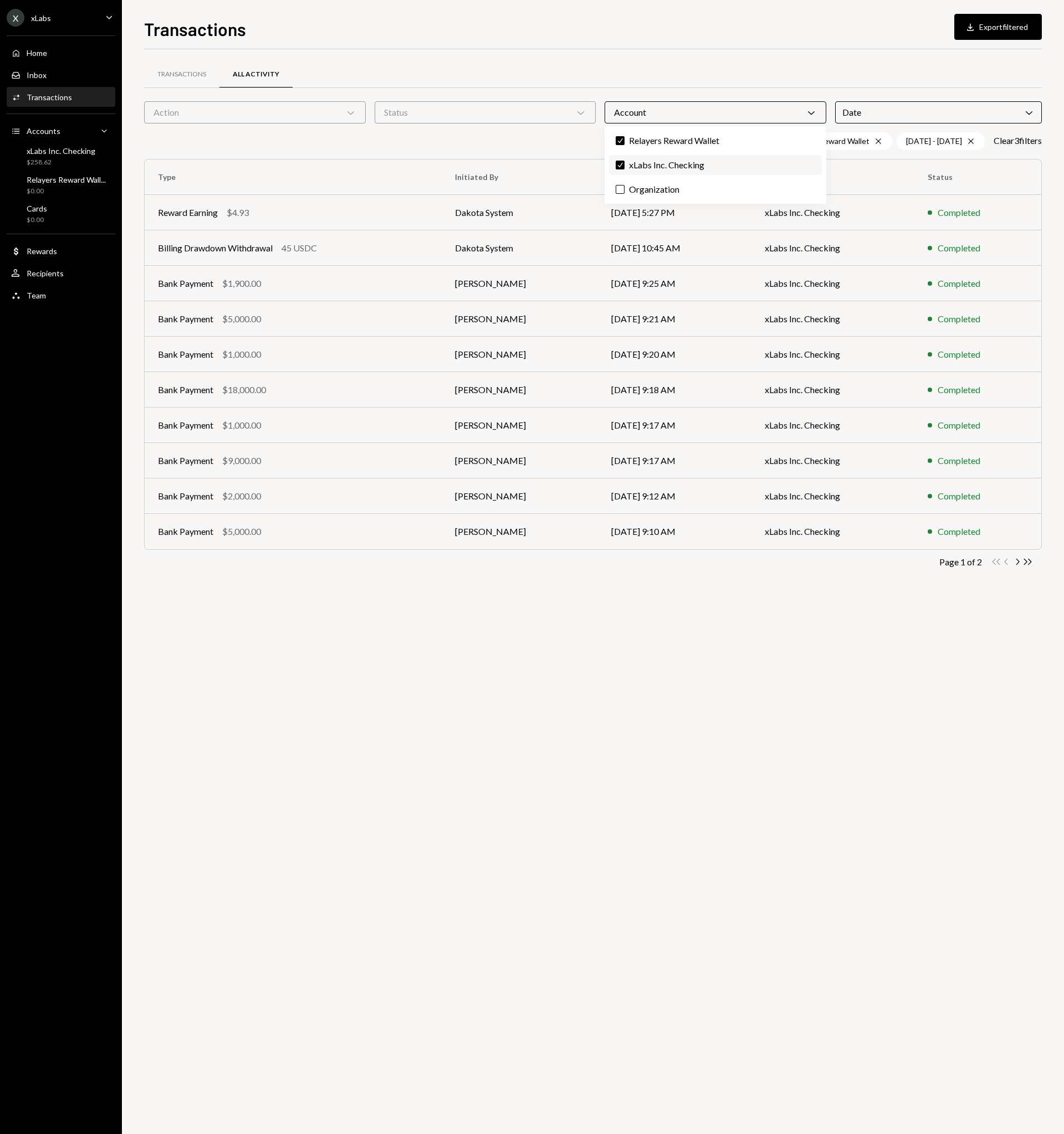
click at [673, 166] on label "Check xLabs Inc. Checking" at bounding box center [715, 165] width 213 height 20
click at [624, 166] on button "Check" at bounding box center [619, 165] width 9 height 9
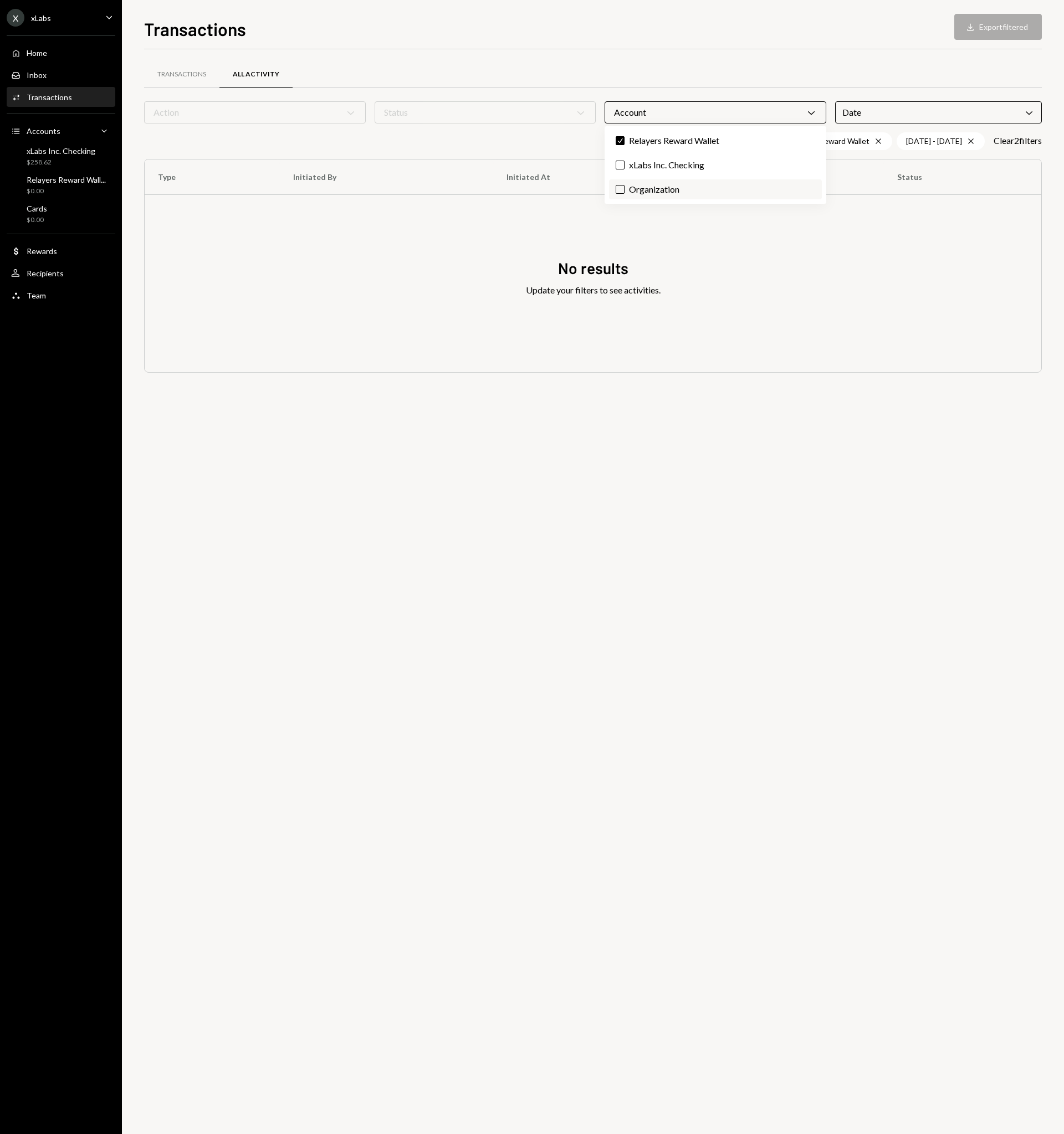
click at [664, 191] on label "Organization" at bounding box center [715, 190] width 213 height 20
click at [624, 191] on button "Organization" at bounding box center [619, 190] width 9 height 9
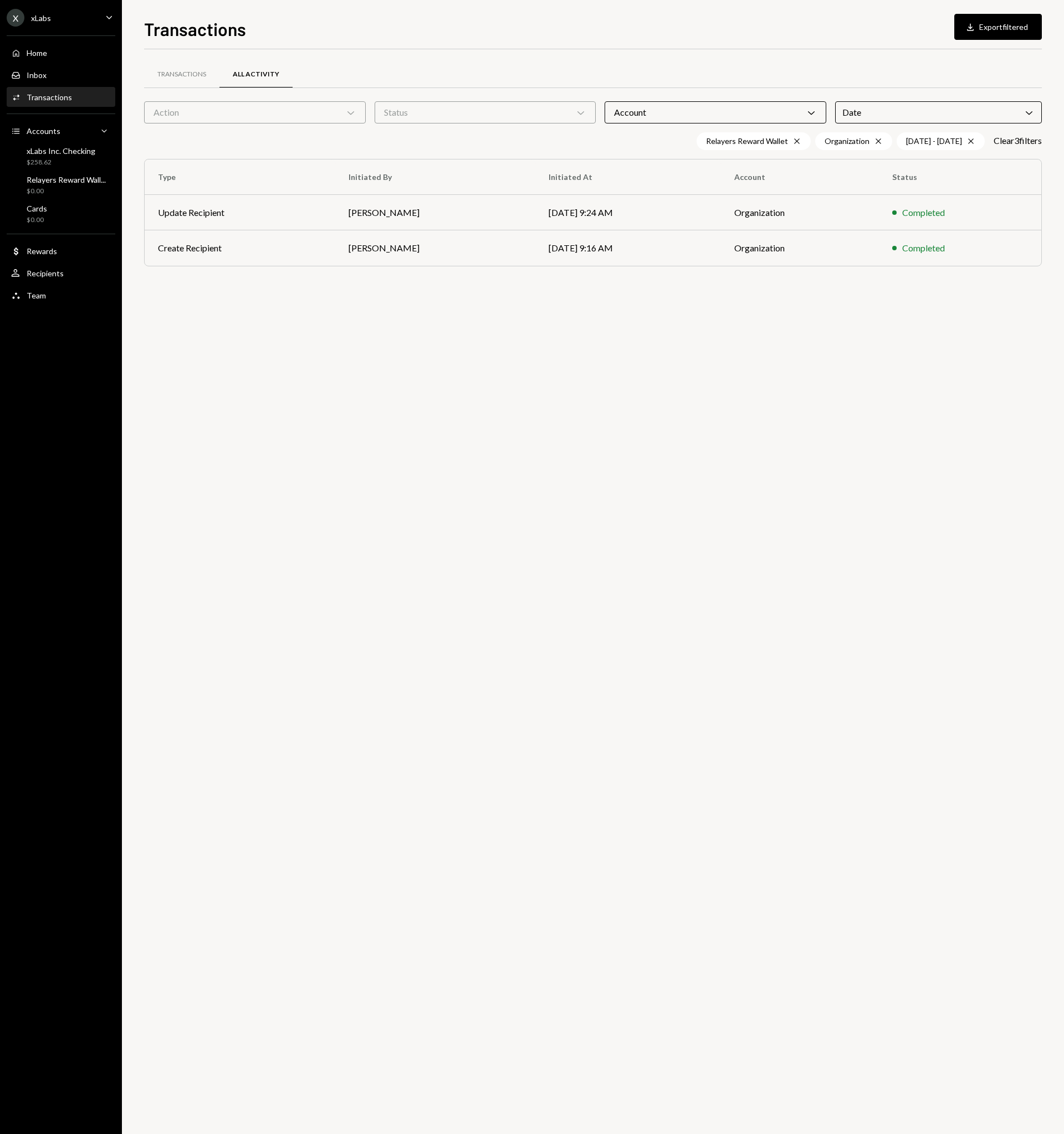
click at [656, 380] on div "Transactions All Activity Action Chevron Down Status Chevron Down Account Chevr…" at bounding box center [593, 592] width 898 height 1085
click at [794, 142] on icon at bounding box center [797, 142] width 5 height 5
click at [874, 141] on icon "Cross" at bounding box center [878, 141] width 9 height 9
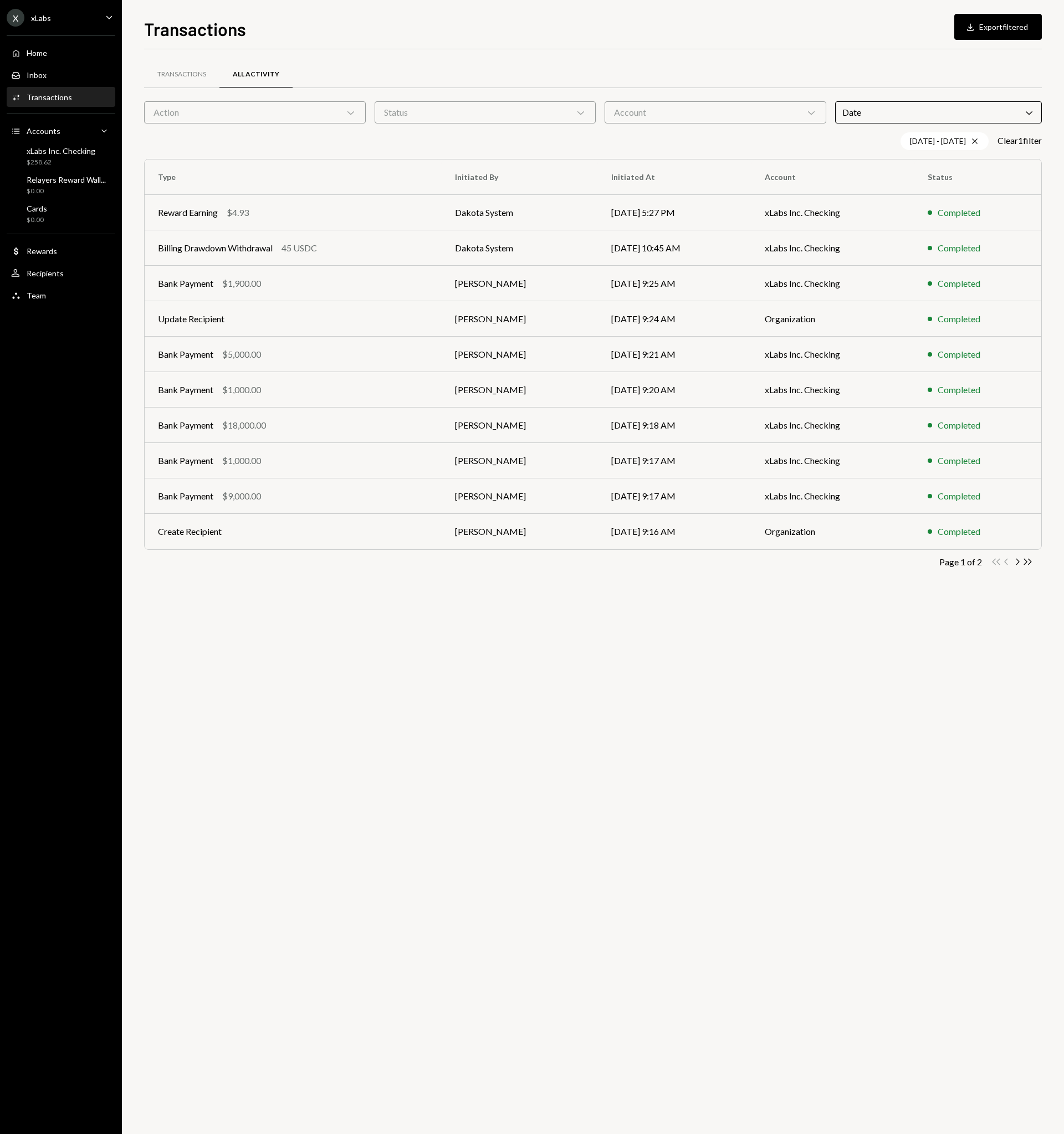
click at [667, 117] on div "Account Chevron Down" at bounding box center [715, 112] width 222 height 22
click at [679, 165] on label "xLabs Inc. Checking" at bounding box center [715, 165] width 213 height 20
click at [624, 165] on button "xLabs Inc. Checking" at bounding box center [619, 165] width 9 height 9
click at [594, 744] on div "Transactions All Activity Action Chevron Down Status Chevron Down Account Chevr…" at bounding box center [593, 592] width 898 height 1085
click at [56, 27] on ul "X xLabs Caret Down Home Home Inbox Inbox Activities Transactions Accounts Accou…" at bounding box center [60, 153] width 122 height 307
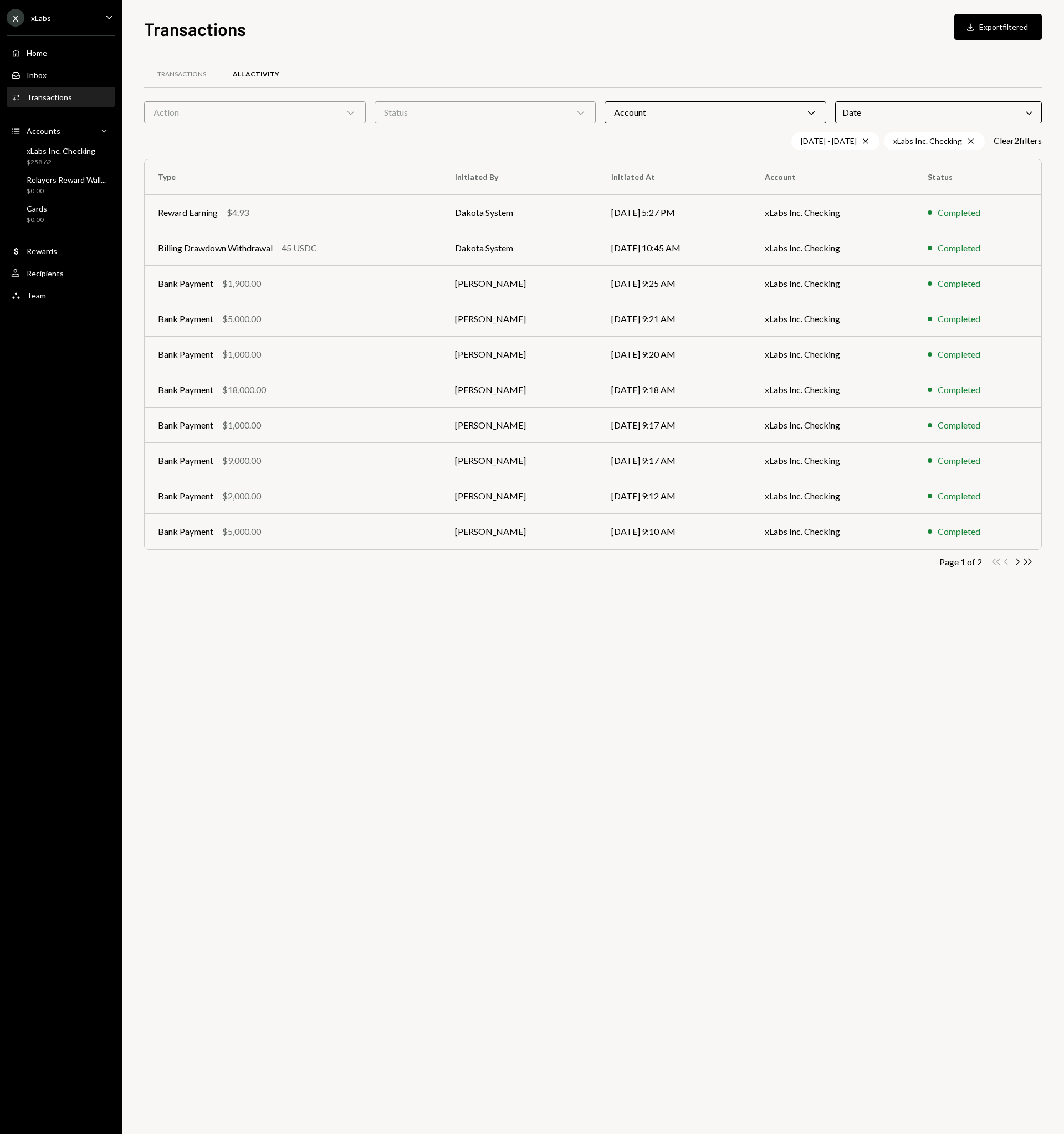
click at [59, 13] on div "X xLabs Caret Down" at bounding box center [60, 17] width 122 height 17
click at [64, 113] on div "Documents" at bounding box center [77, 113] width 118 height 9
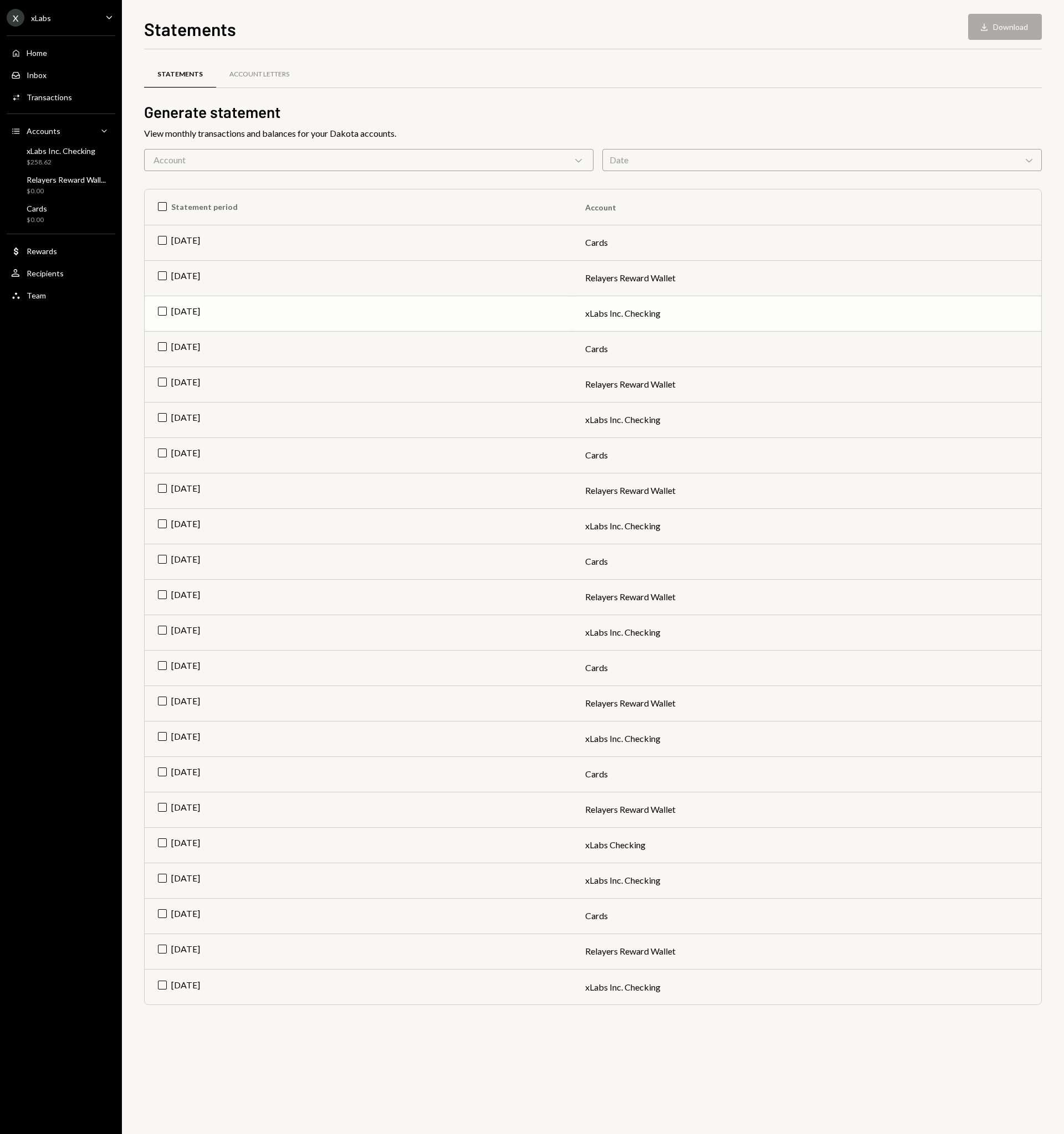
click at [548, 309] on td "Jul 2025" at bounding box center [359, 313] width 427 height 36
click at [368, 322] on td "Check Jul 2025" at bounding box center [359, 313] width 427 height 36
click at [368, 322] on td "Jul 2025" at bounding box center [359, 313] width 427 height 36
click at [368, 322] on td "Check Jul 2025" at bounding box center [359, 313] width 427 height 36
click at [368, 322] on td "Jul 2025" at bounding box center [359, 313] width 427 height 36
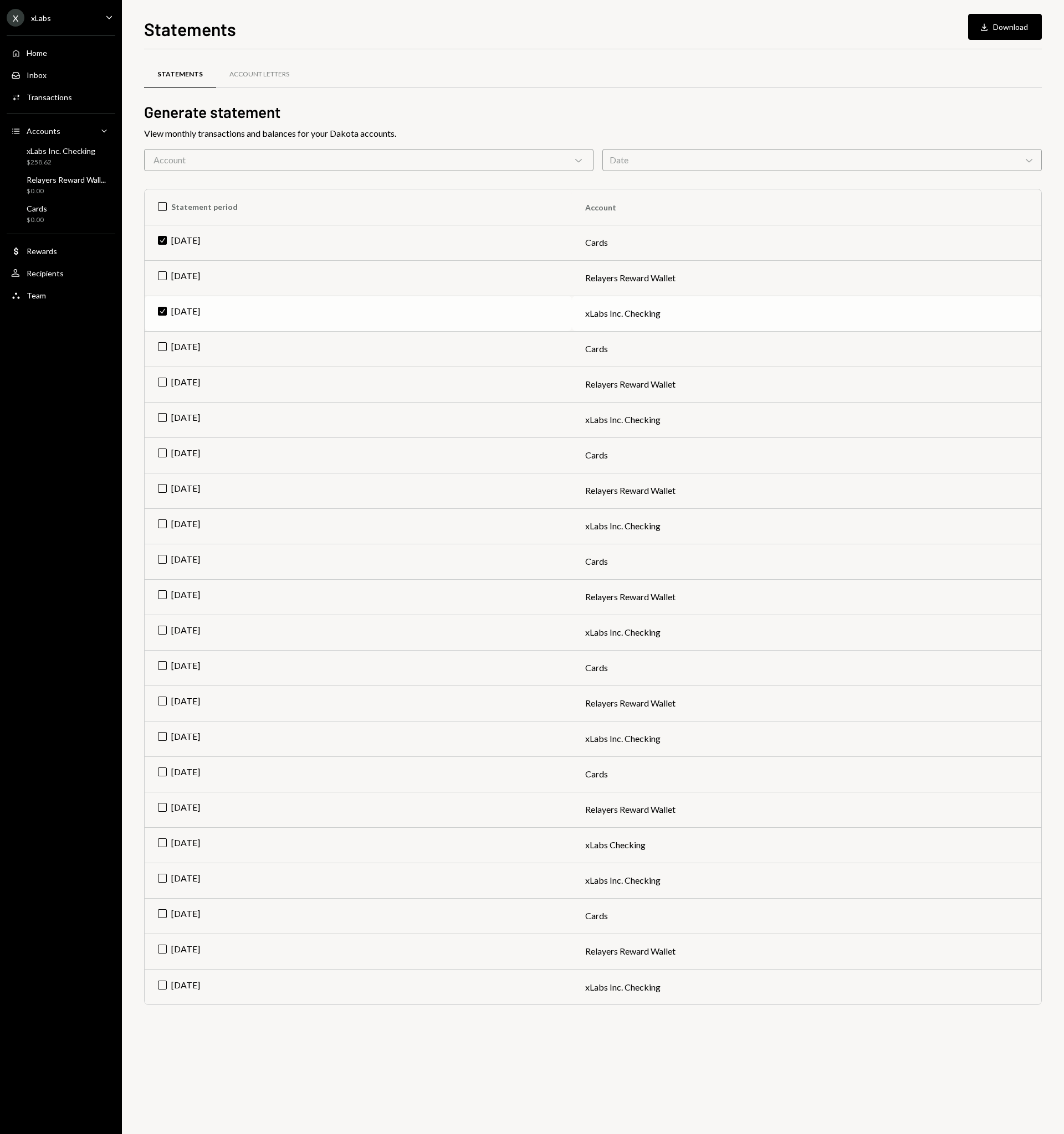
click at [368, 322] on td "Check Jul 2025" at bounding box center [359, 313] width 427 height 36
click at [368, 322] on td "Jul 2025" at bounding box center [359, 313] width 427 height 36
click at [368, 322] on td "Check Jul 2025" at bounding box center [359, 313] width 427 height 36
click at [219, 285] on td "Jul 2025" at bounding box center [359, 278] width 427 height 36
click at [220, 286] on td "Check Jul 2025" at bounding box center [359, 278] width 427 height 36
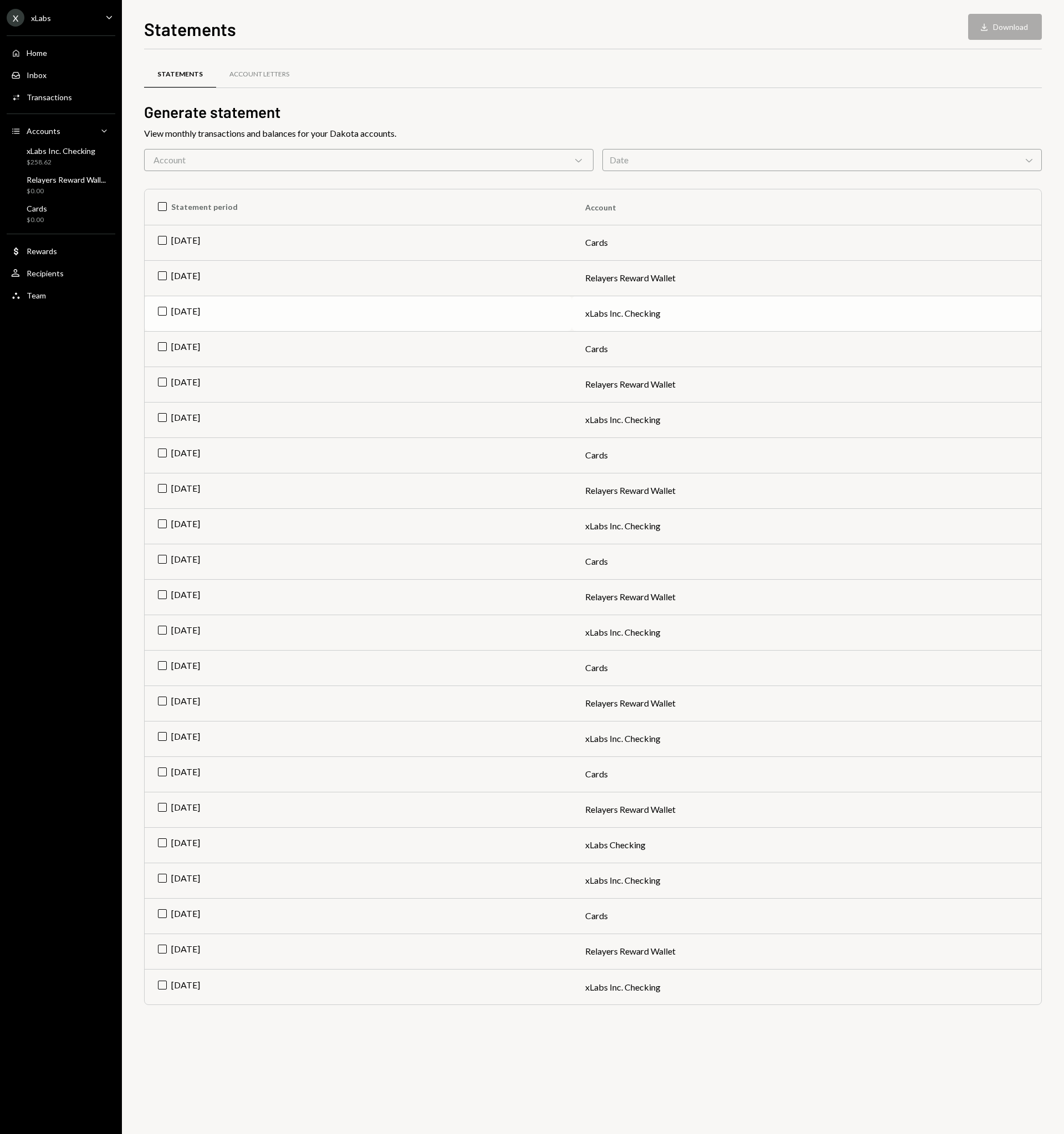
click at [228, 312] on td "Jul 2025" at bounding box center [359, 313] width 427 height 36
click at [1028, 31] on button "Download Download" at bounding box center [1004, 26] width 74 height 26
click at [79, 19] on div "X xLabs Caret Down" at bounding box center [60, 17] width 122 height 17
click at [49, 171] on div "Sign out" at bounding box center [77, 171] width 118 height 9
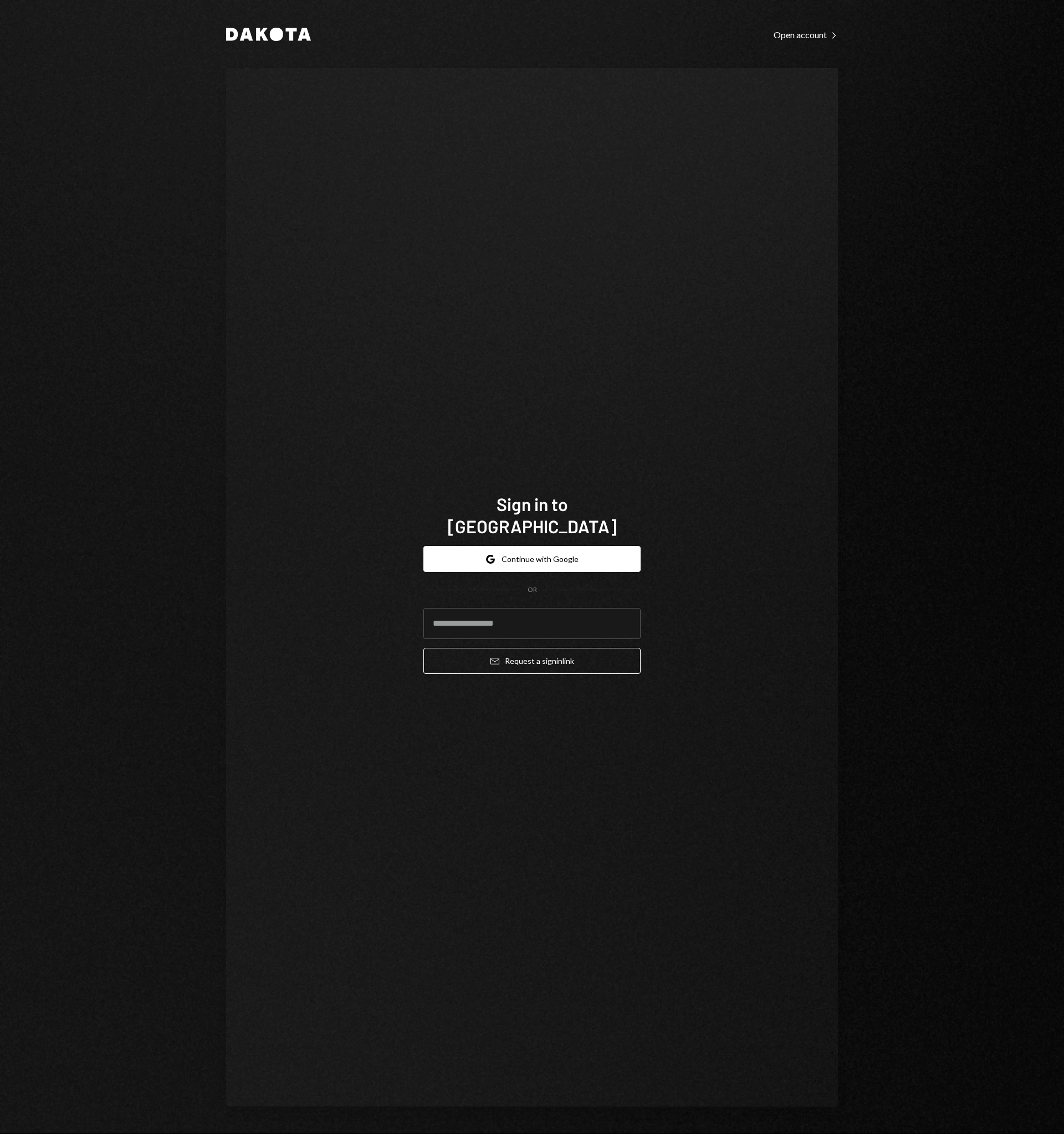
click at [888, 36] on div "Dakota Open account Right Caret Sign in to Dakota Google Continue with Google O…" at bounding box center [532, 567] width 1064 height 1134
